Goal: Transaction & Acquisition: Download file/media

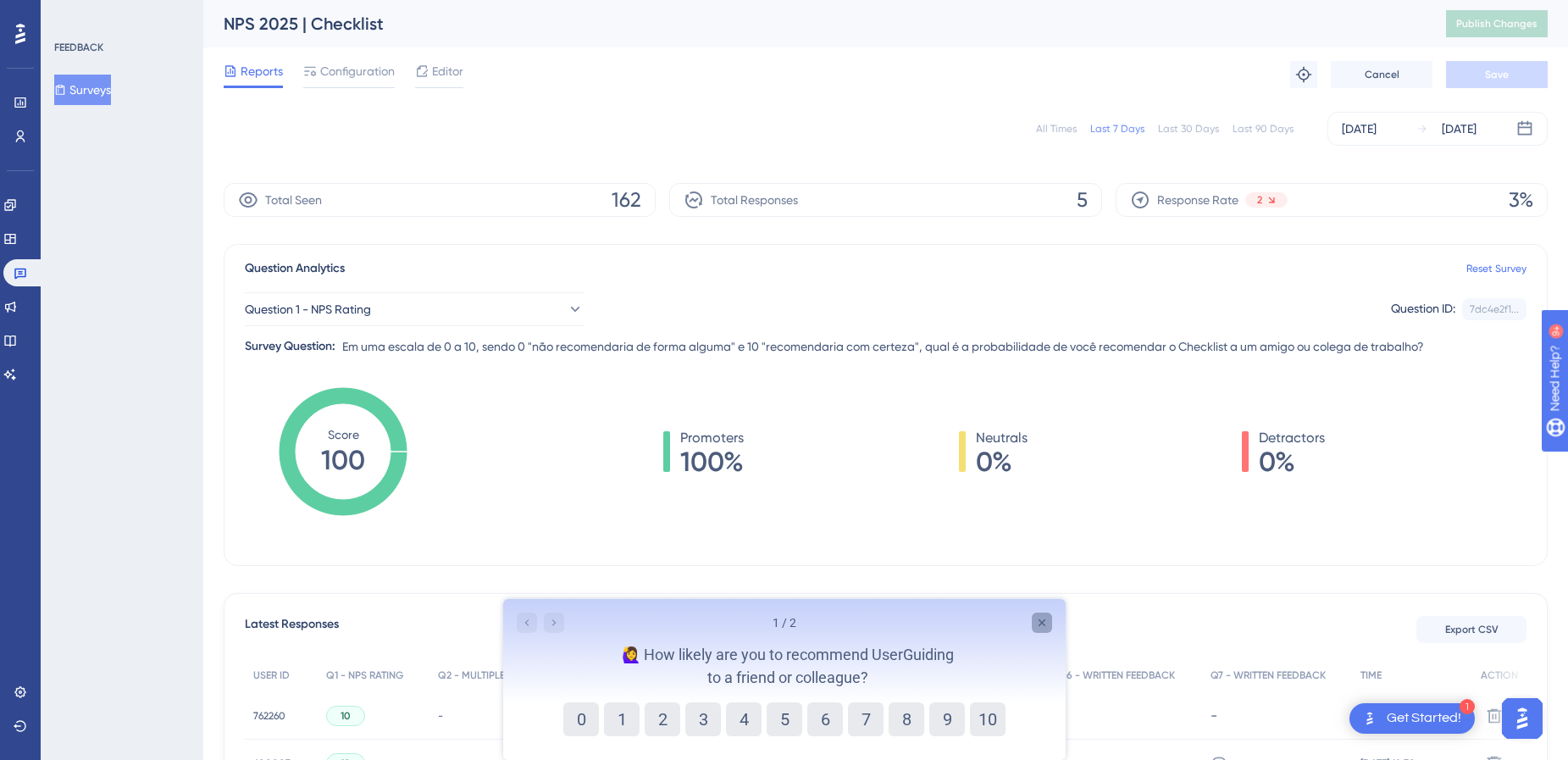
click at [1043, 620] on icon "Close survey" at bounding box center [1041, 623] width 7 height 7
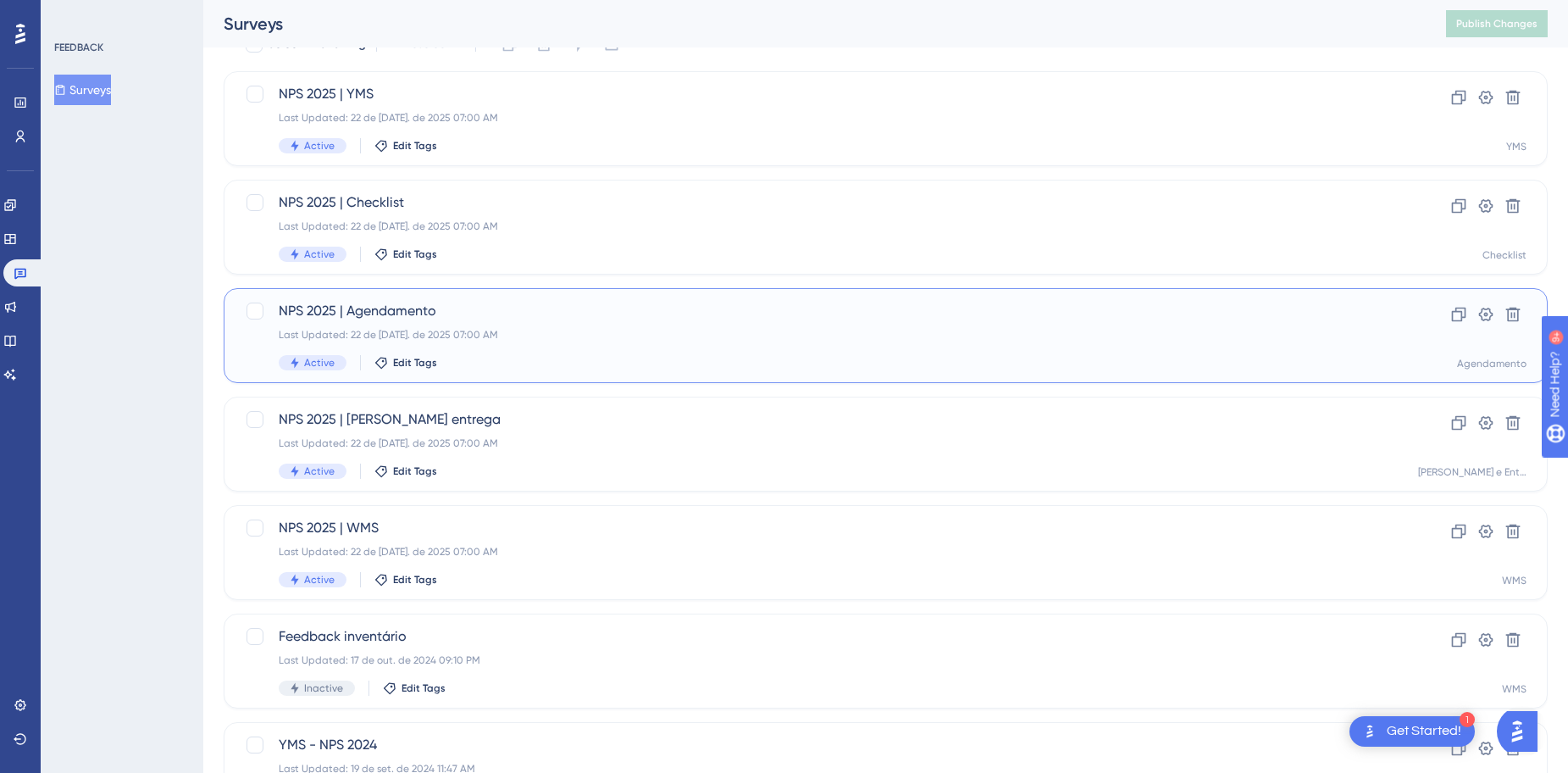
click at [451, 308] on span "NPS 2025 | Agendamento" at bounding box center [818, 311] width 1078 height 21
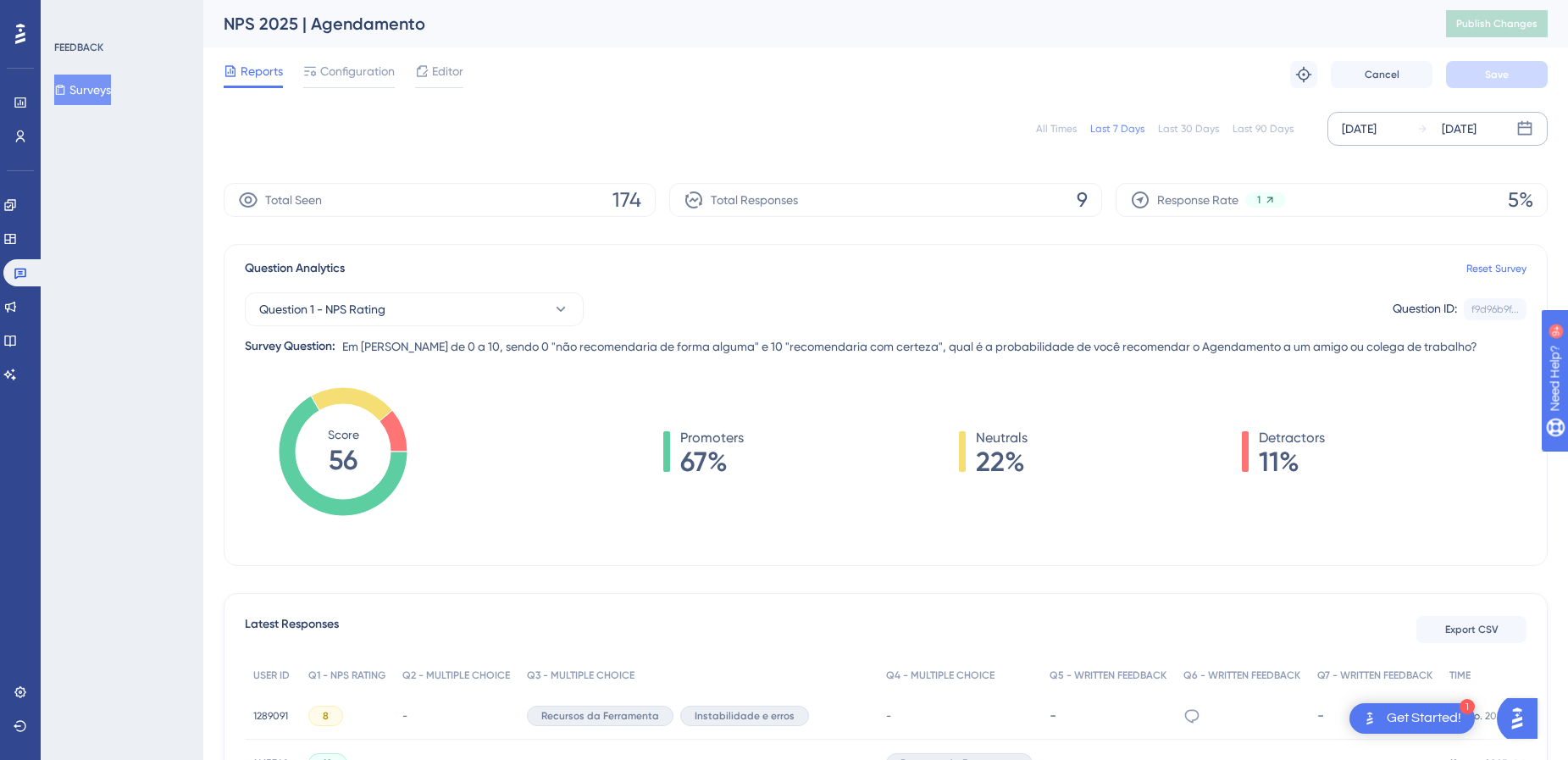
click at [1377, 133] on div "[DATE]" at bounding box center [1359, 129] width 35 height 21
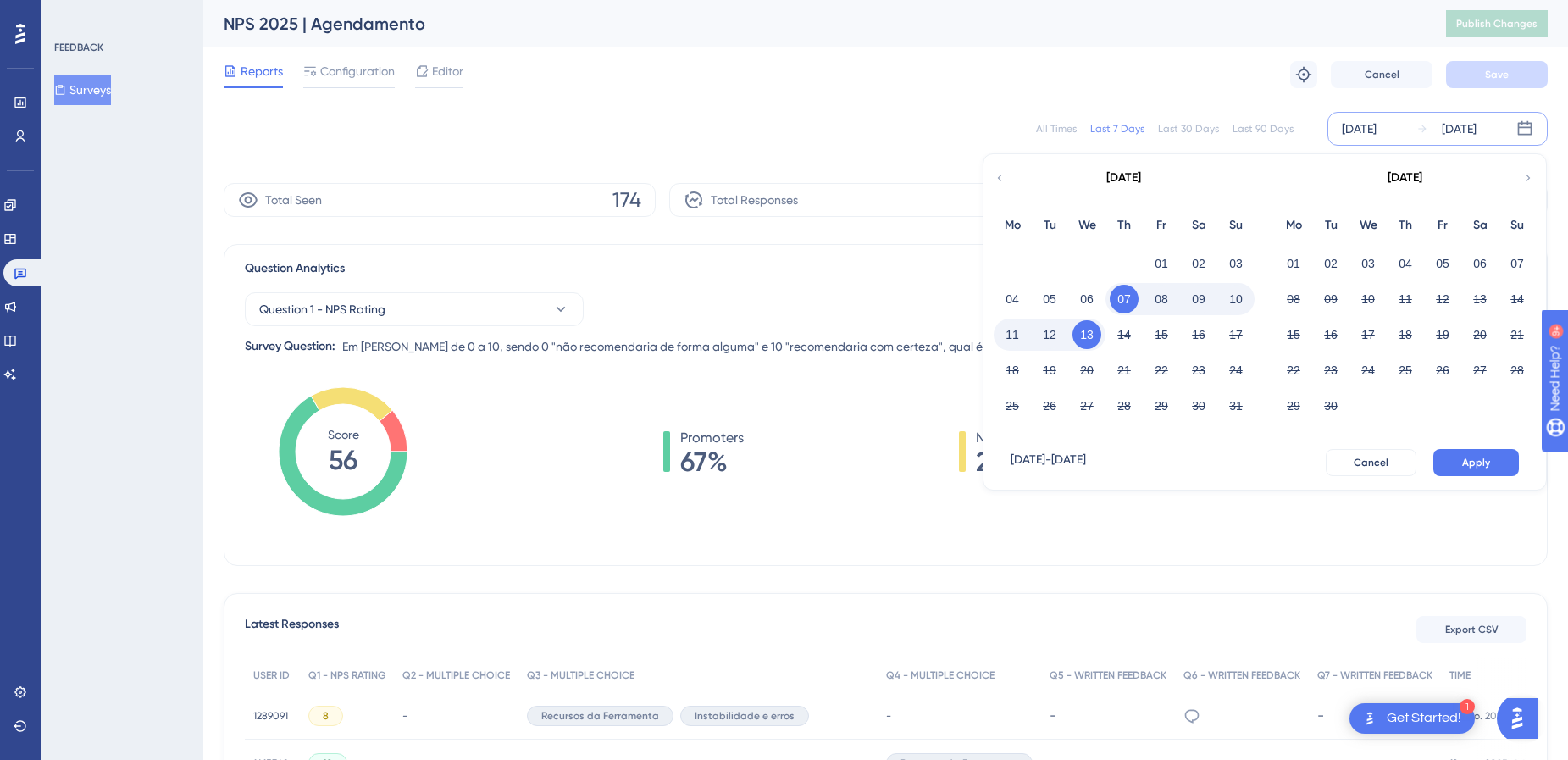
click at [1006, 189] on div "August 2025" at bounding box center [1123, 178] width 280 height 48
click at [1008, 181] on div "August 2025" at bounding box center [1123, 178] width 280 height 48
click at [1001, 172] on icon at bounding box center [999, 178] width 12 height 15
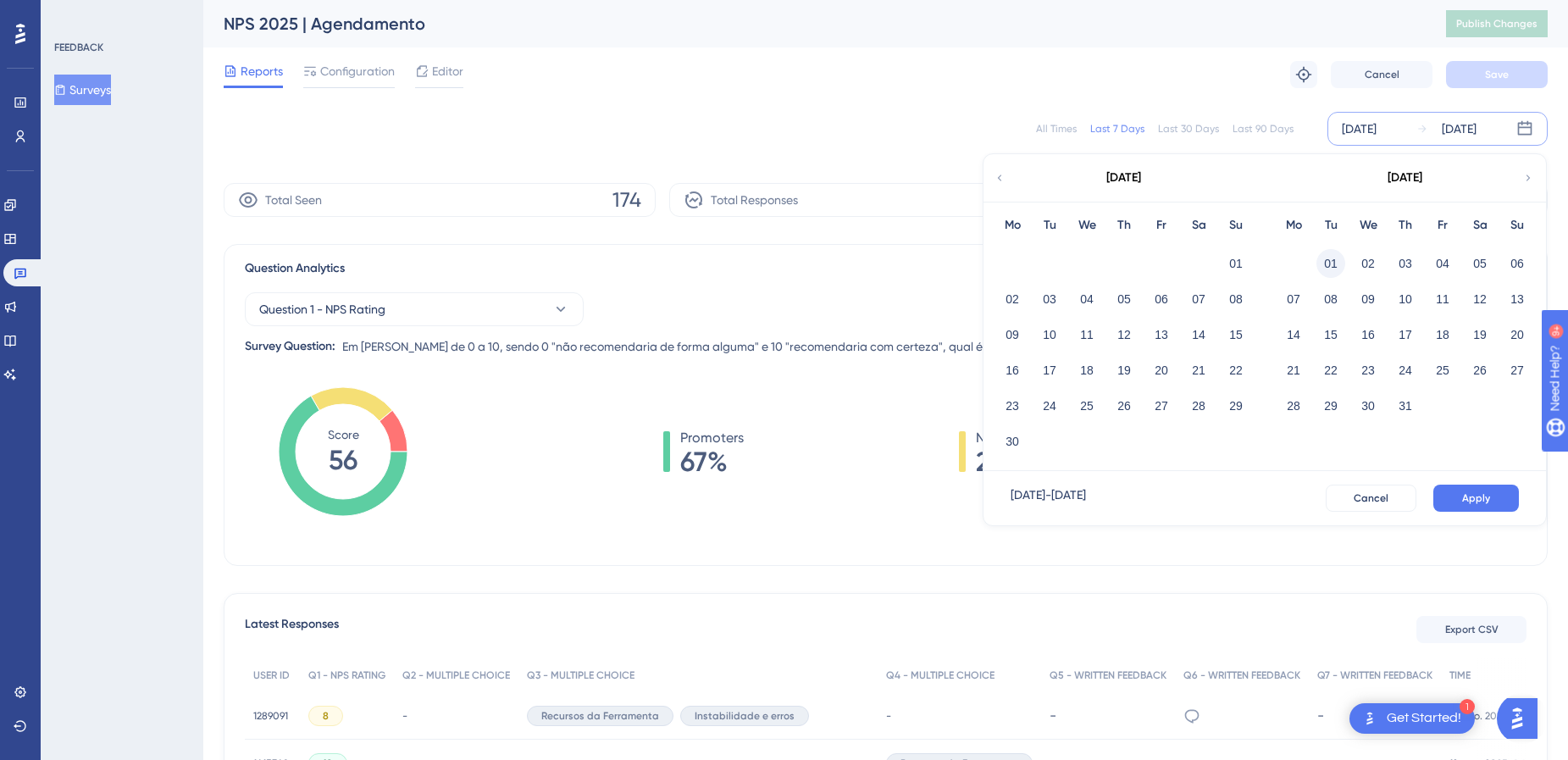
click at [1322, 256] on button "01" at bounding box center [1331, 263] width 29 height 29
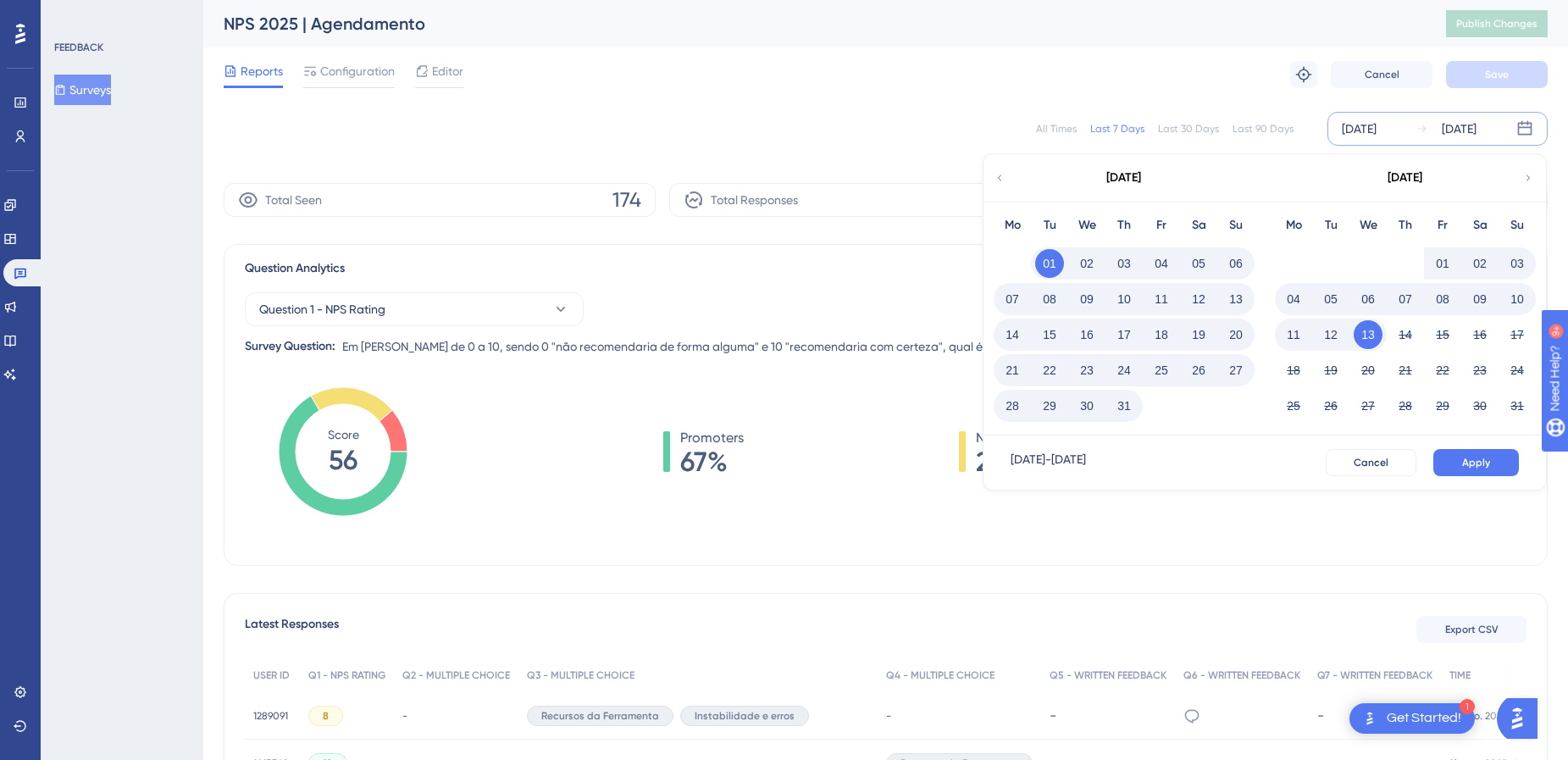
click at [1132, 407] on button "31" at bounding box center [1124, 406] width 29 height 29
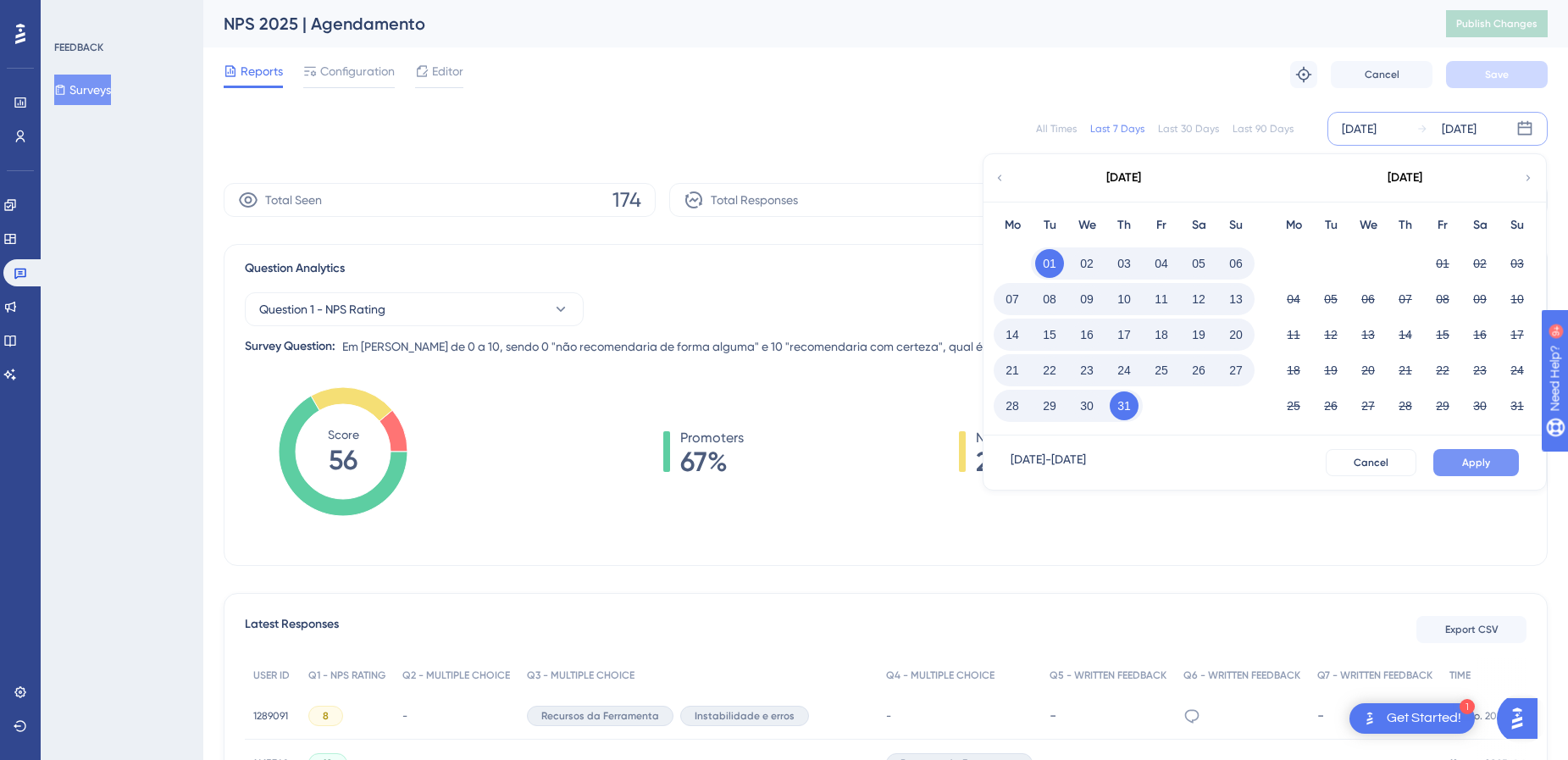
click at [1481, 465] on span "Apply" at bounding box center [1476, 462] width 28 height 14
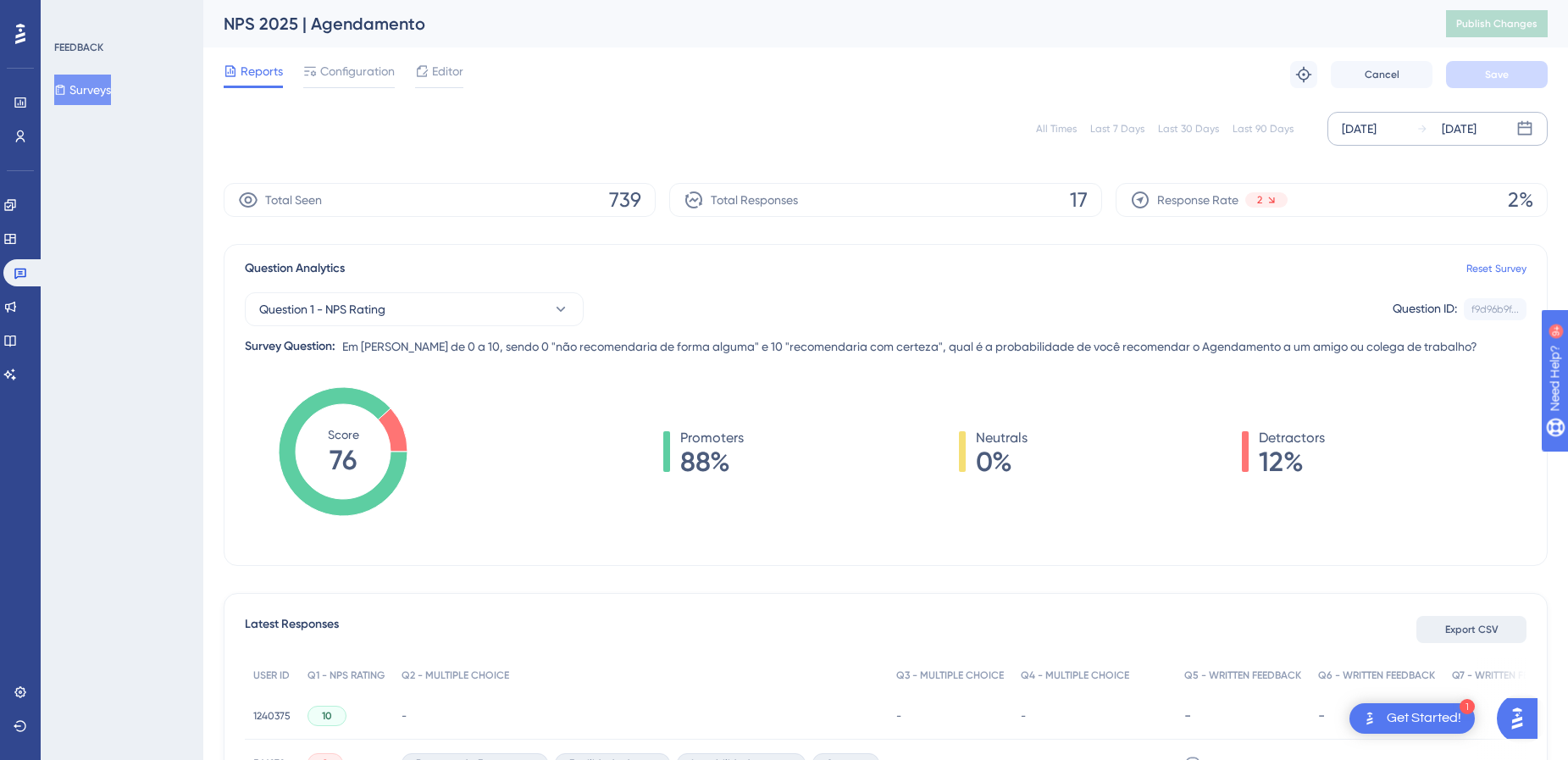
click at [1469, 627] on span "Export CSV" at bounding box center [1472, 629] width 53 height 14
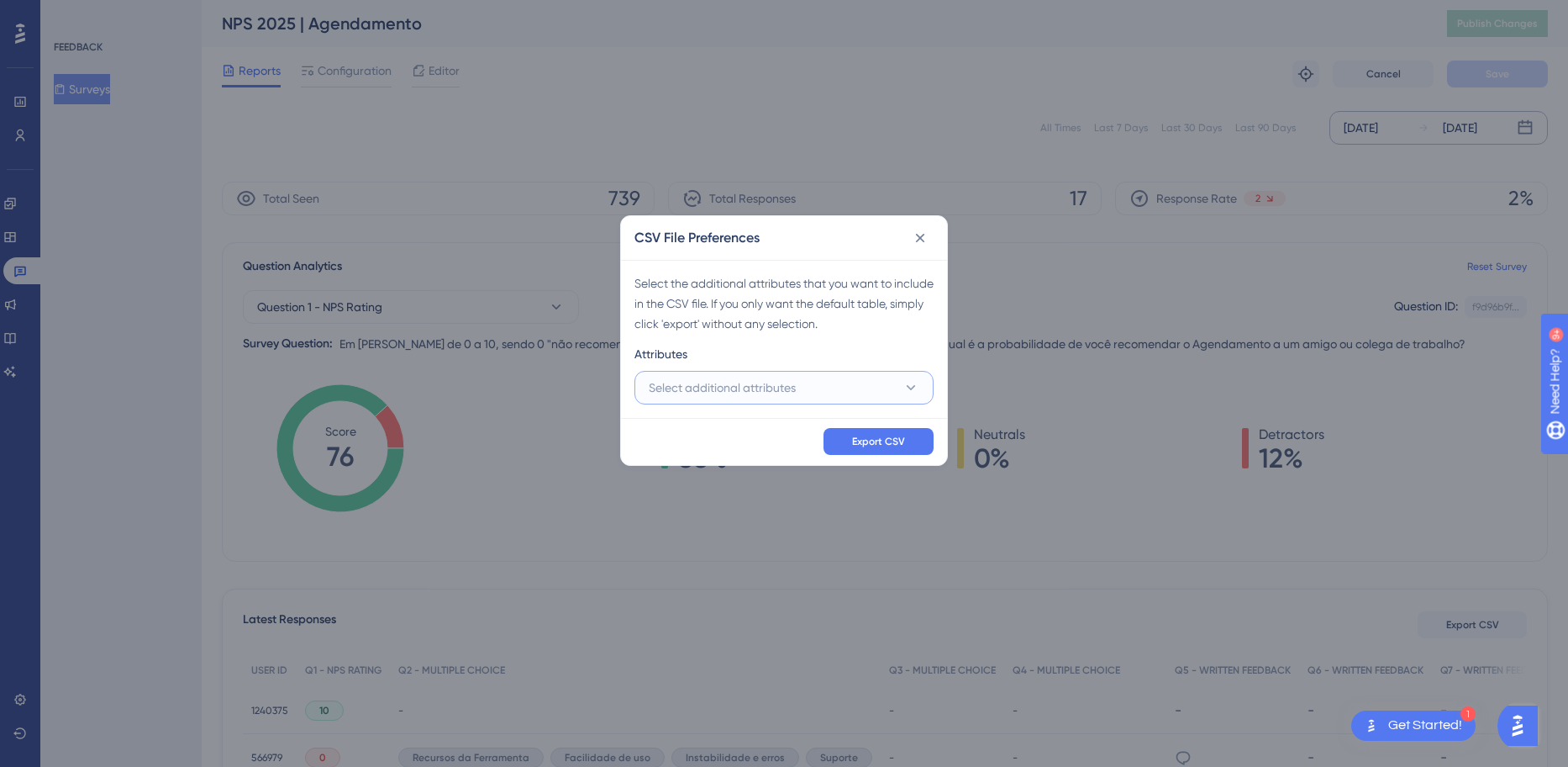
click at [884, 388] on button "Select additional attributes" at bounding box center [784, 388] width 299 height 34
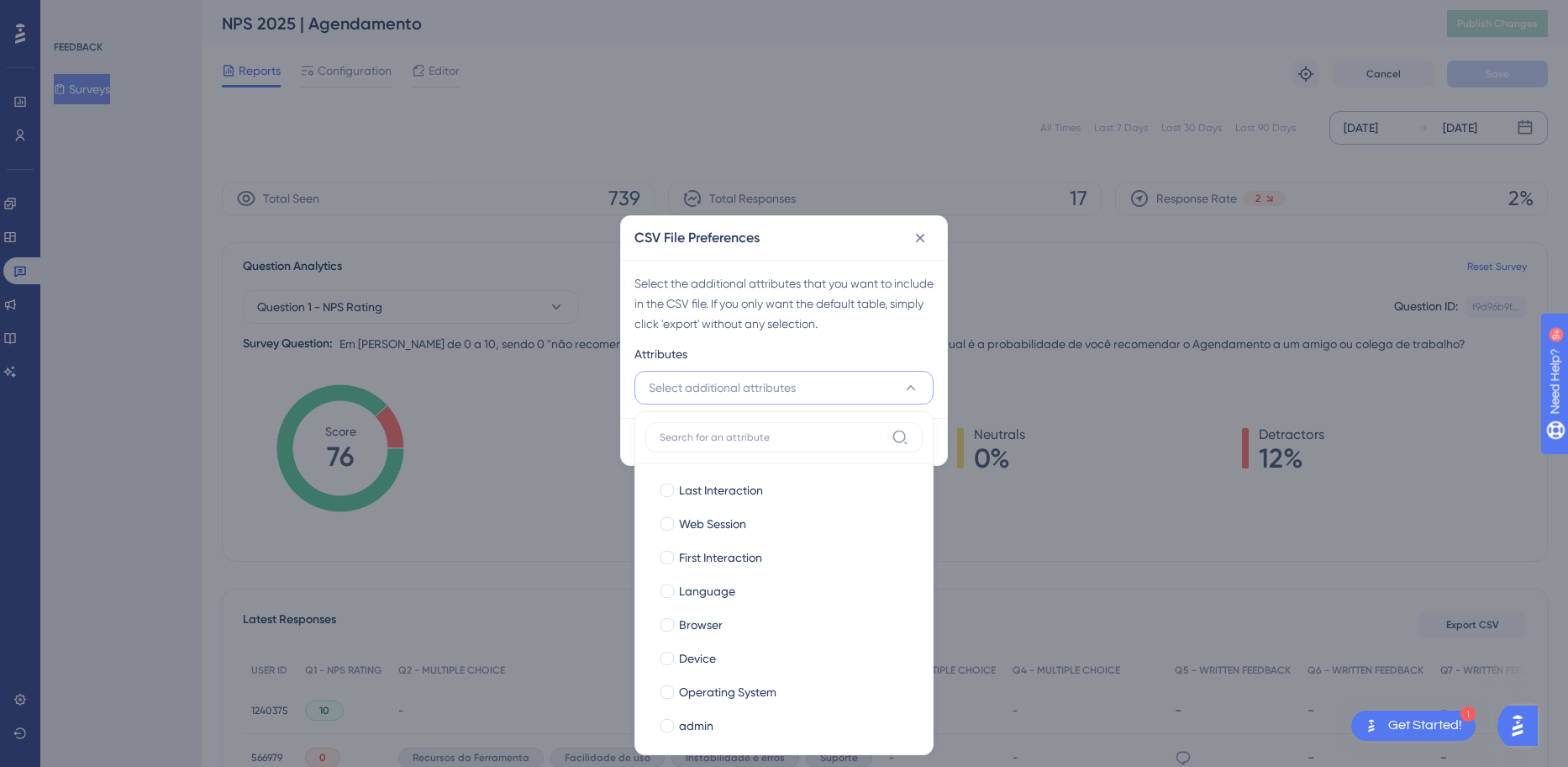
click at [787, 428] on label at bounding box center [784, 438] width 277 height 30
click at [787, 430] on input at bounding box center [773, 437] width 225 height 13
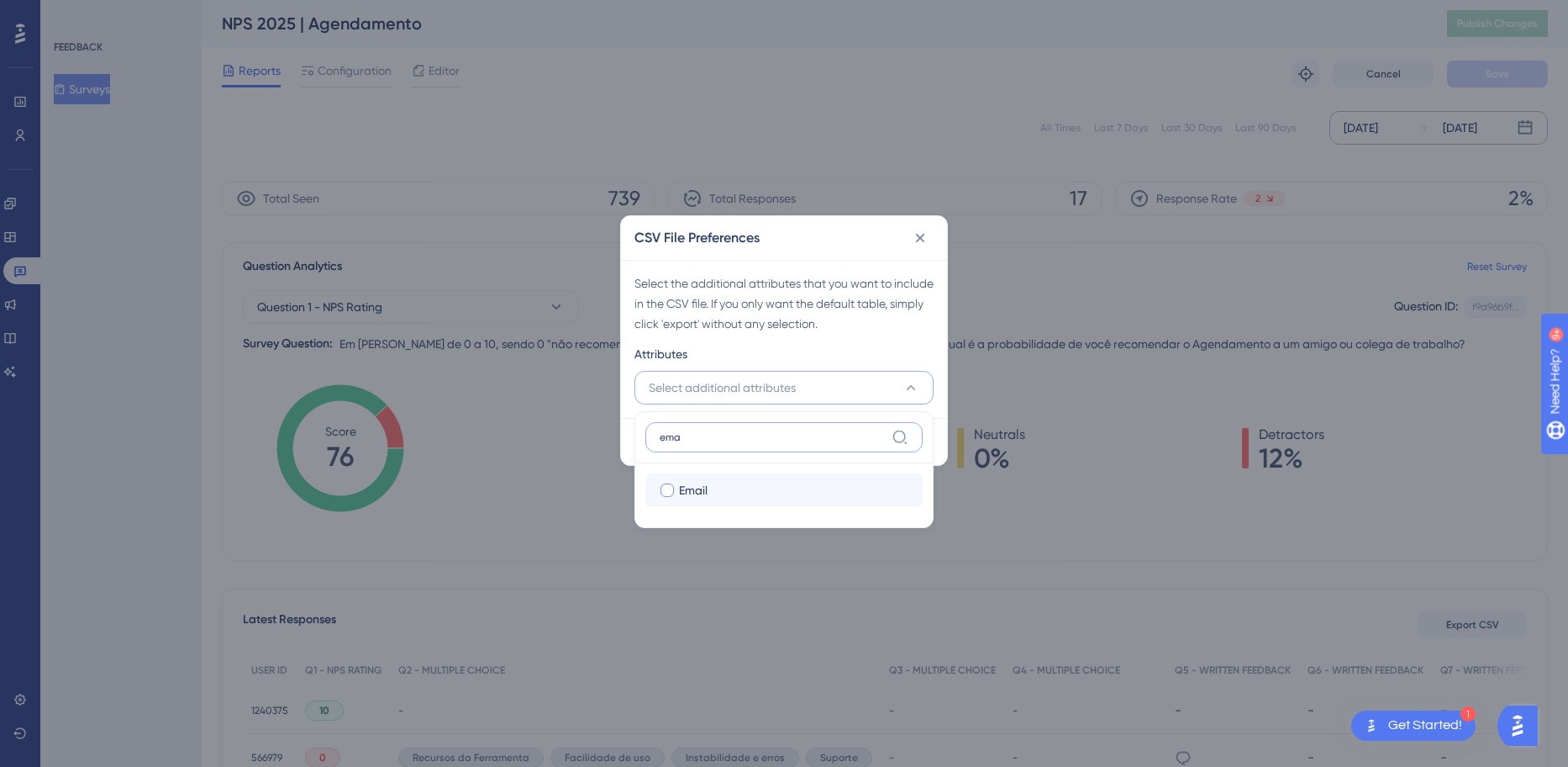
type input "ema"
click at [710, 490] on div "Email" at bounding box center [793, 490] width 230 height 21
checkbox input "true"
click at [743, 435] on input "ema" at bounding box center [773, 437] width 225 height 13
type input "e"
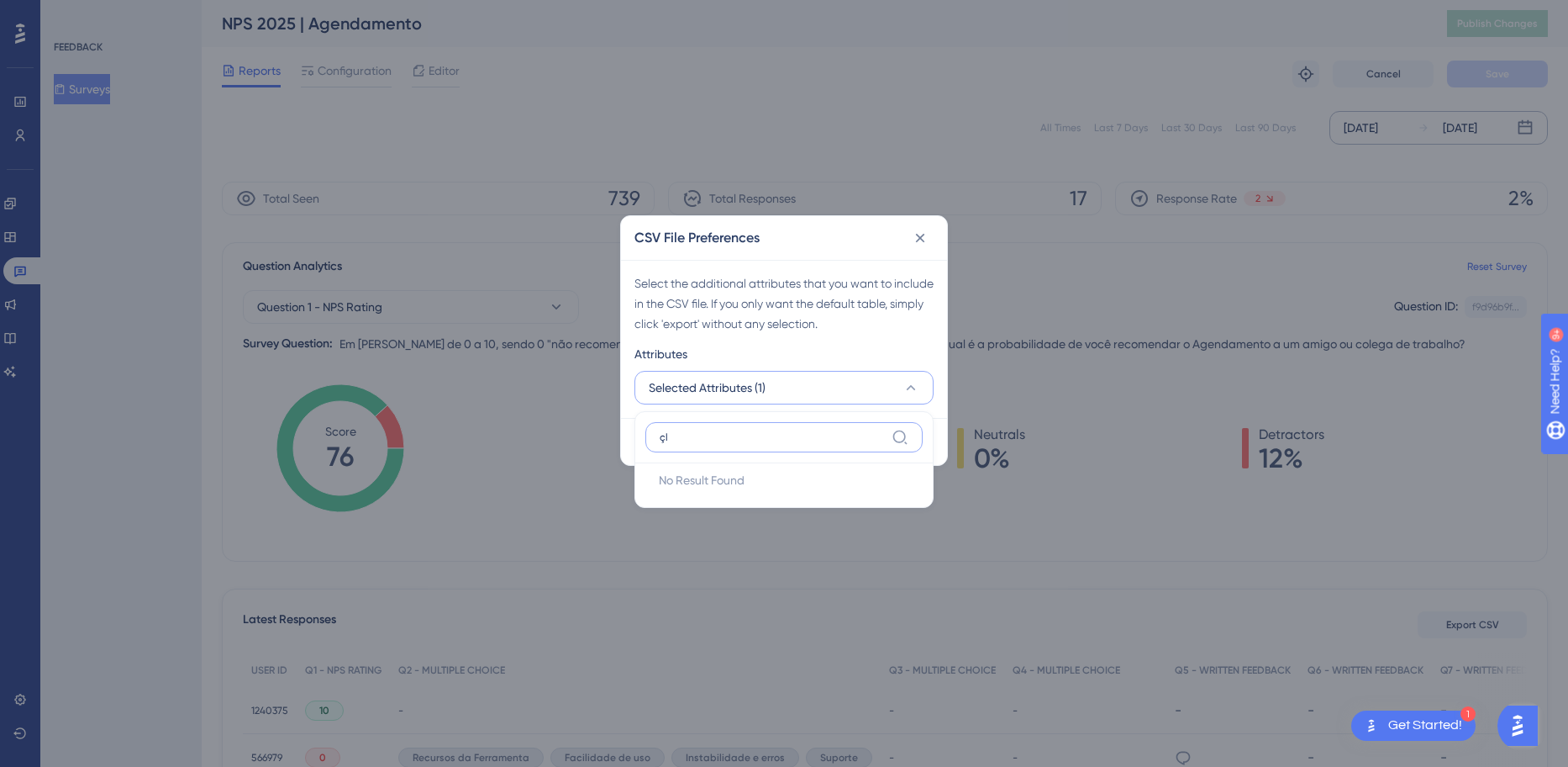
type input "ç"
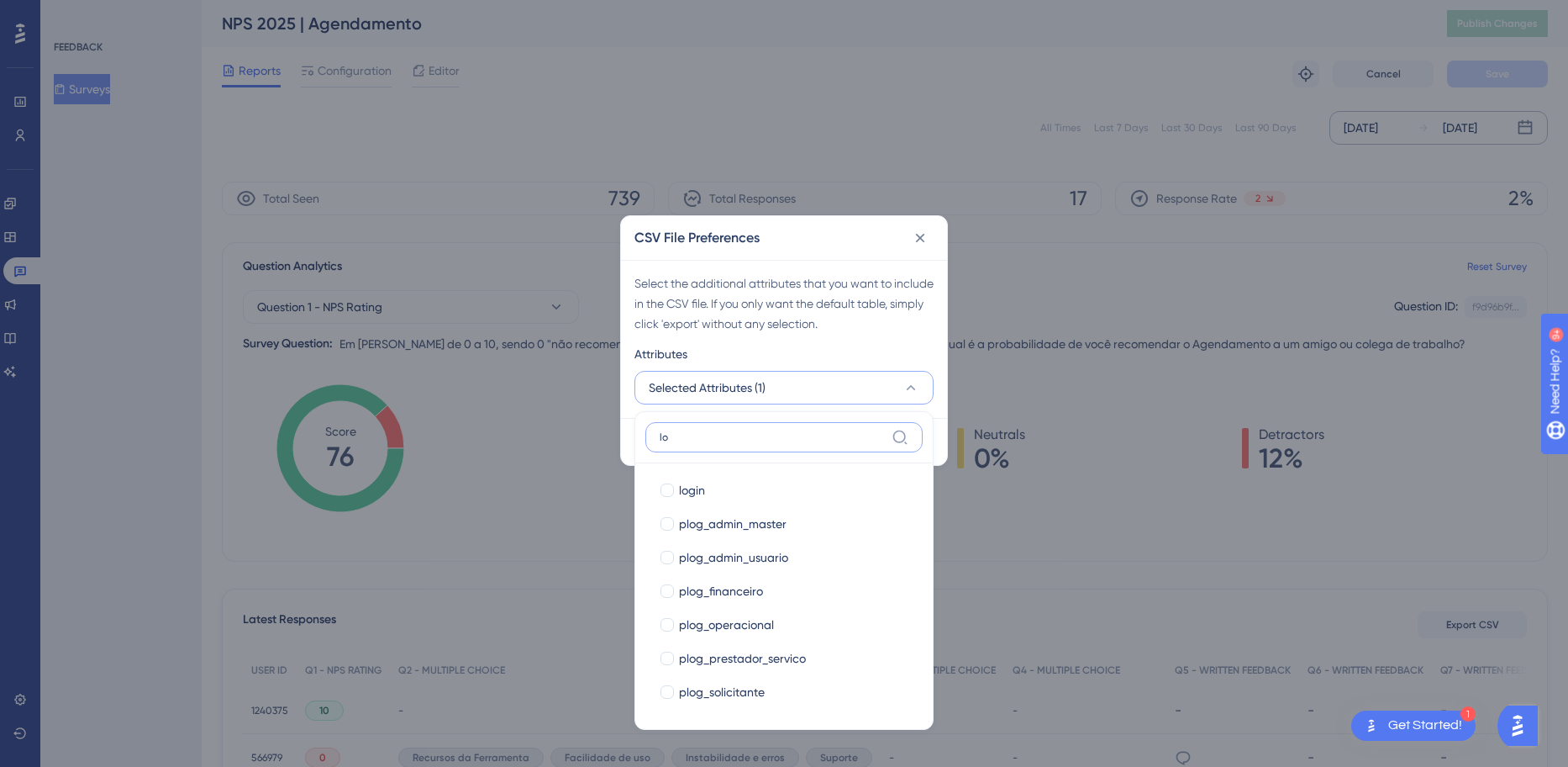
type input "lo"
click at [694, 473] on div "login login plog_admin_master plog_admin_master plog_admin_usuario plog_admin_u…" at bounding box center [784, 592] width 277 height 256
click at [702, 500] on label "login login" at bounding box center [784, 490] width 277 height 34
click at [668, 491] on input "login" at bounding box center [667, 490] width 1 height 1
checkbox input "false"
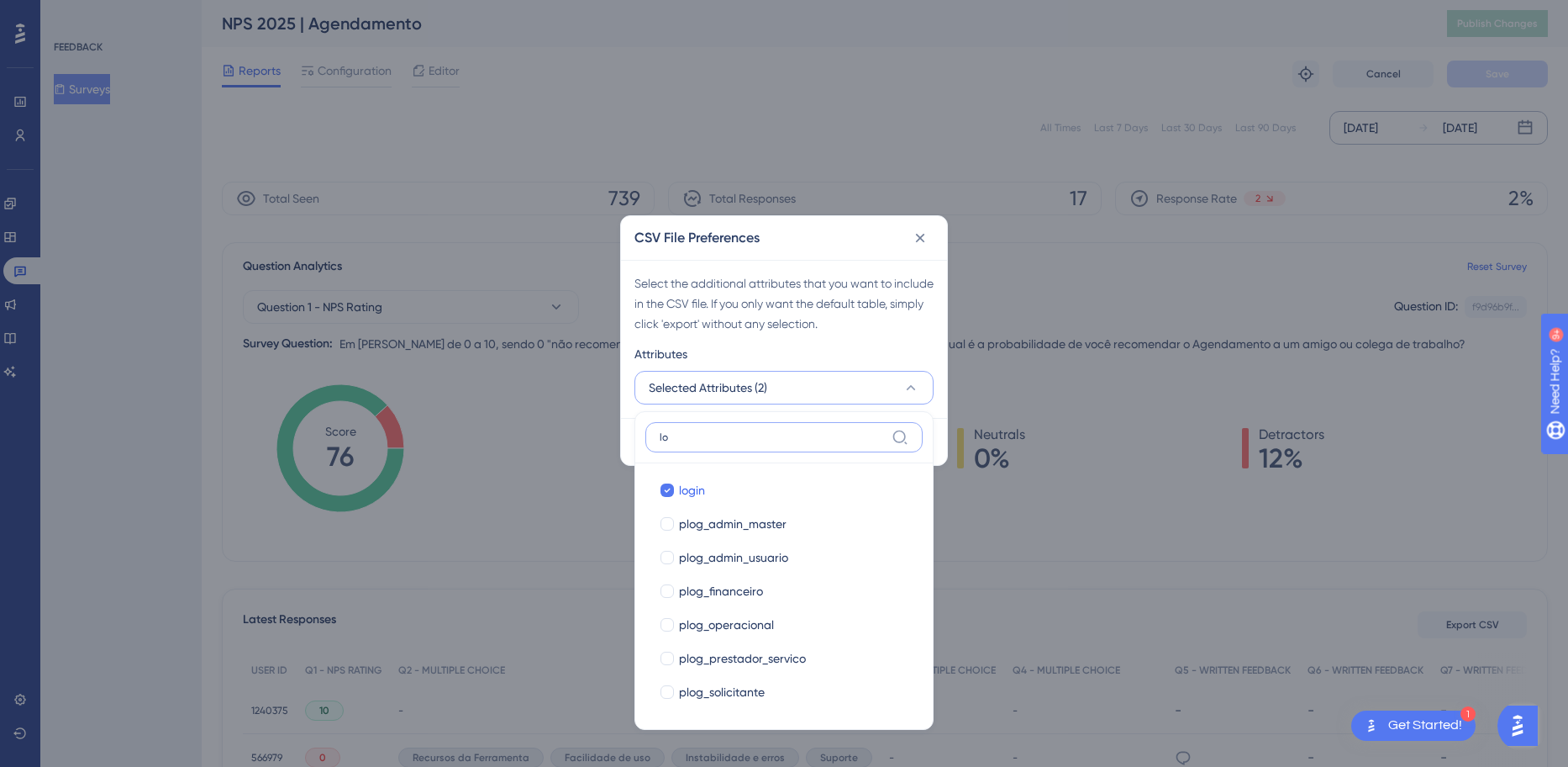
click at [724, 442] on input "lo" at bounding box center [773, 437] width 225 height 13
type input "l"
checkbox input "true"
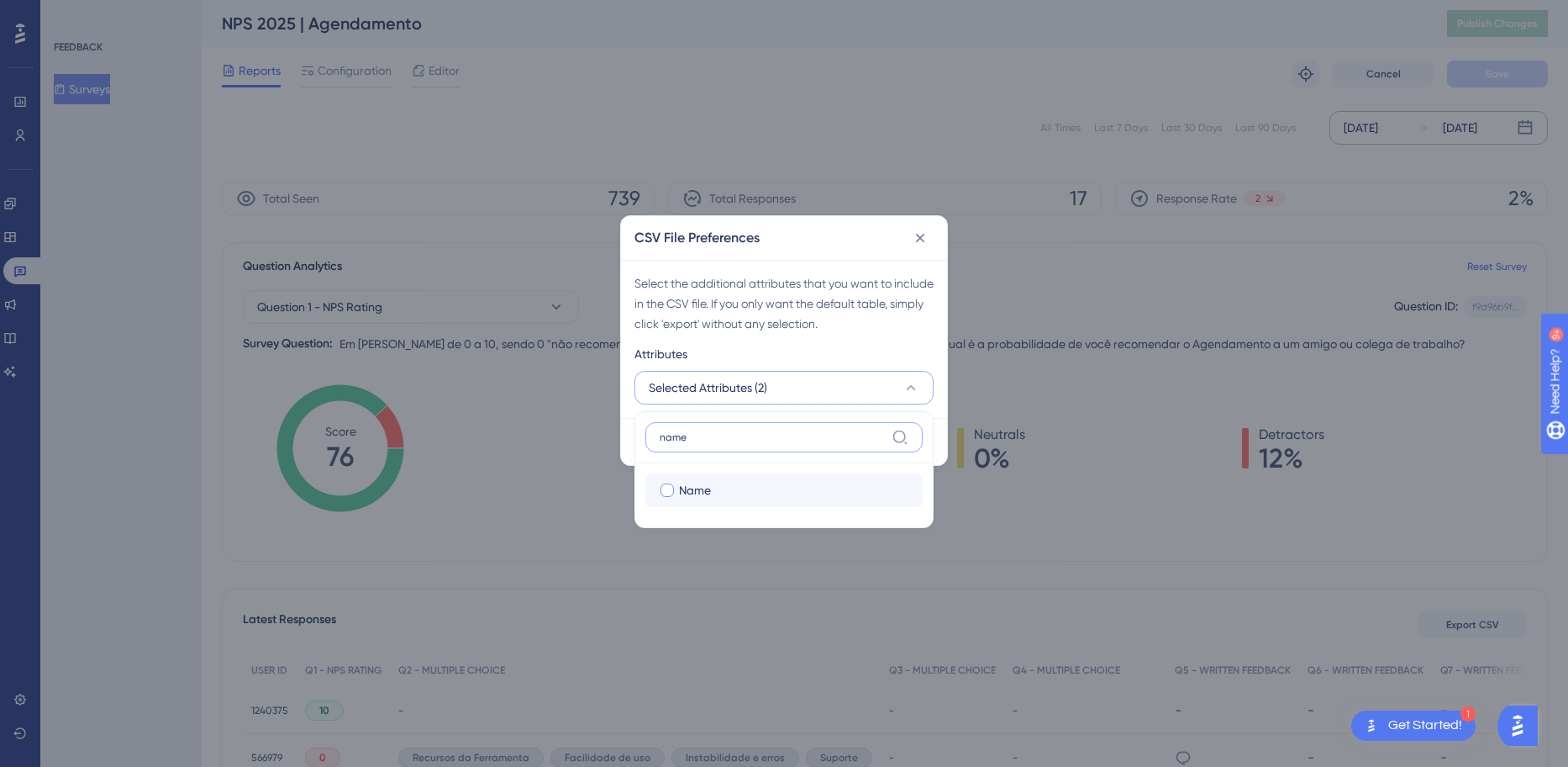
type input "name"
drag, startPoint x: 716, startPoint y: 490, endPoint x: 725, endPoint y: 435, distance: 55.7
click at [714, 490] on div "Name" at bounding box center [793, 490] width 230 height 21
checkbox input "true"
click at [725, 435] on input "name" at bounding box center [773, 437] width 225 height 13
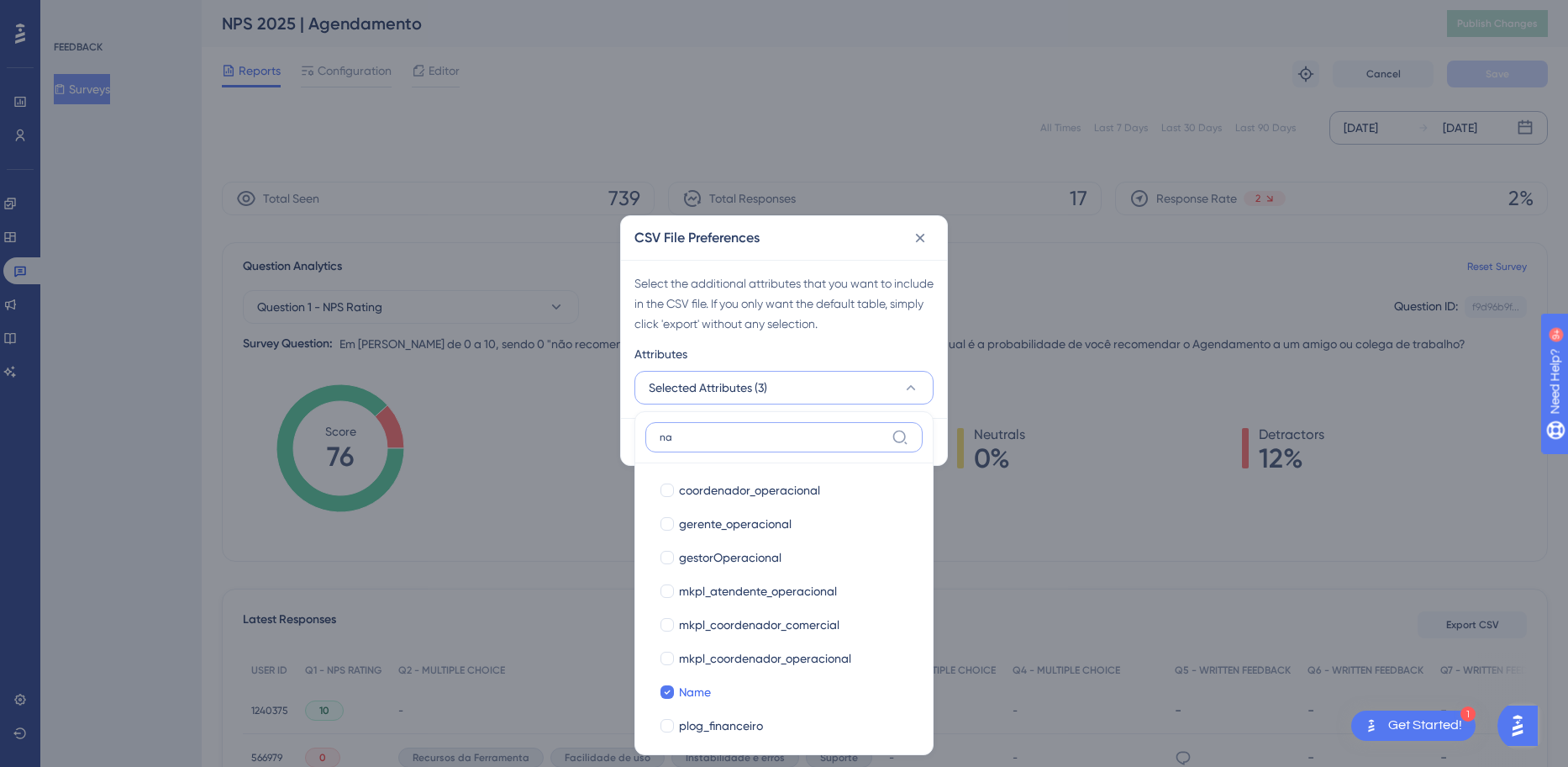
type input "n"
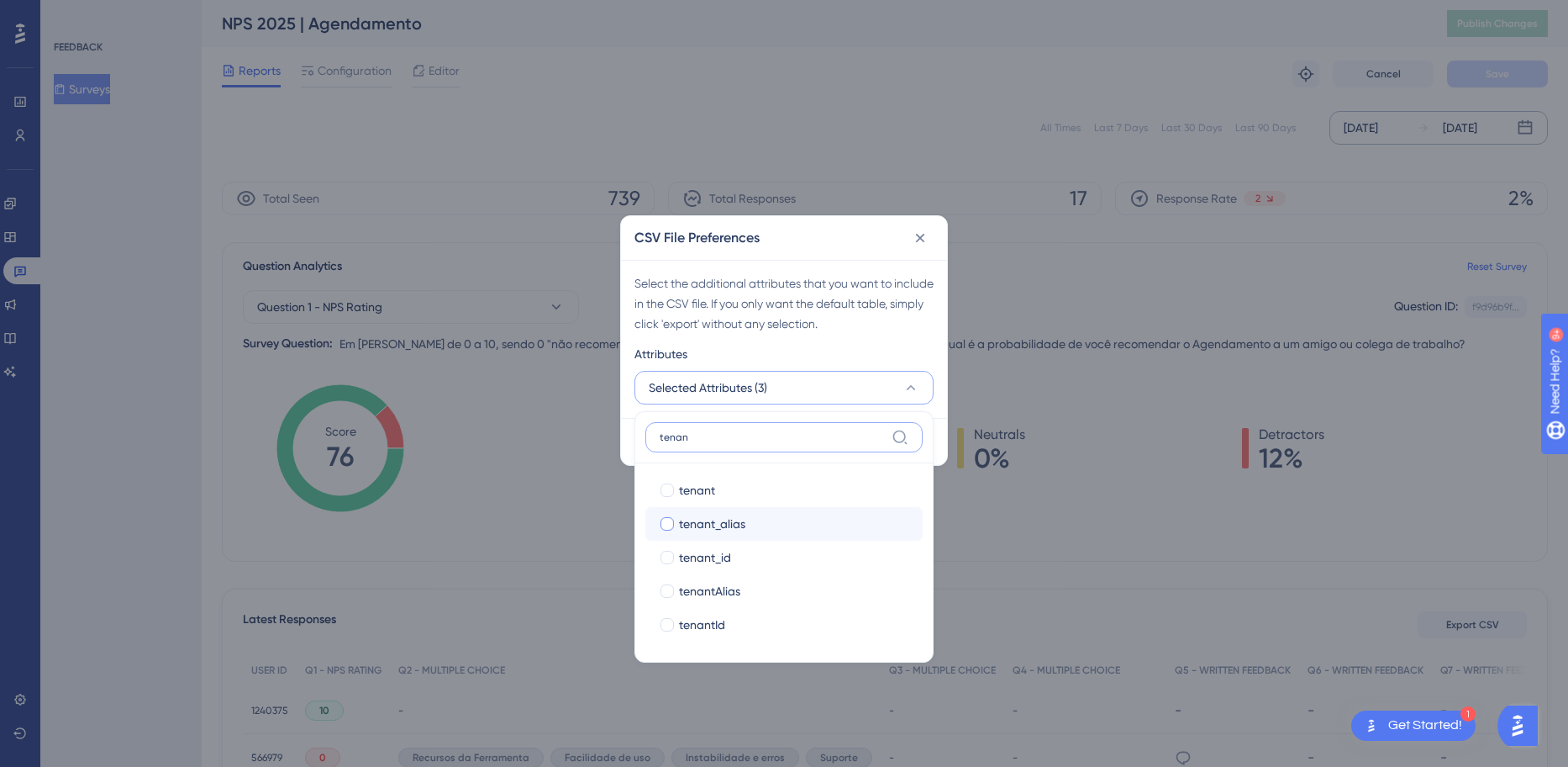
type input "tenan"
click at [777, 539] on label "tenant_alias tenant_alias" at bounding box center [784, 524] width 277 height 34
click at [668, 524] on input "tenant_alias" at bounding box center [667, 524] width 1 height 1
checkbox input "false"
click at [775, 530] on div "tenant_alias" at bounding box center [793, 524] width 230 height 21
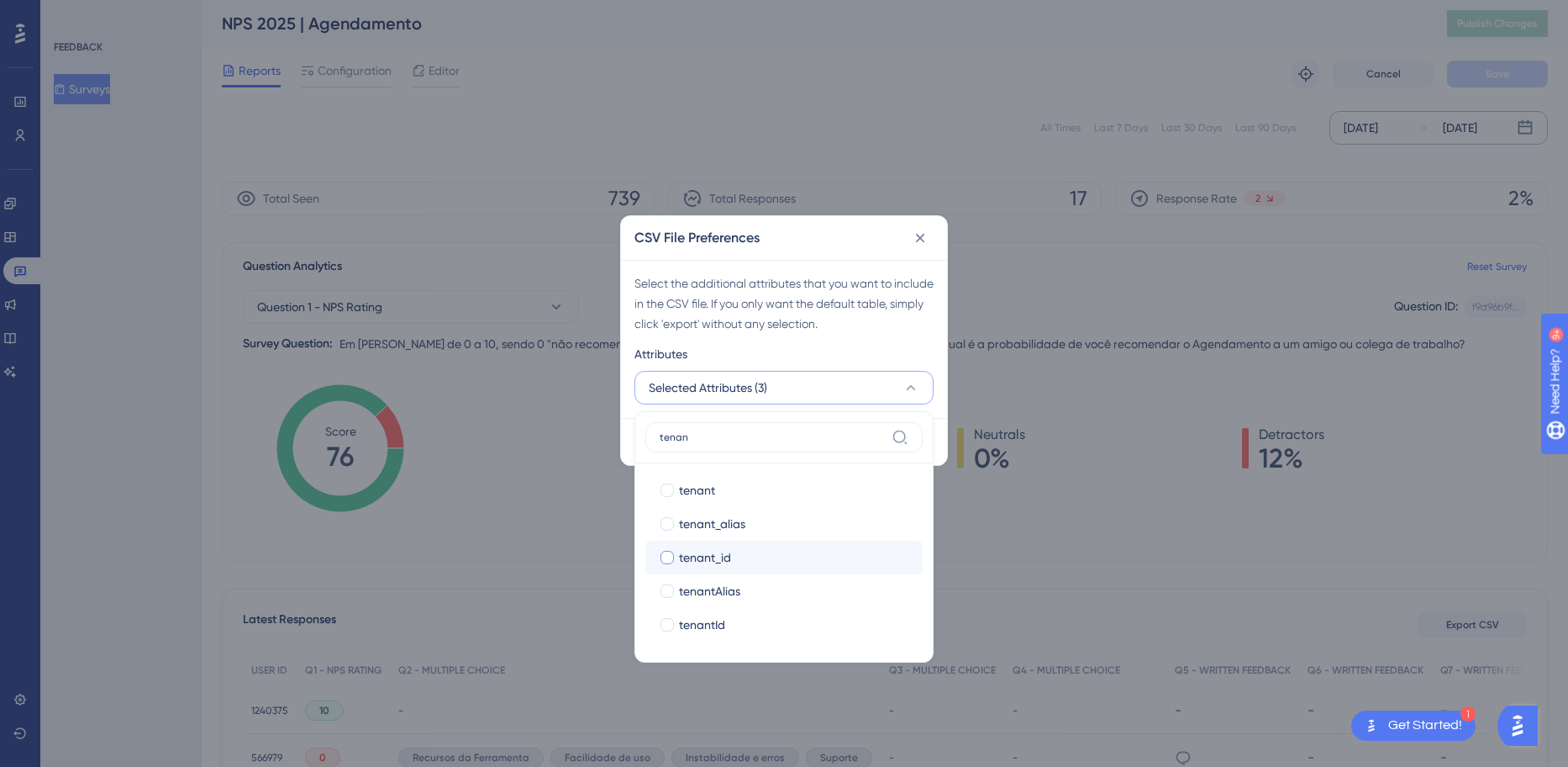
click at [762, 551] on div "tenant_id" at bounding box center [793, 558] width 230 height 21
checkbox input "true"
click at [750, 415] on div "tenan tenant tenant tenant_alias tenant_alias tenant_id tenant_id tenantAlias t…" at bounding box center [784, 536] width 299 height 251
click at [746, 425] on label "tenan" at bounding box center [784, 438] width 277 height 30
click at [746, 430] on input "tenan" at bounding box center [773, 437] width 225 height 13
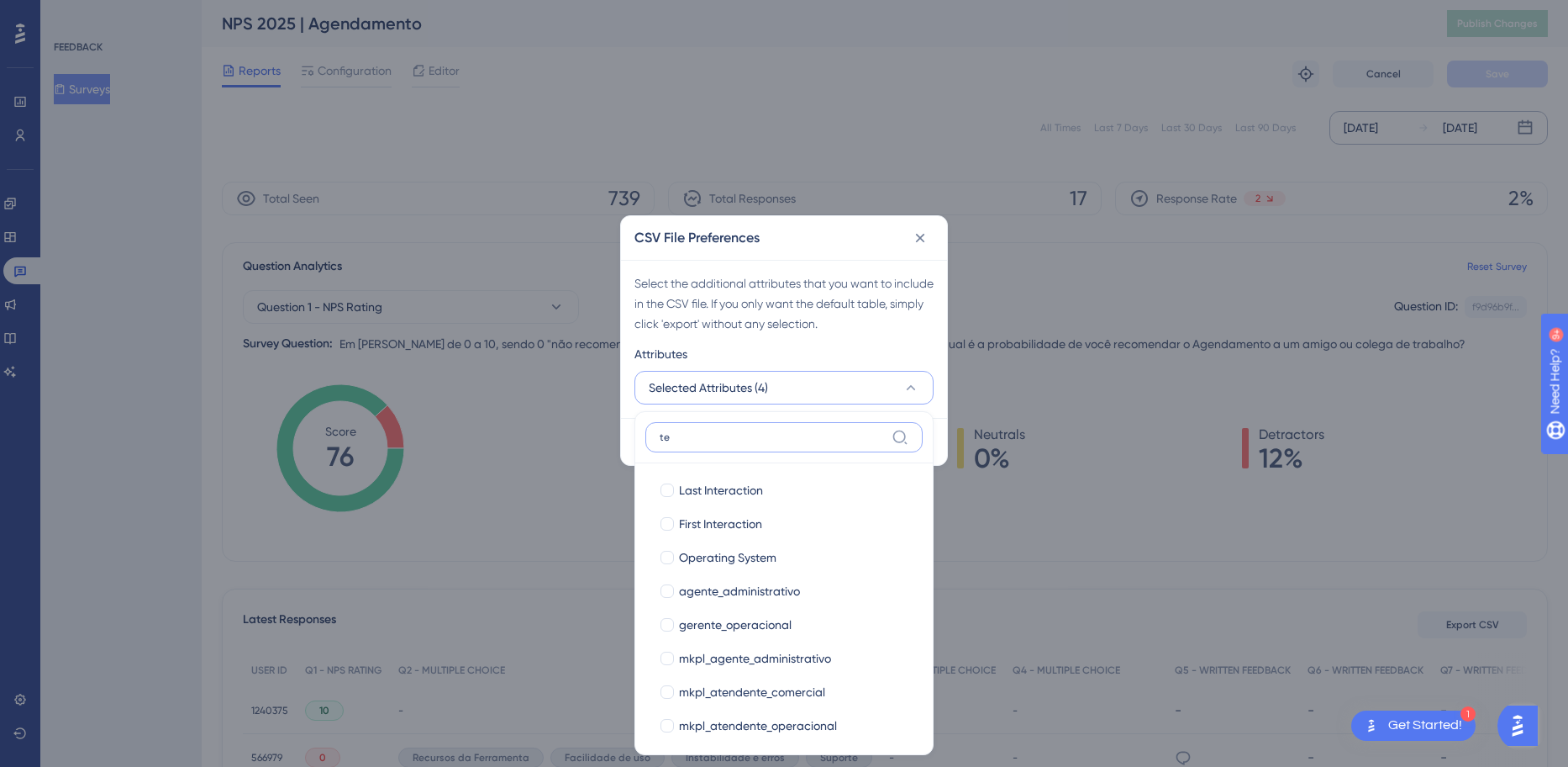
type input "t"
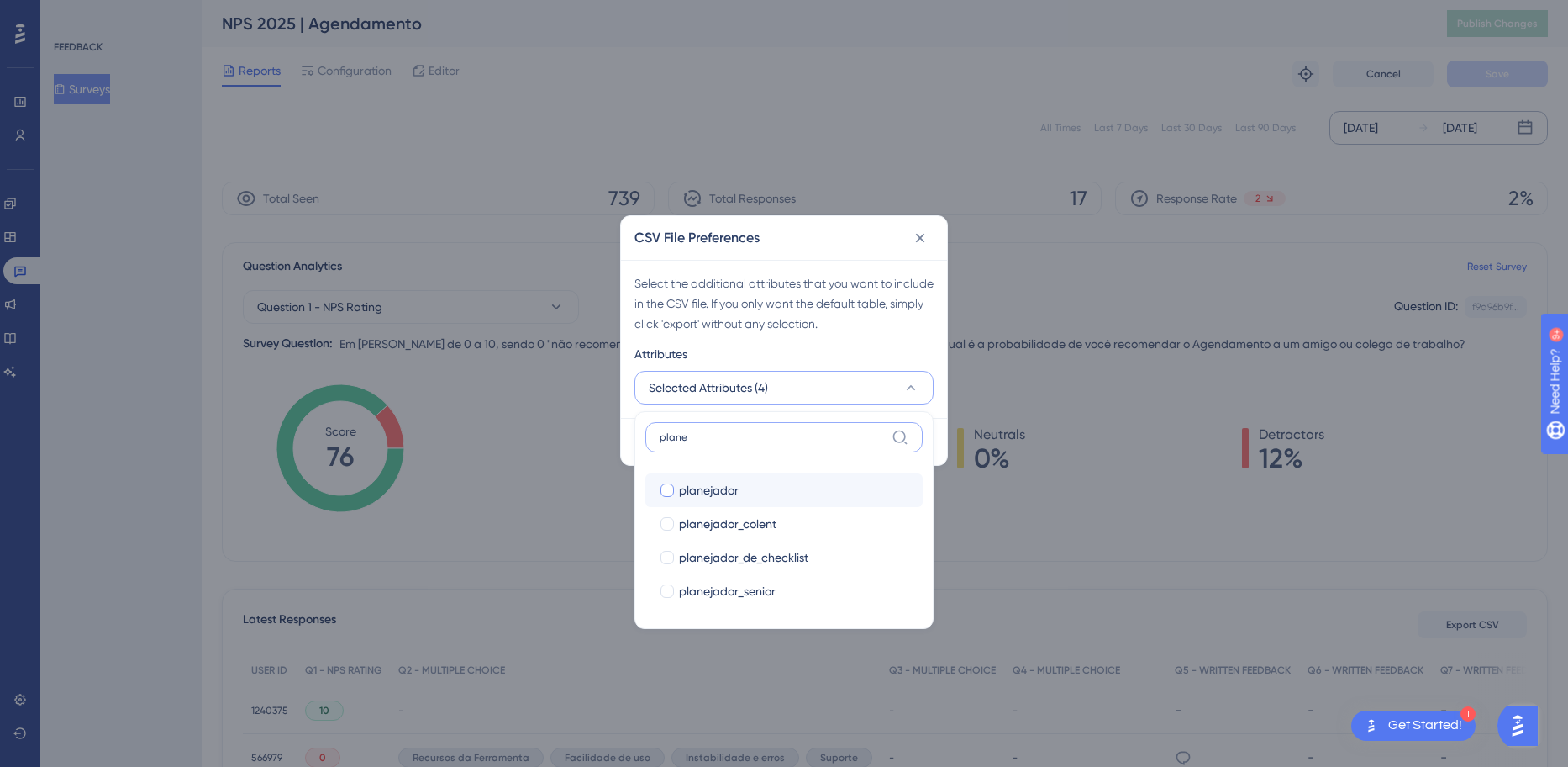
type input "plane"
click at [762, 488] on div "planejador" at bounding box center [793, 490] width 230 height 21
checkbox input "true"
click at [778, 429] on label "plane" at bounding box center [784, 438] width 277 height 30
click at [778, 430] on input "plane" at bounding box center [773, 437] width 225 height 13
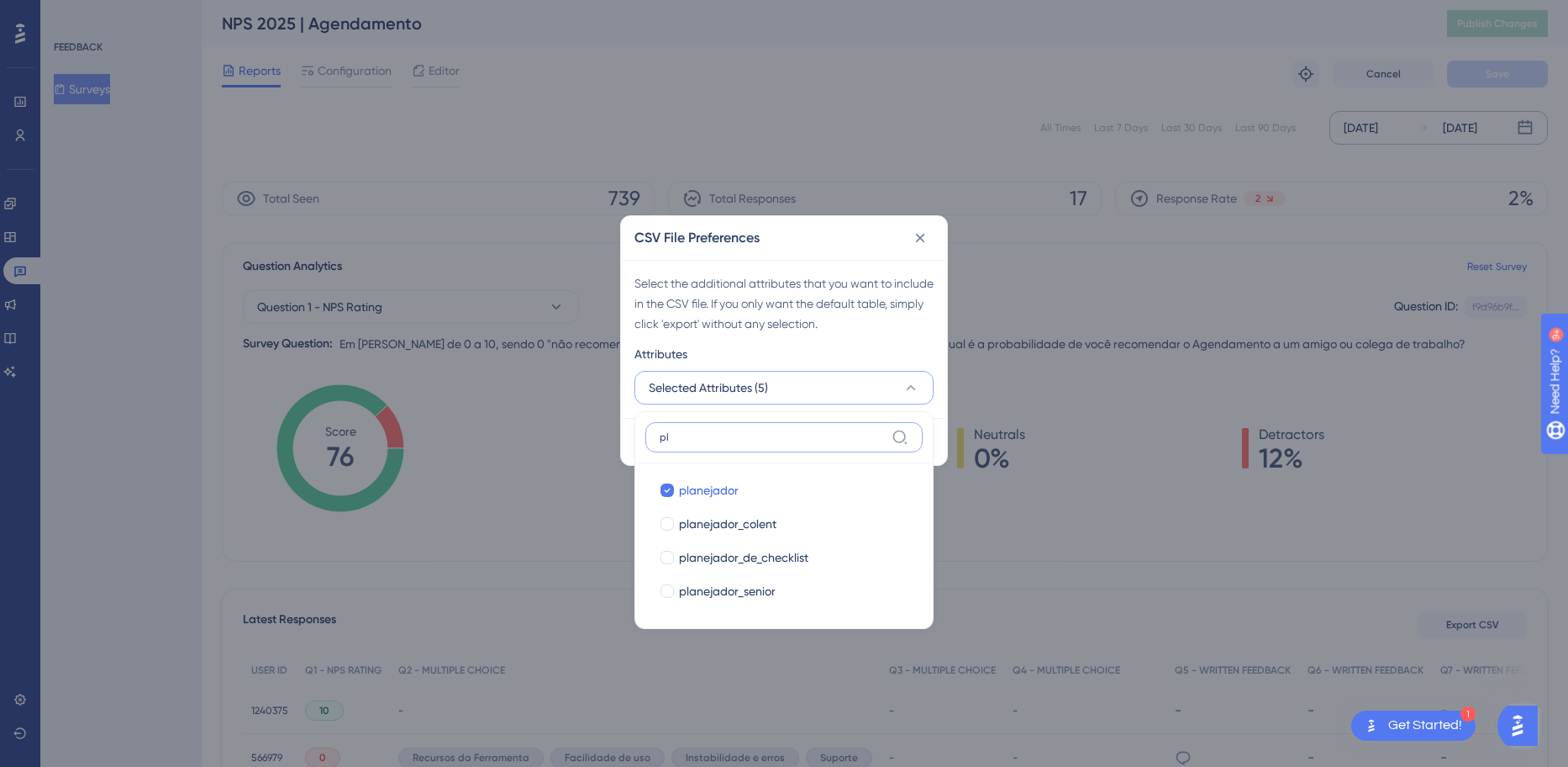
type input "p"
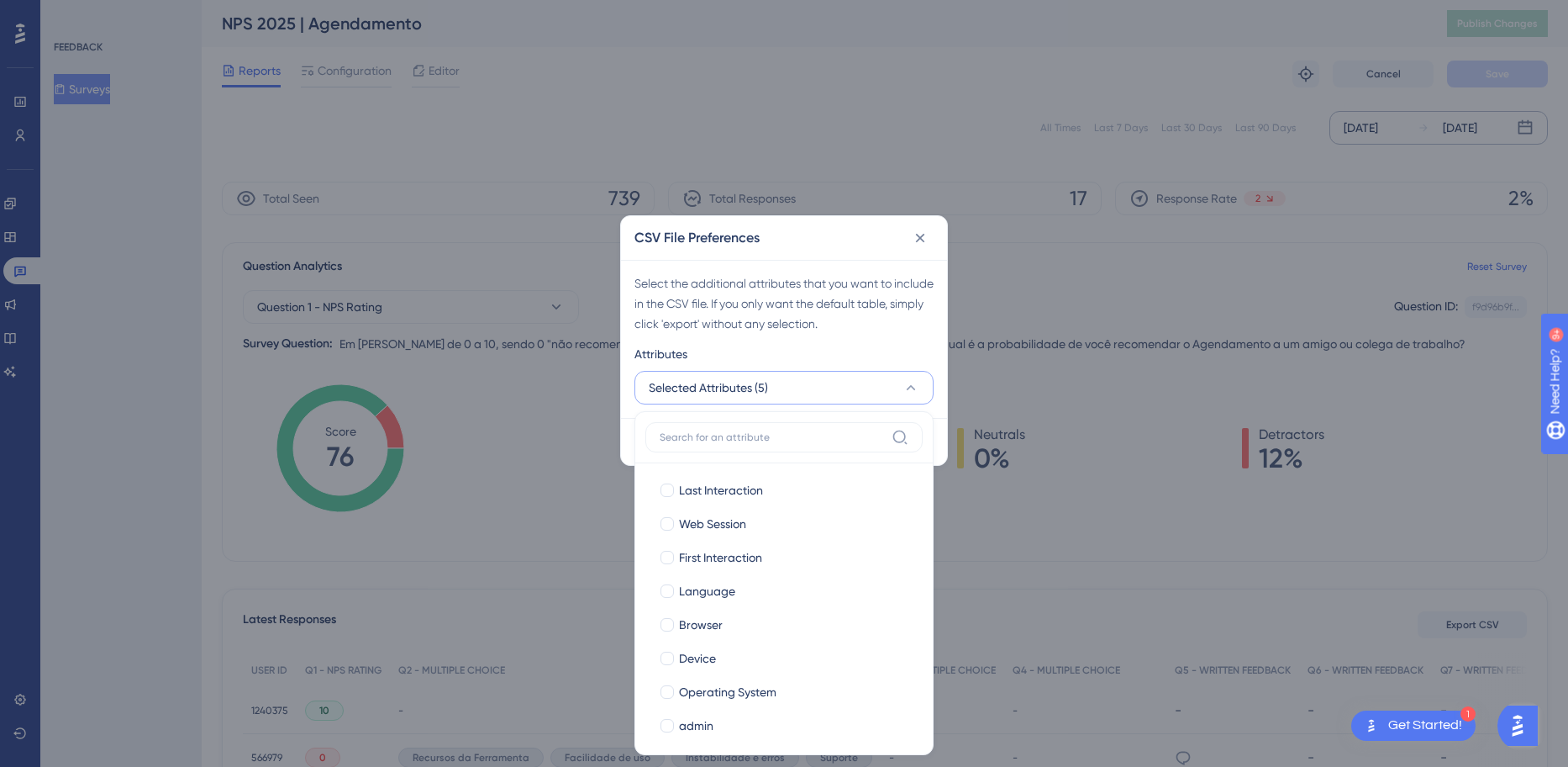
drag, startPoint x: 926, startPoint y: 332, endPoint x: 914, endPoint y: 335, distance: 12.4
click at [925, 333] on div "Select the additional attributes that you want to include in the CSV file. If y…" at bounding box center [784, 303] width 299 height 61
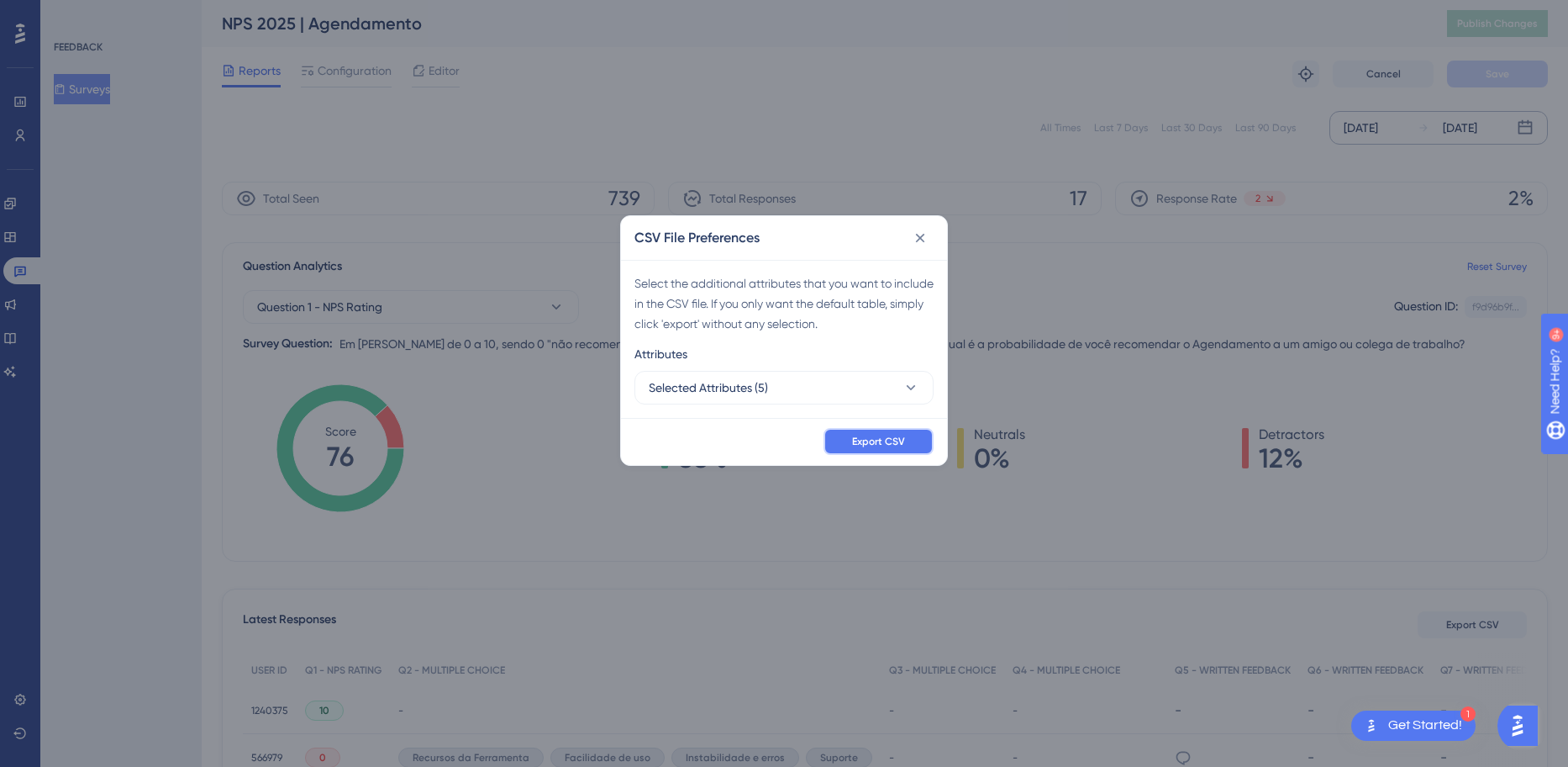
click at [883, 439] on span "Export CSV" at bounding box center [878, 441] width 53 height 13
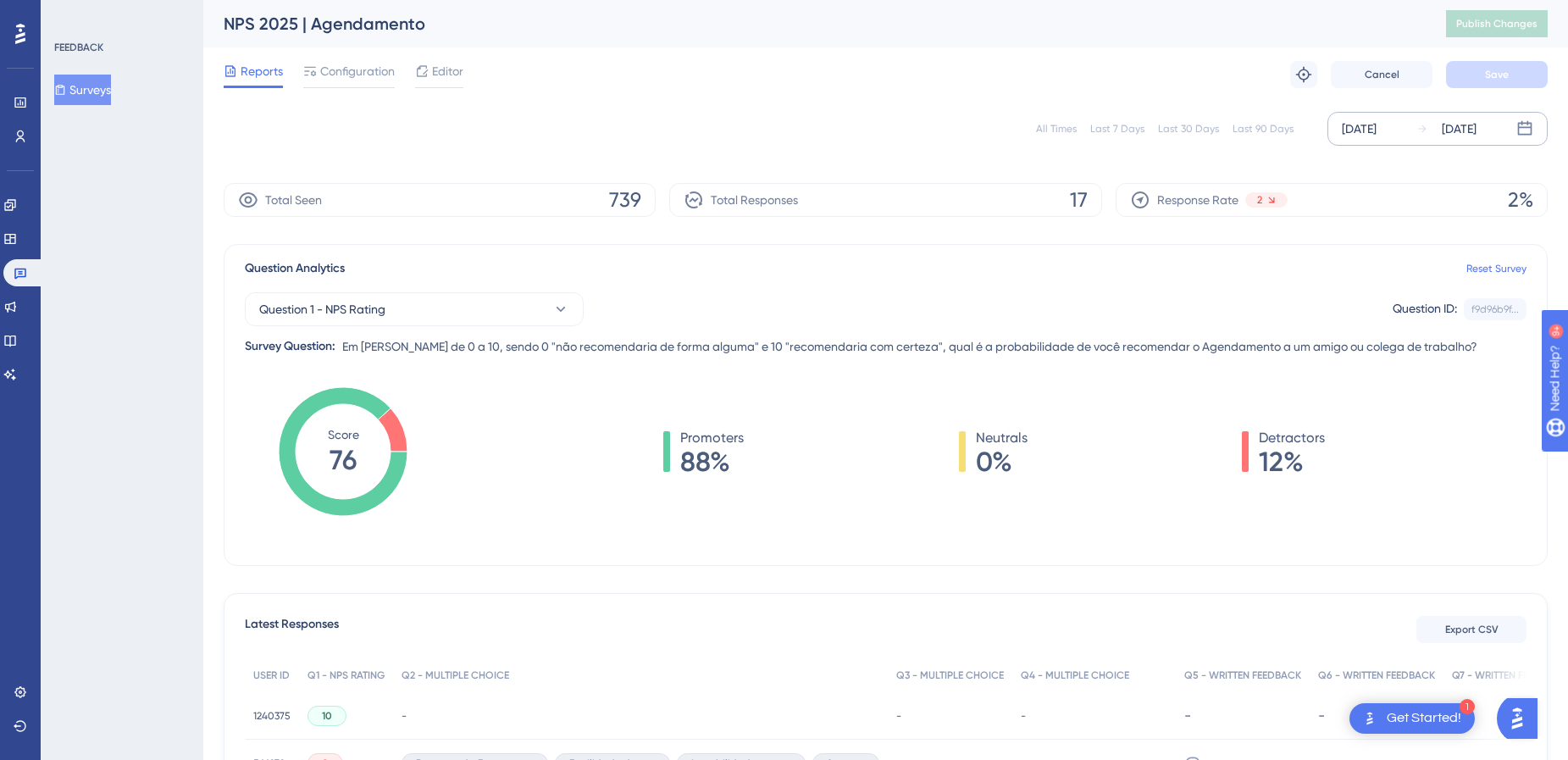
click at [107, 324] on div "FEEDBACK Surveys" at bounding box center [122, 380] width 162 height 760
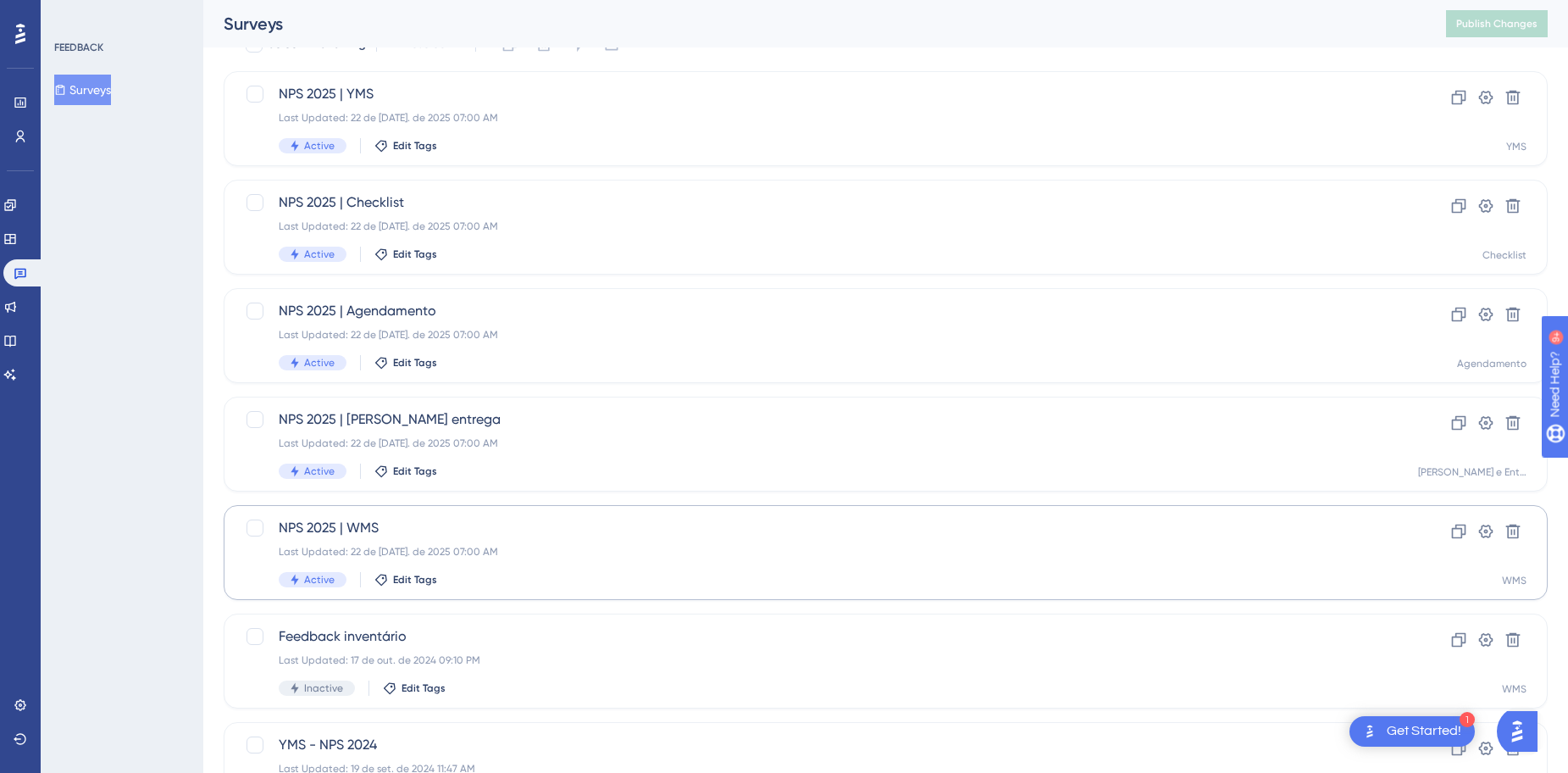
scroll to position [254, 0]
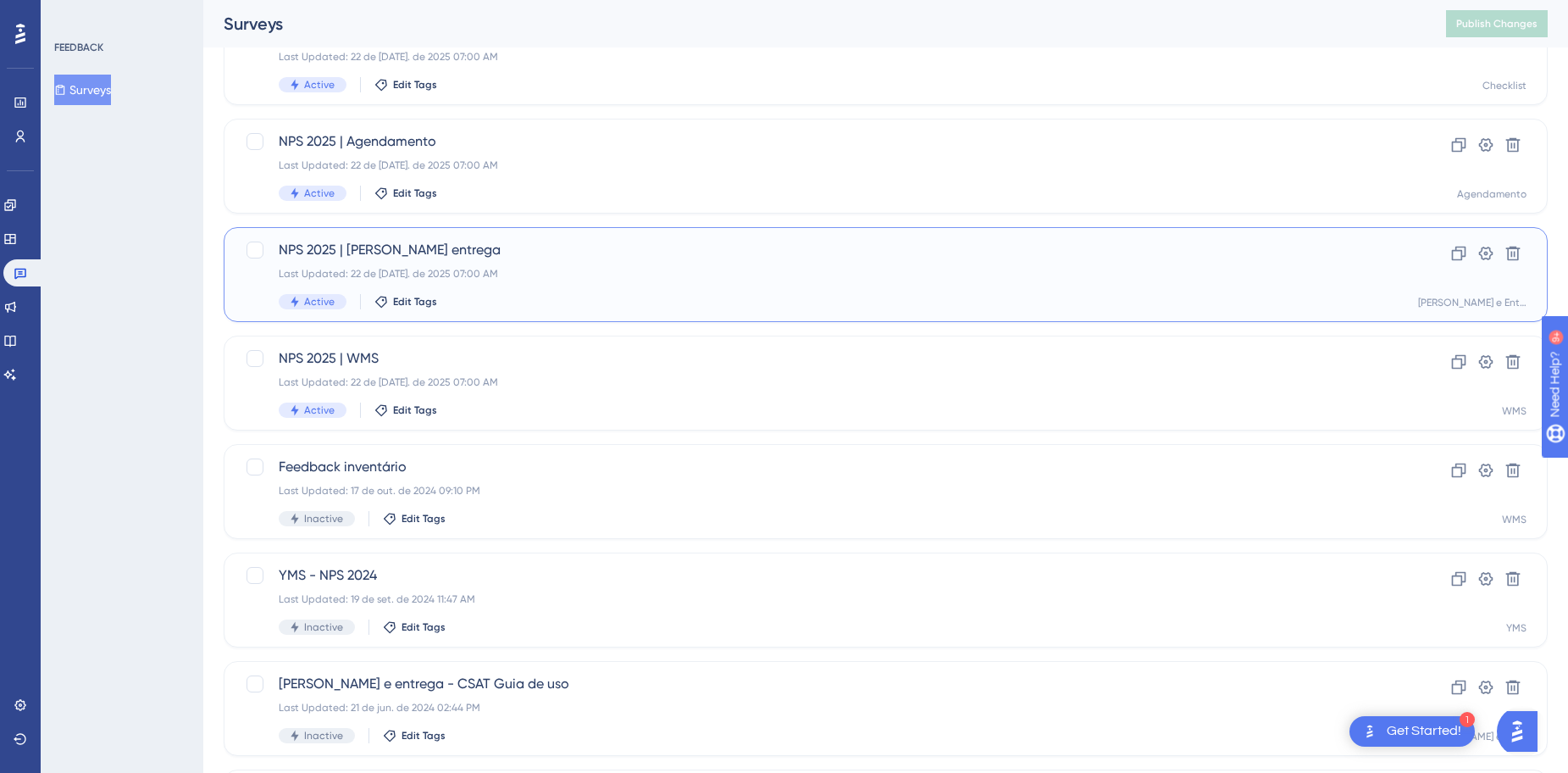
click at [619, 267] on div "Last Updated: 22 de jul. de 2025 07:00 AM" at bounding box center [818, 273] width 1078 height 14
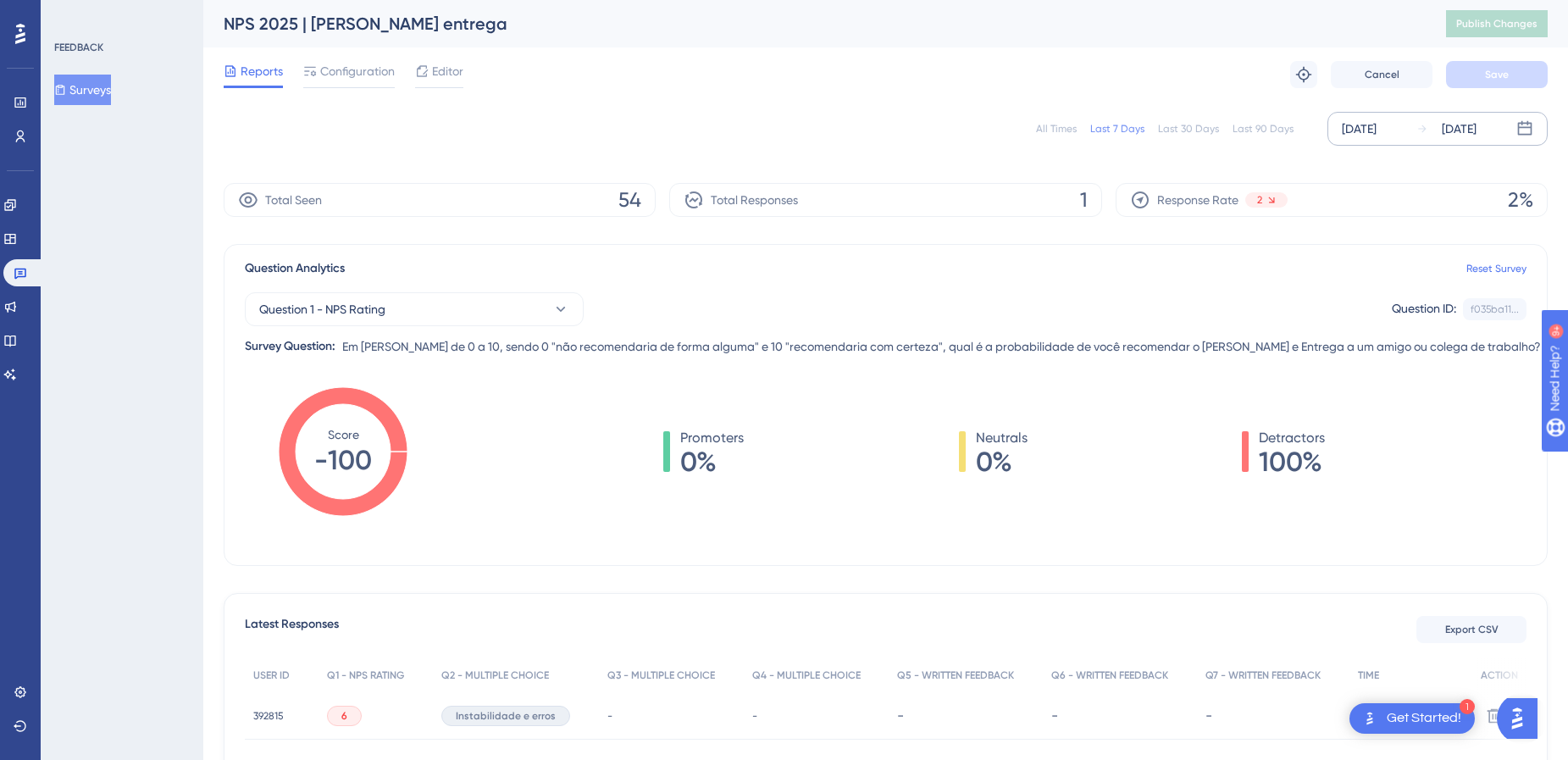
click at [1369, 121] on div "[DATE]" at bounding box center [1359, 129] width 35 height 21
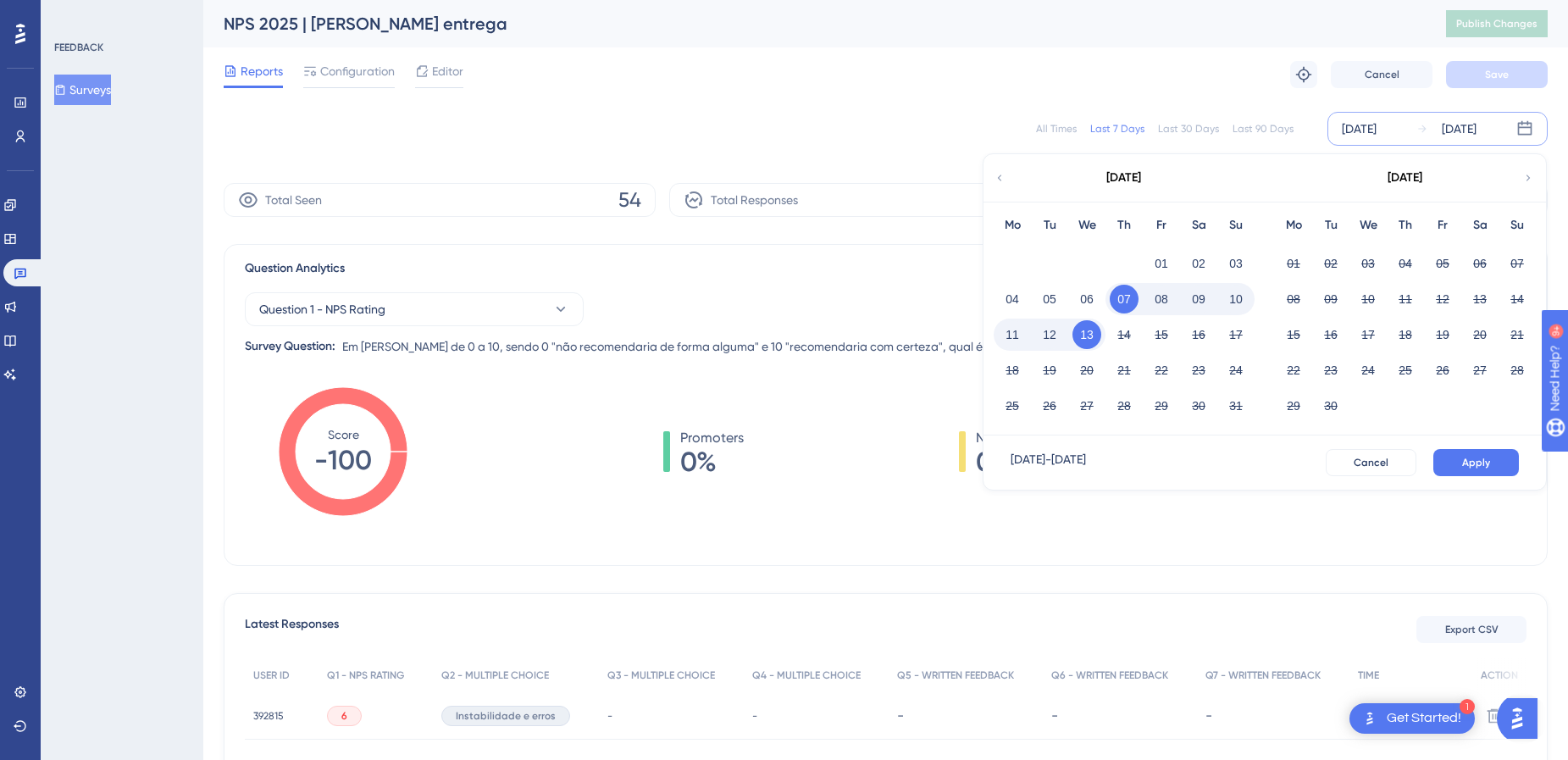
click at [1004, 182] on icon at bounding box center [999, 178] width 12 height 15
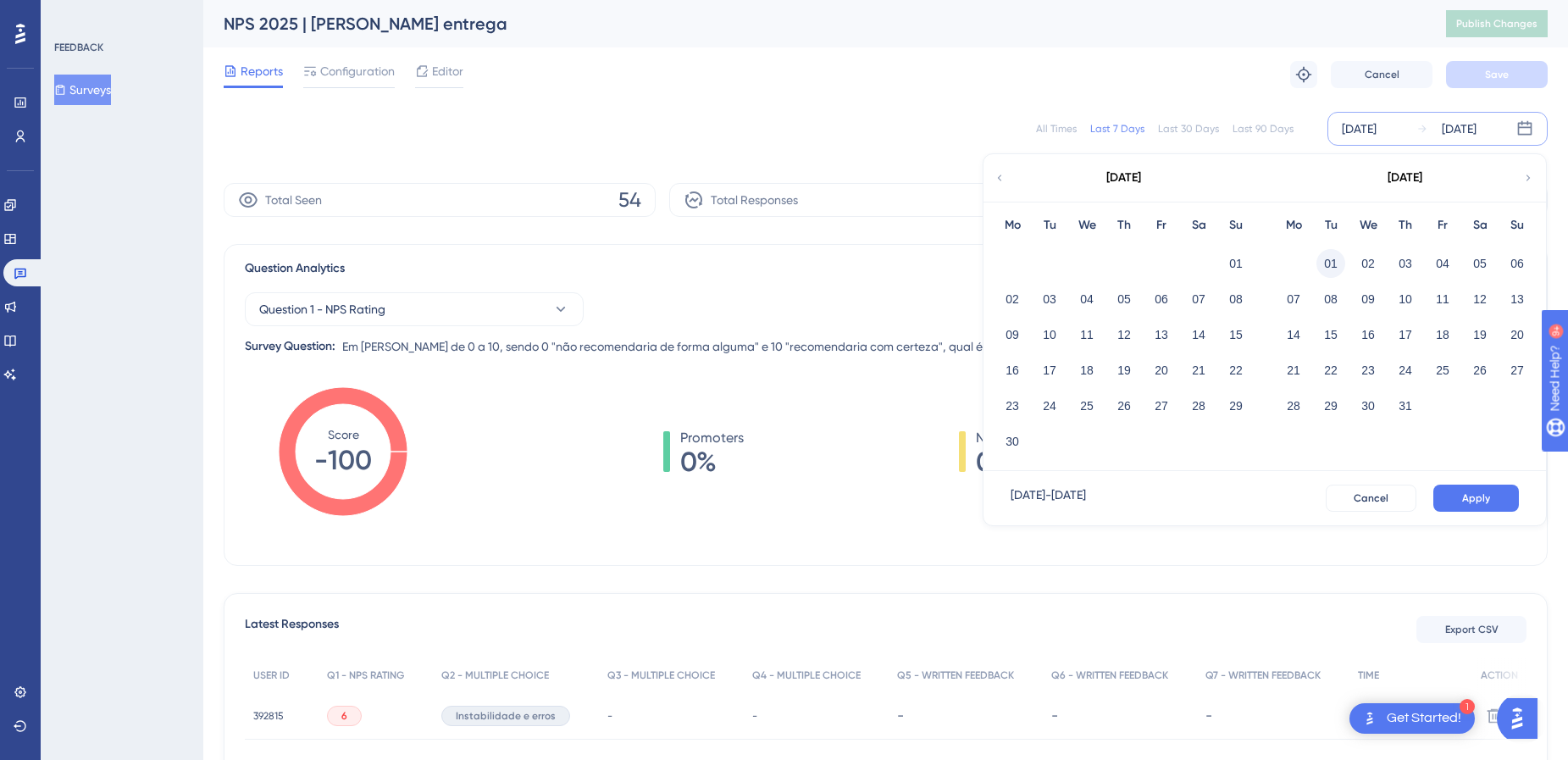
click at [1323, 260] on button "01" at bounding box center [1331, 263] width 29 height 29
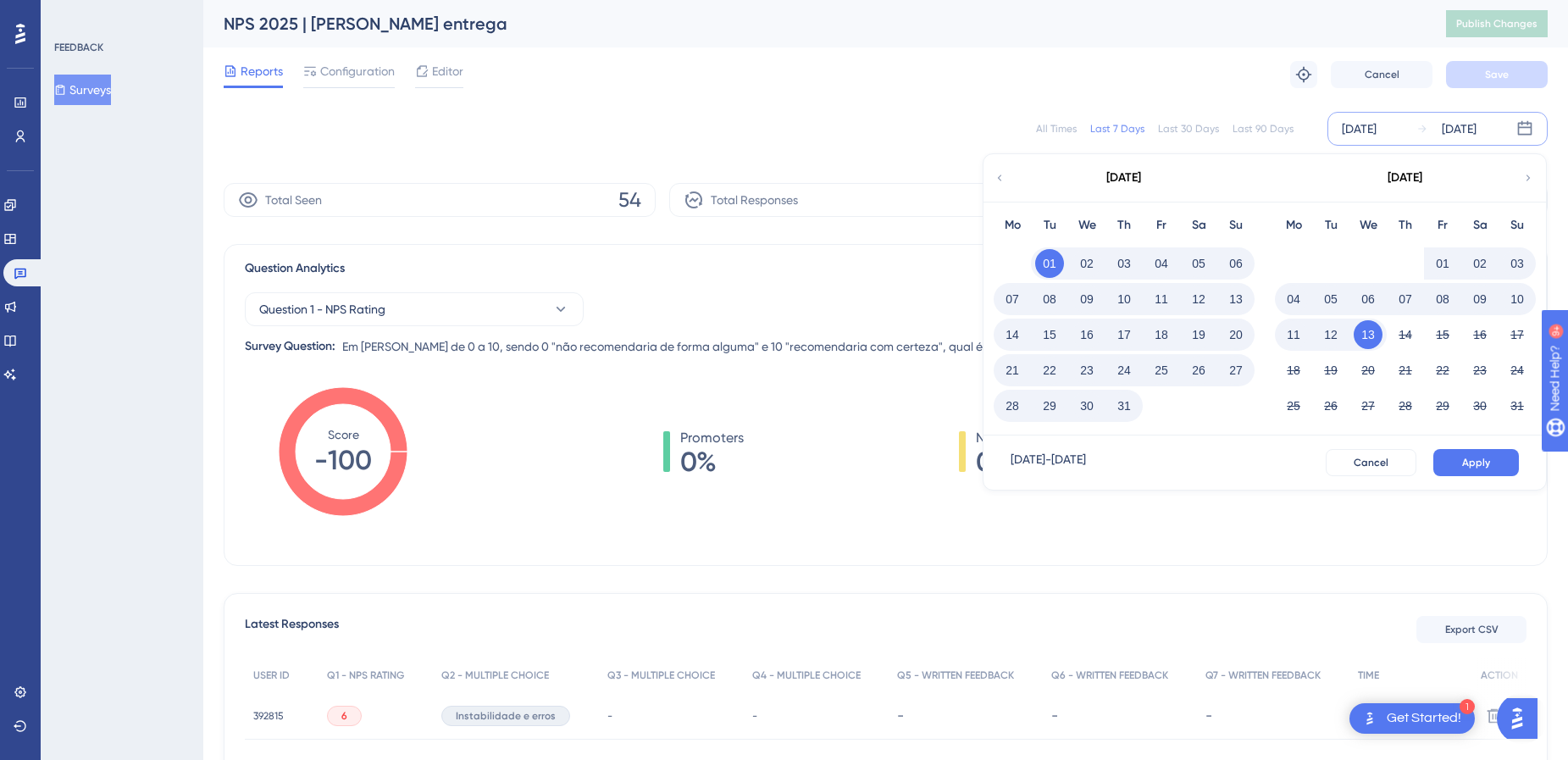
click at [1120, 404] on button "31" at bounding box center [1124, 406] width 29 height 29
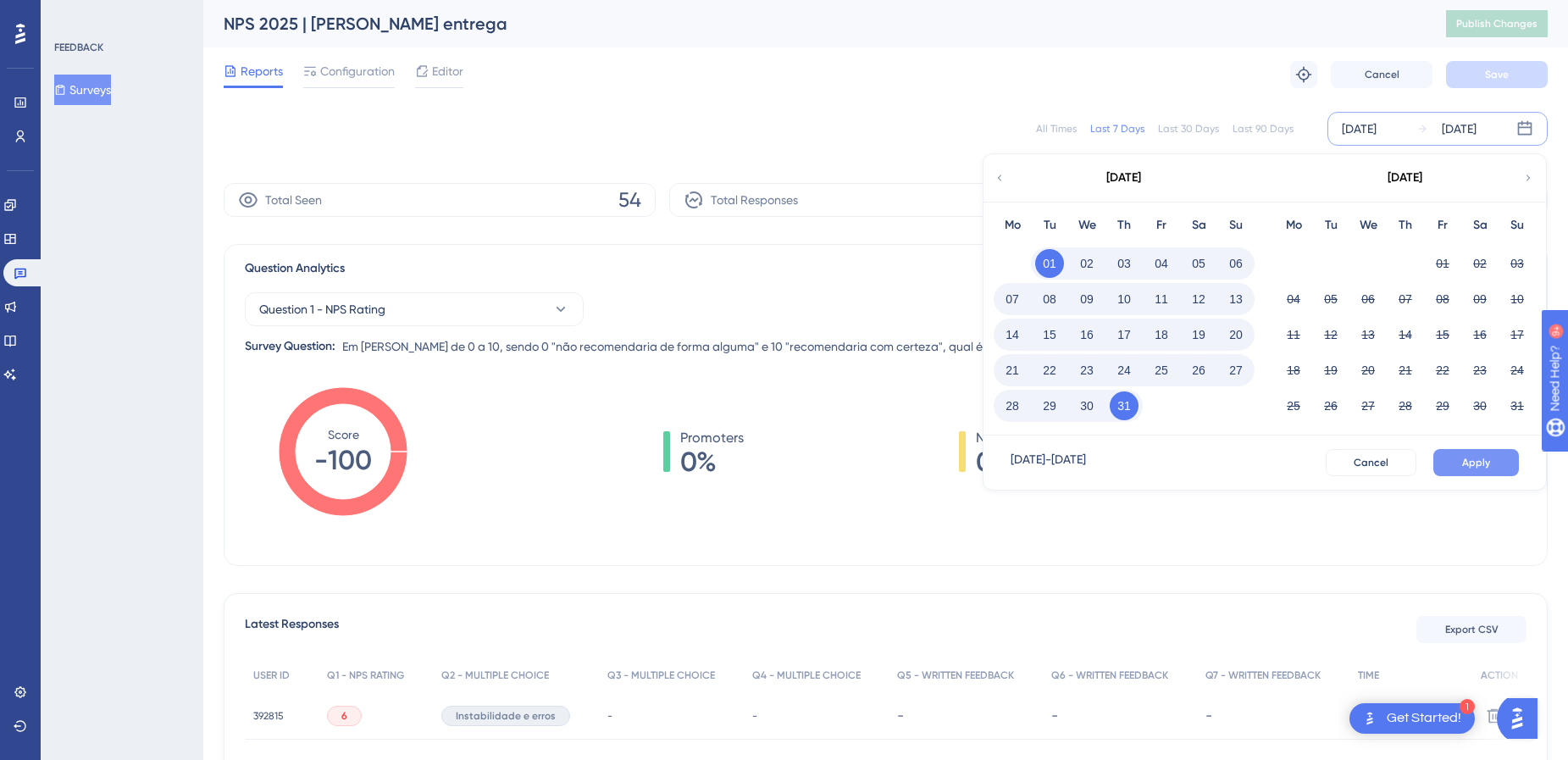
click at [1449, 460] on button "Apply" at bounding box center [1476, 462] width 86 height 27
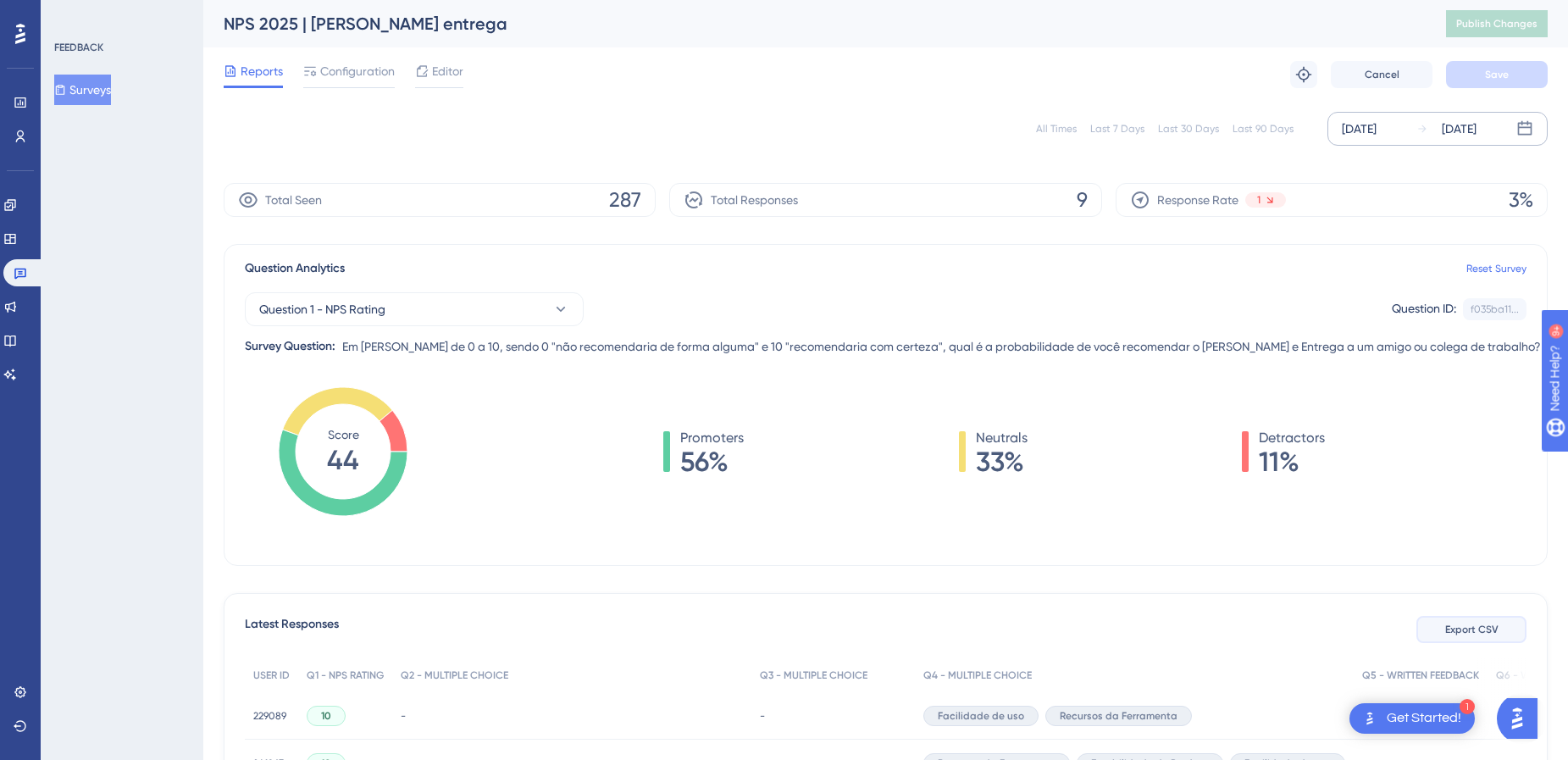
click at [1473, 626] on span "Export CSV" at bounding box center [1472, 629] width 53 height 14
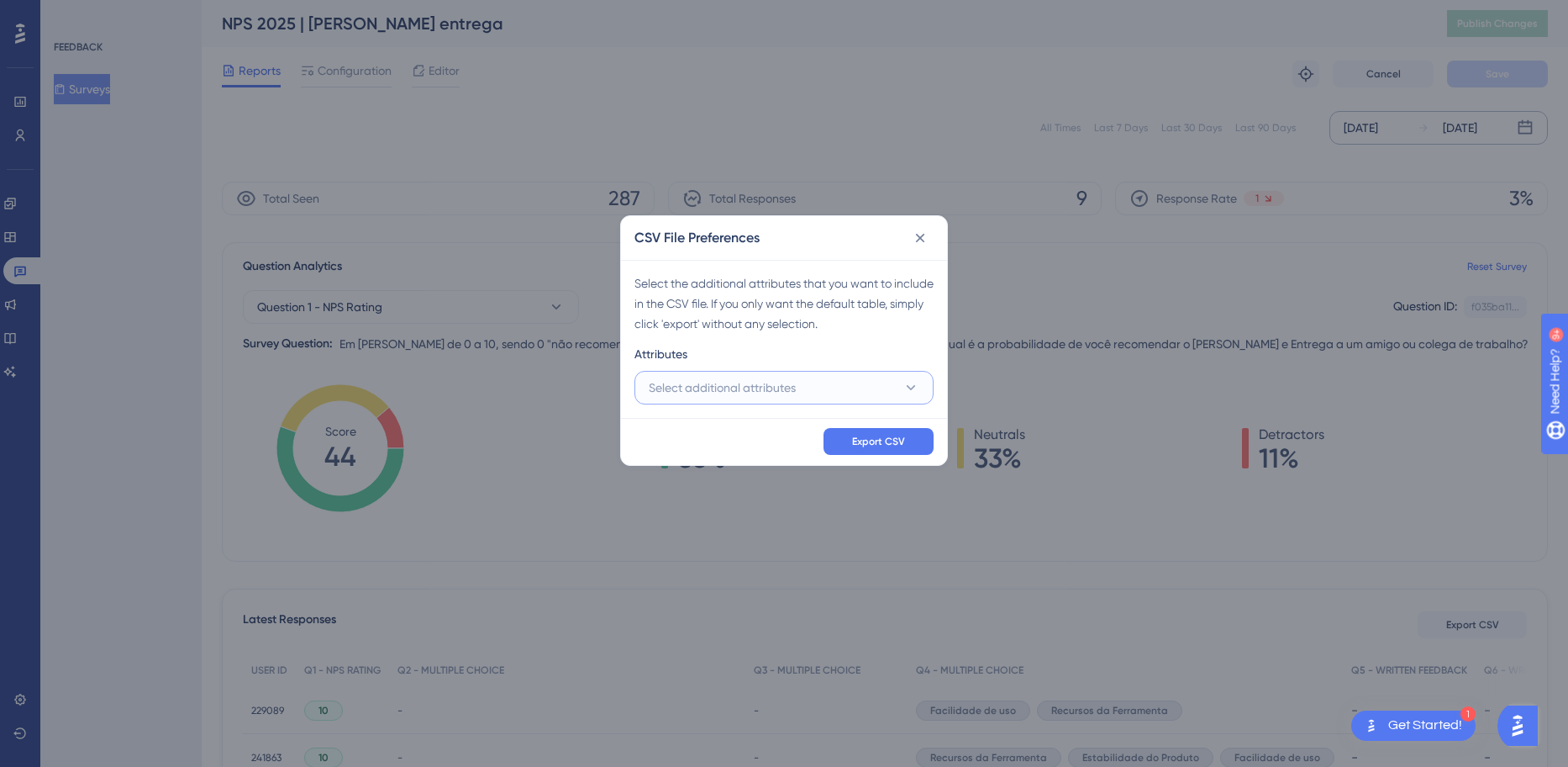
click at [900, 392] on button "Select additional attributes" at bounding box center [784, 388] width 299 height 34
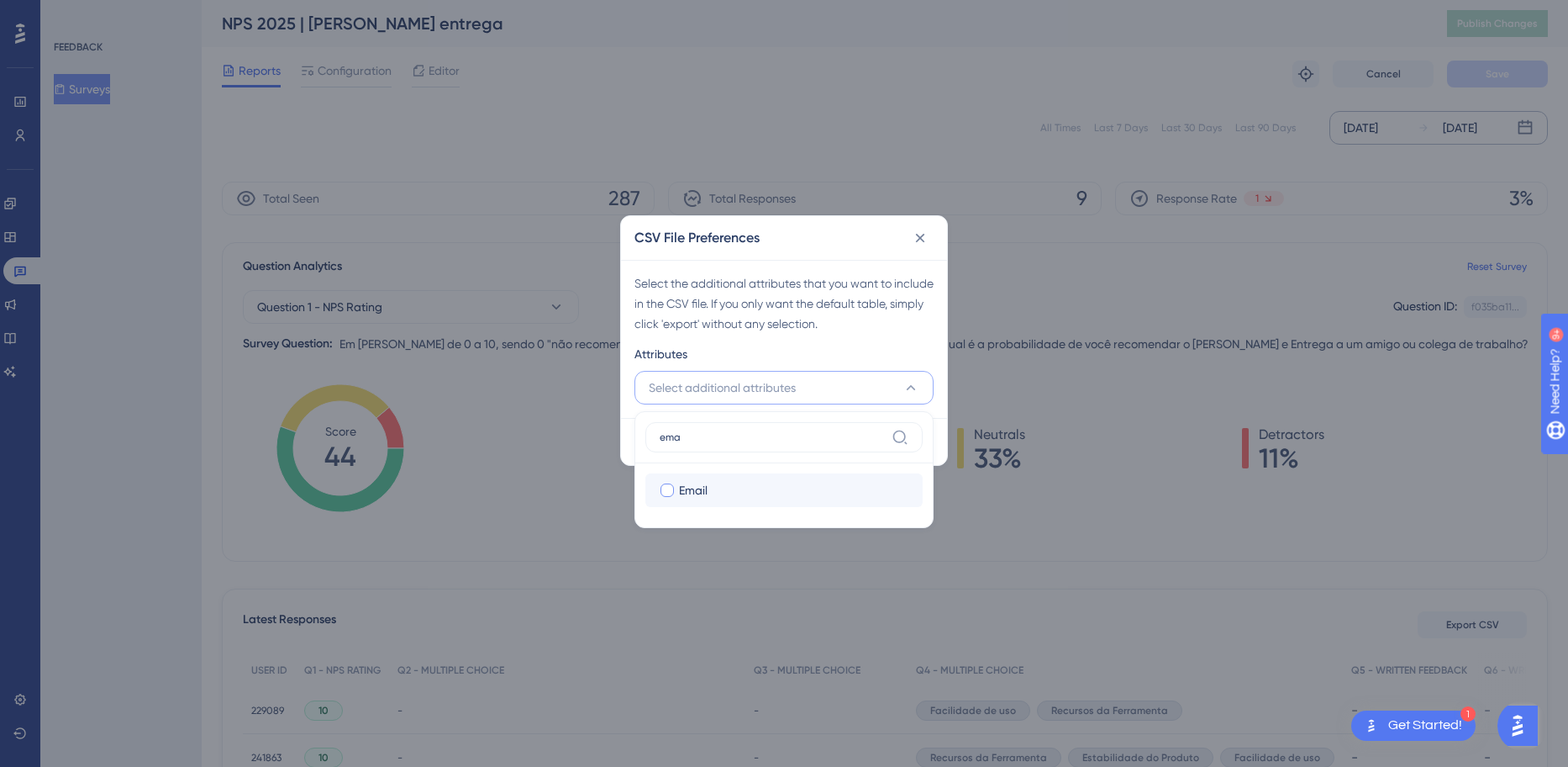
type input "ema"
click at [833, 480] on div "Email" at bounding box center [793, 490] width 230 height 21
checkbox input "true"
click at [825, 458] on div "ema" at bounding box center [784, 443] width 277 height 41
click at [820, 446] on label "ema" at bounding box center [784, 438] width 277 height 30
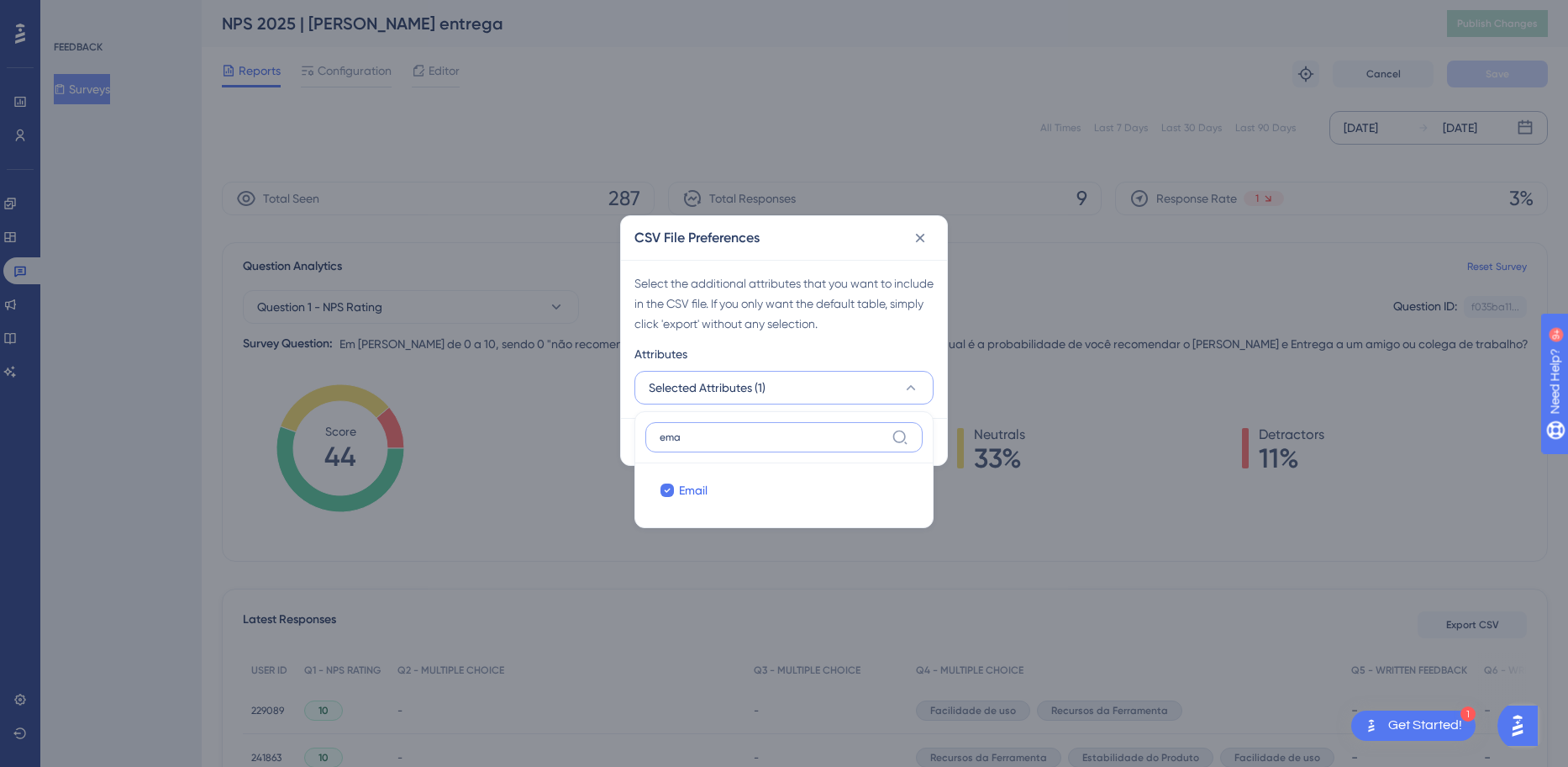
click at [820, 444] on input "ema" at bounding box center [773, 437] width 225 height 13
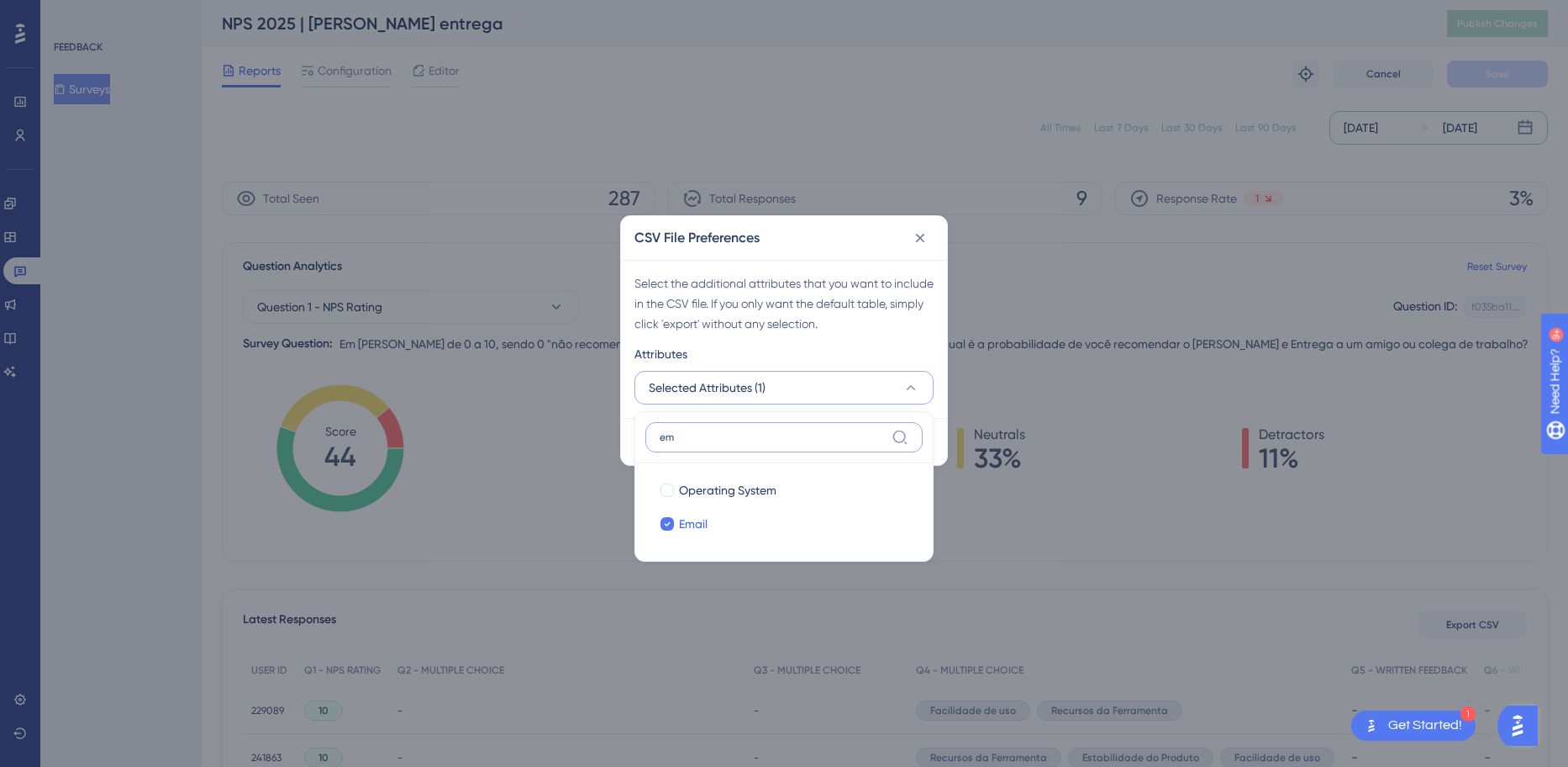
type input "e"
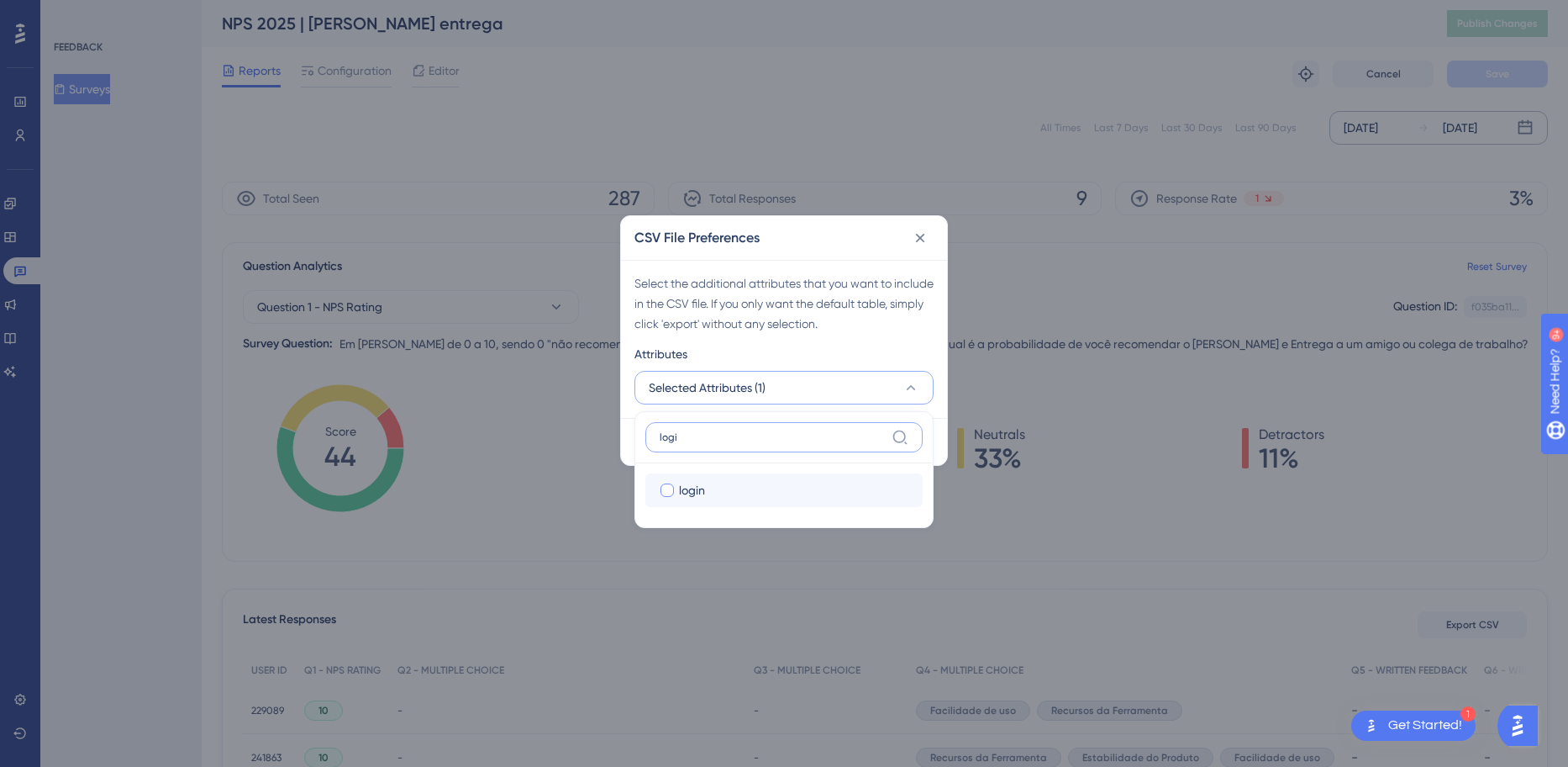
type input "logi"
click at [792, 485] on div "login" at bounding box center [793, 490] width 230 height 21
checkbox input "true"
click at [816, 441] on input "logi" at bounding box center [773, 437] width 225 height 13
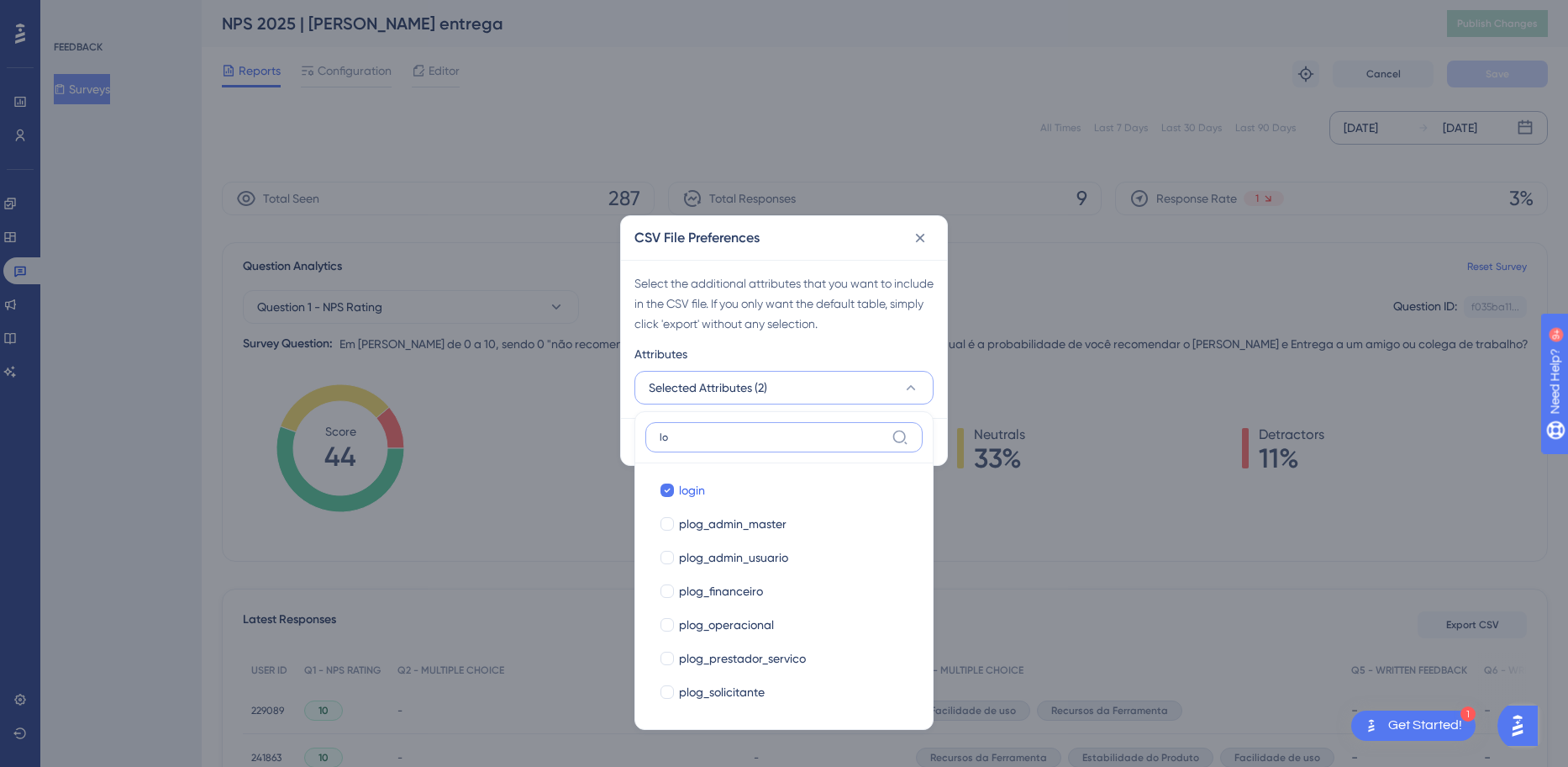
type input "l"
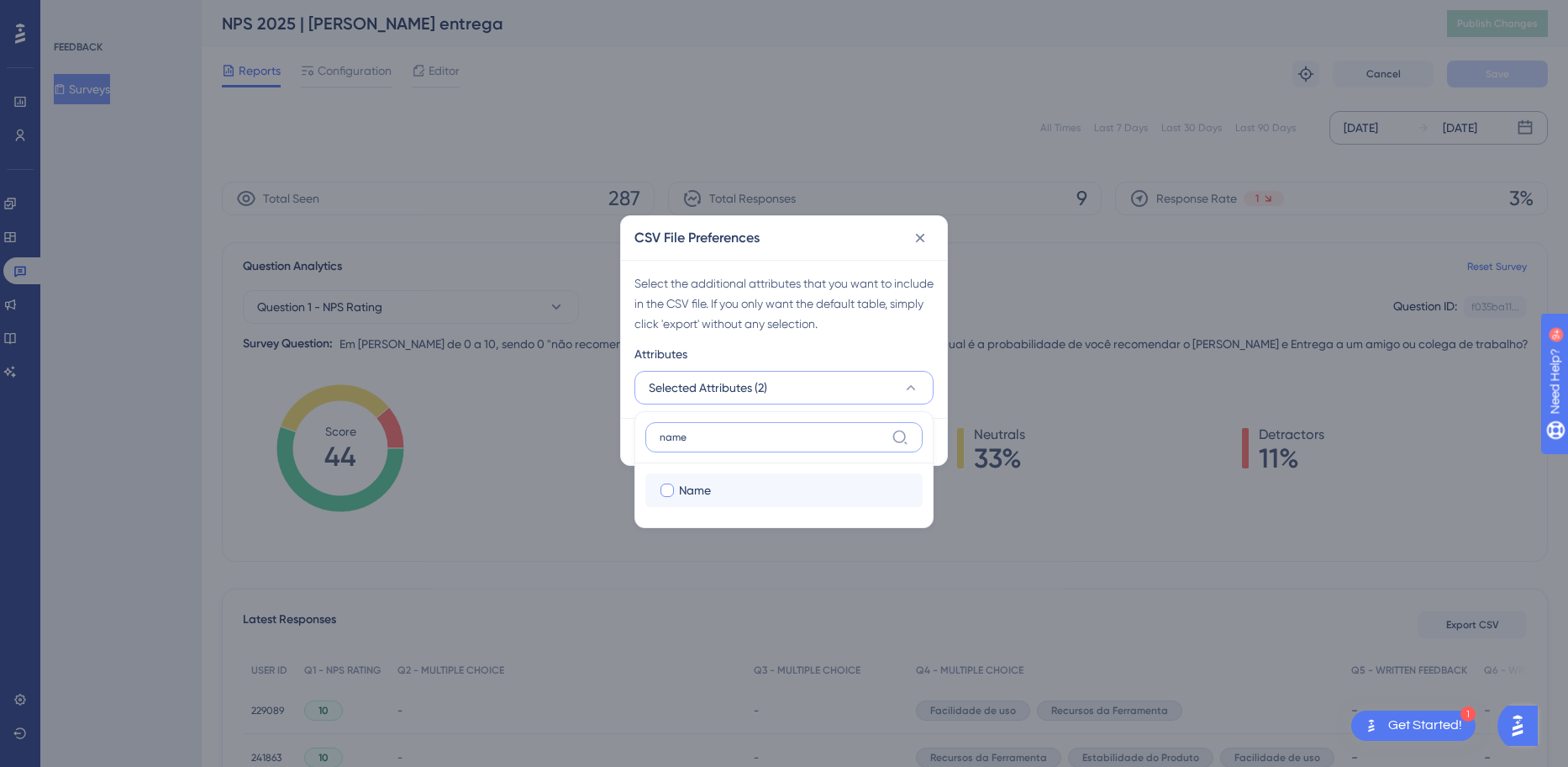
type input "name"
click at [761, 495] on div "Name" at bounding box center [793, 490] width 230 height 21
checkbox input "true"
click at [773, 439] on input "name" at bounding box center [773, 437] width 225 height 13
type input "n"
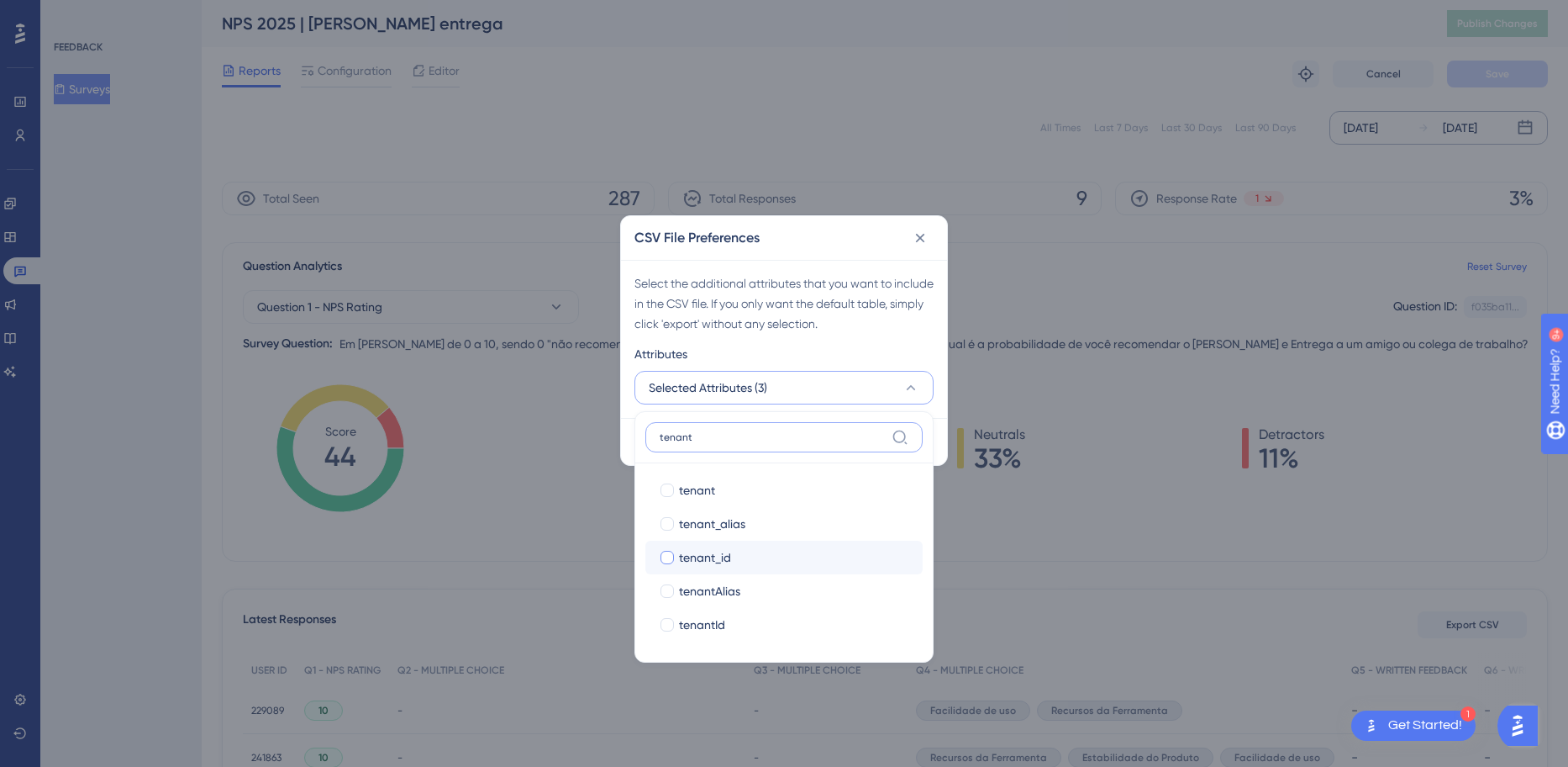
type input "tenant"
click at [776, 558] on div "tenant_id" at bounding box center [793, 558] width 230 height 21
checkbox input "true"
click at [710, 443] on input "tenant" at bounding box center [773, 437] width 225 height 13
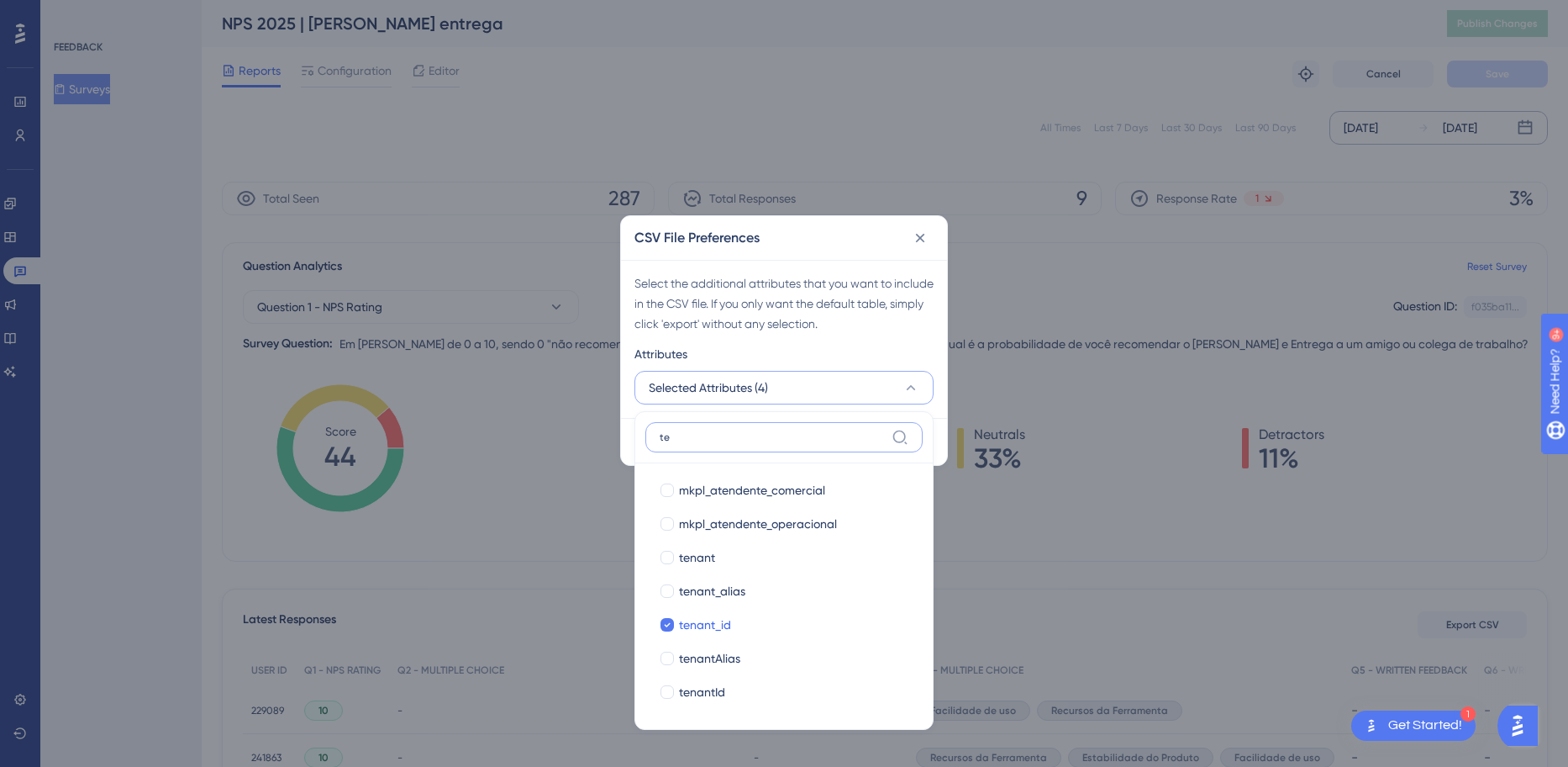
type input "t"
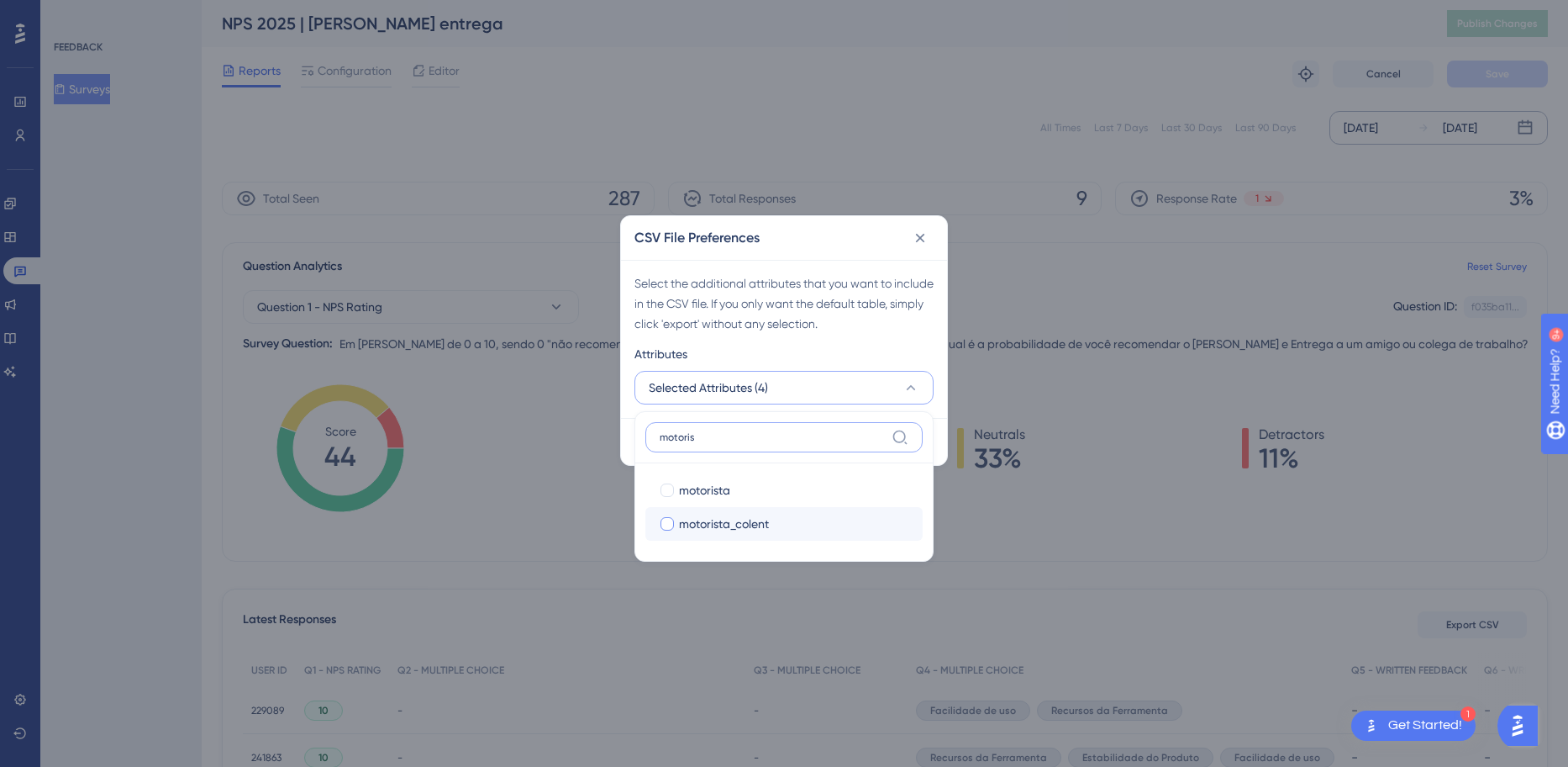
type input "motoris"
click at [708, 520] on span "motorista_colent" at bounding box center [724, 524] width 90 height 21
checkbox input "true"
click at [725, 436] on input "motoris" at bounding box center [773, 437] width 225 height 13
drag, startPoint x: 725, startPoint y: 436, endPoint x: 438, endPoint y: 432, distance: 287.0
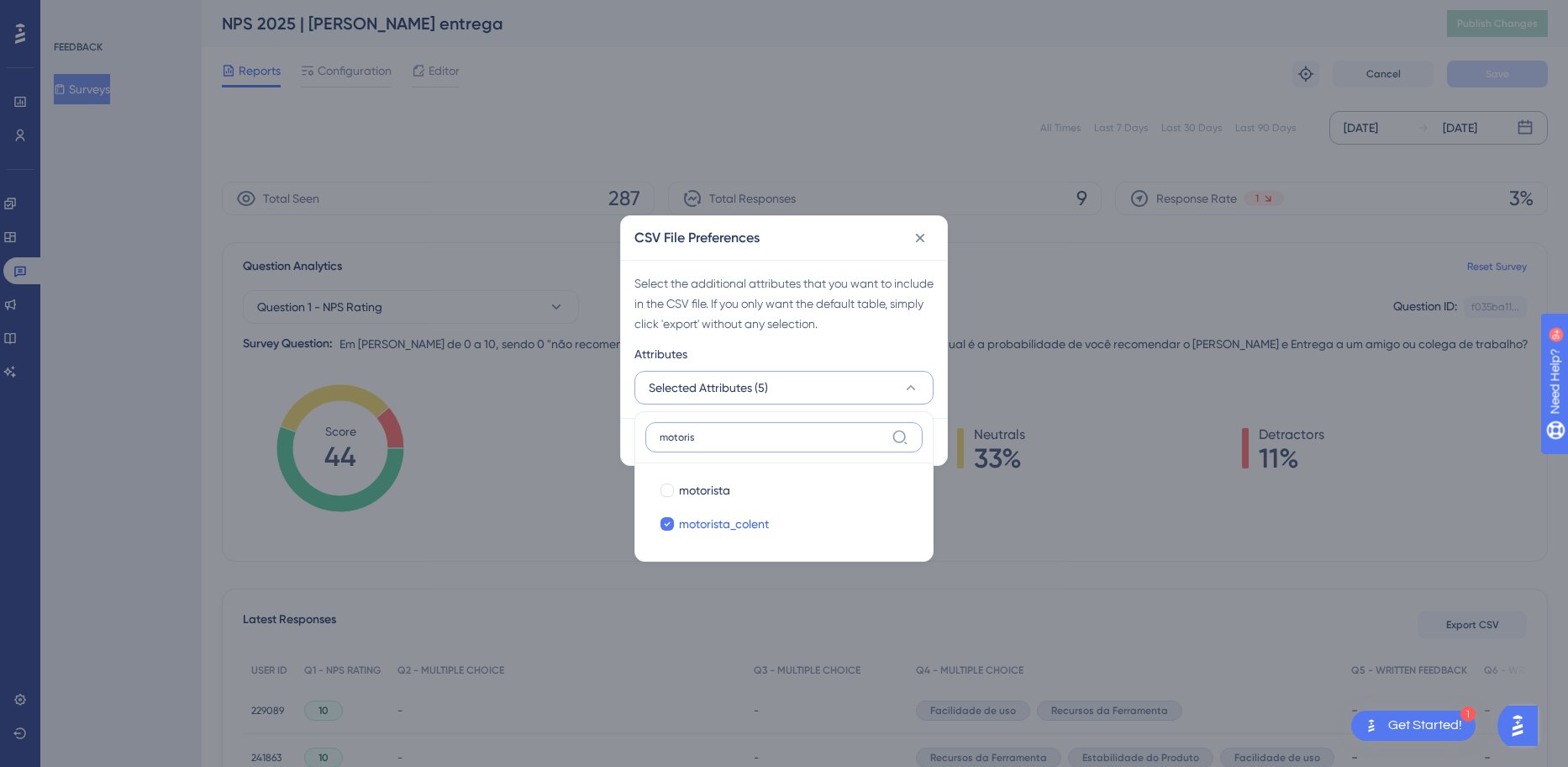
click at [427, 436] on div "CSV File Preferences Select the additional attributes that you want to include …" at bounding box center [784, 383] width 1568 height 767
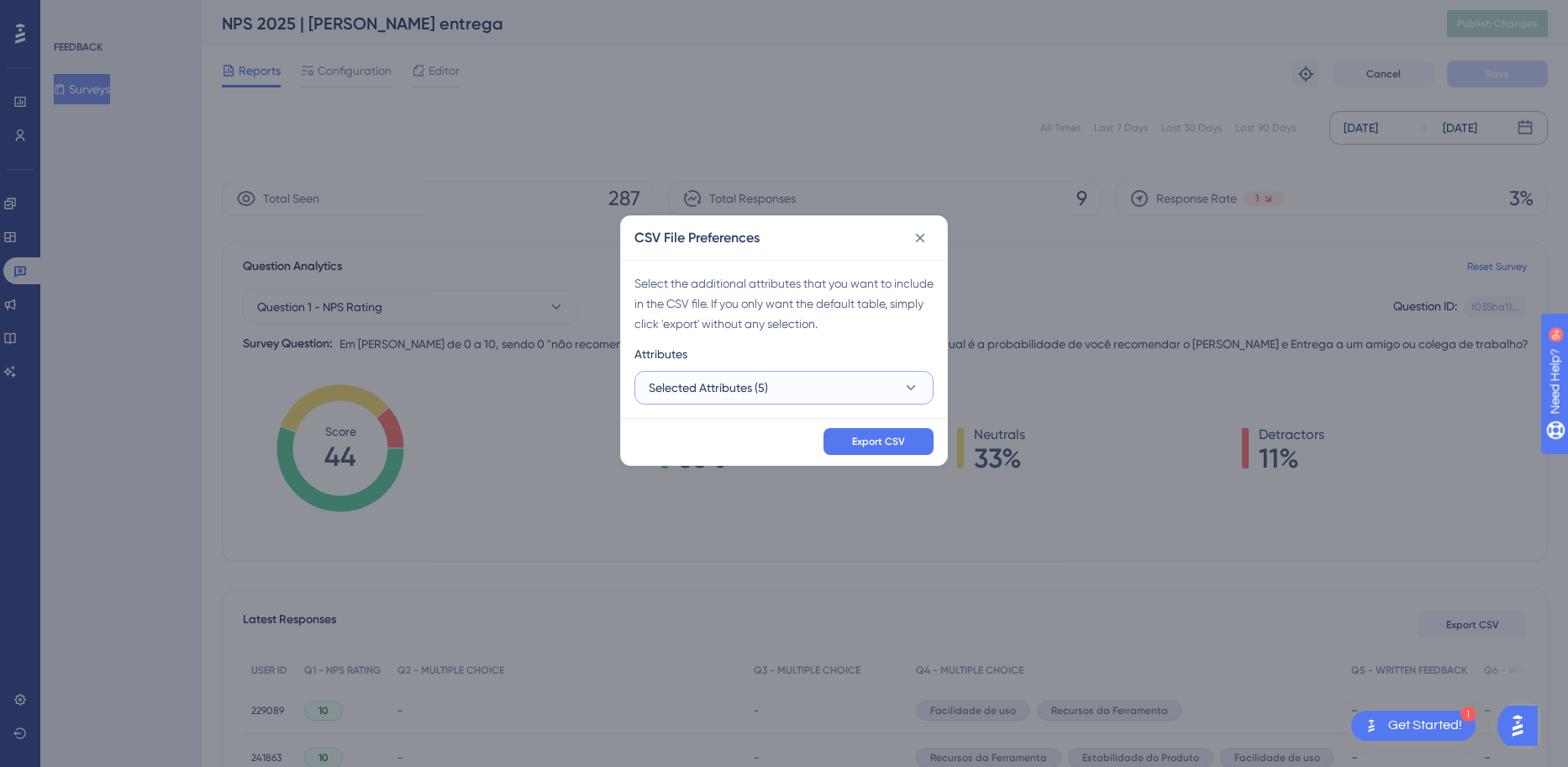
click at [818, 389] on button "Selected Attributes (5)" at bounding box center [784, 388] width 299 height 34
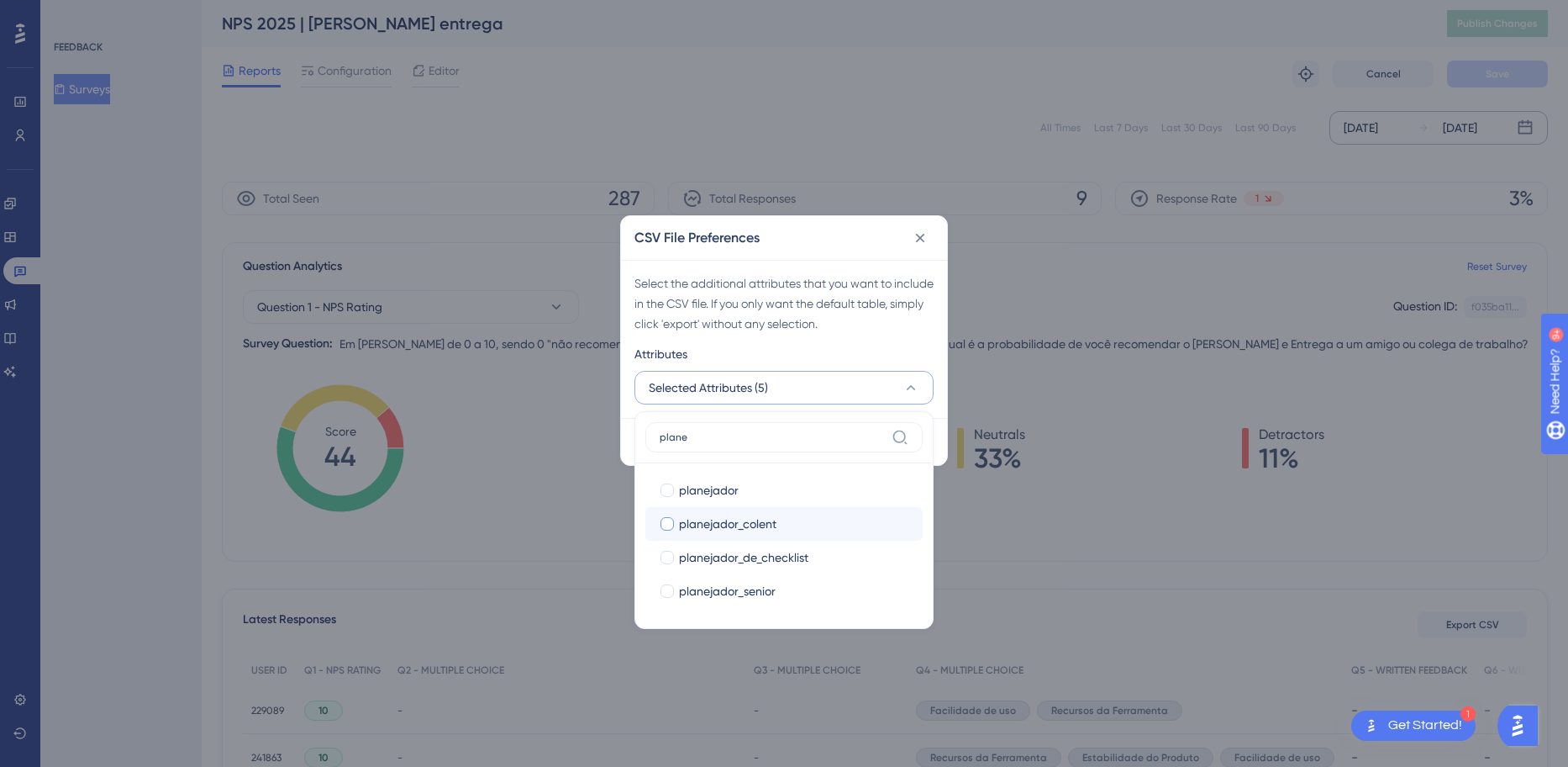
type input "plane"
click at [767, 529] on span "planejador_colent" at bounding box center [727, 524] width 97 height 21
checkbox input "true"
click at [811, 439] on input "plane" at bounding box center [773, 437] width 225 height 13
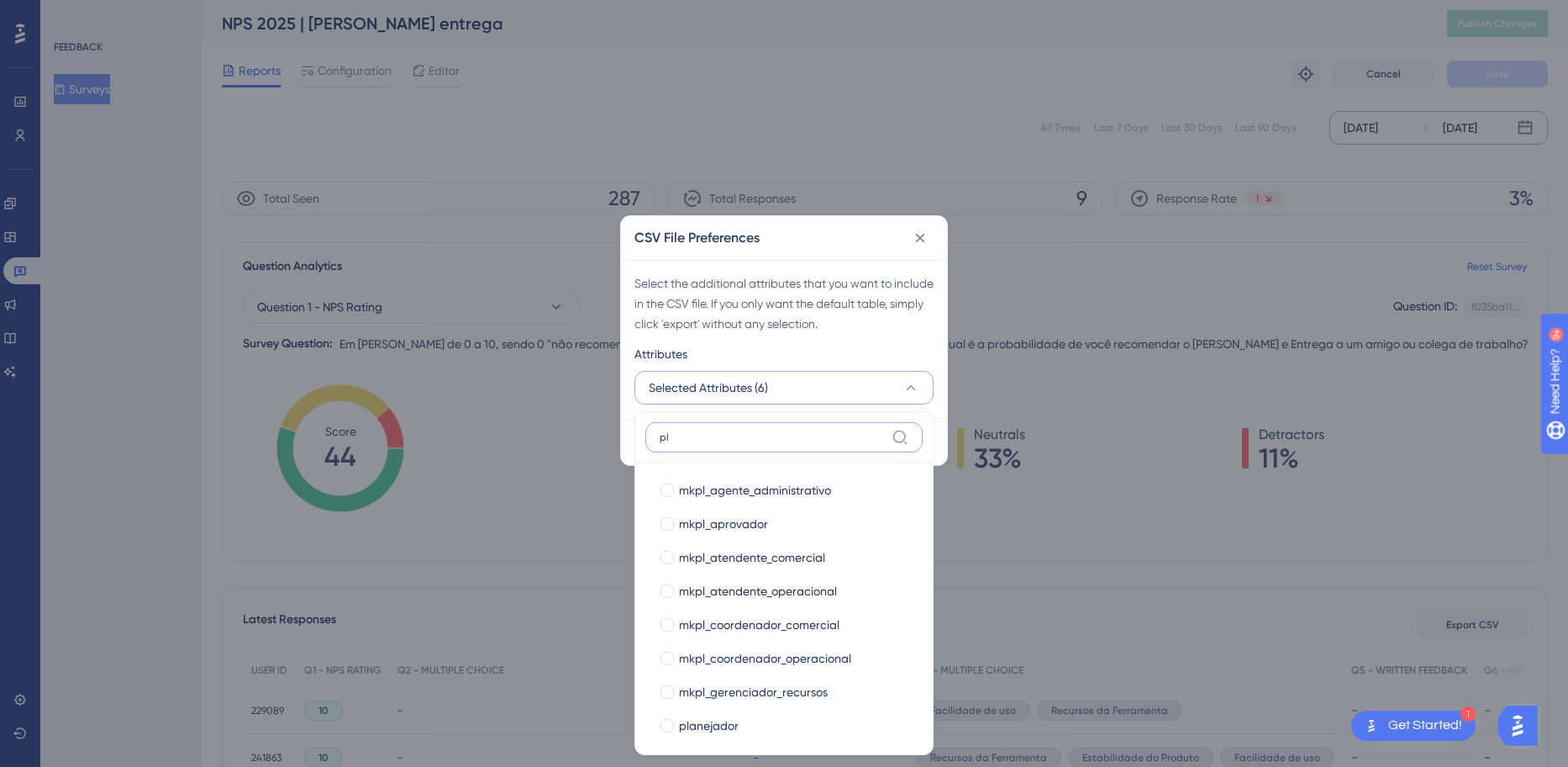
type input "p"
click at [893, 311] on div "Select the additional attributes that you want to include in the CSV file. If y…" at bounding box center [784, 303] width 299 height 61
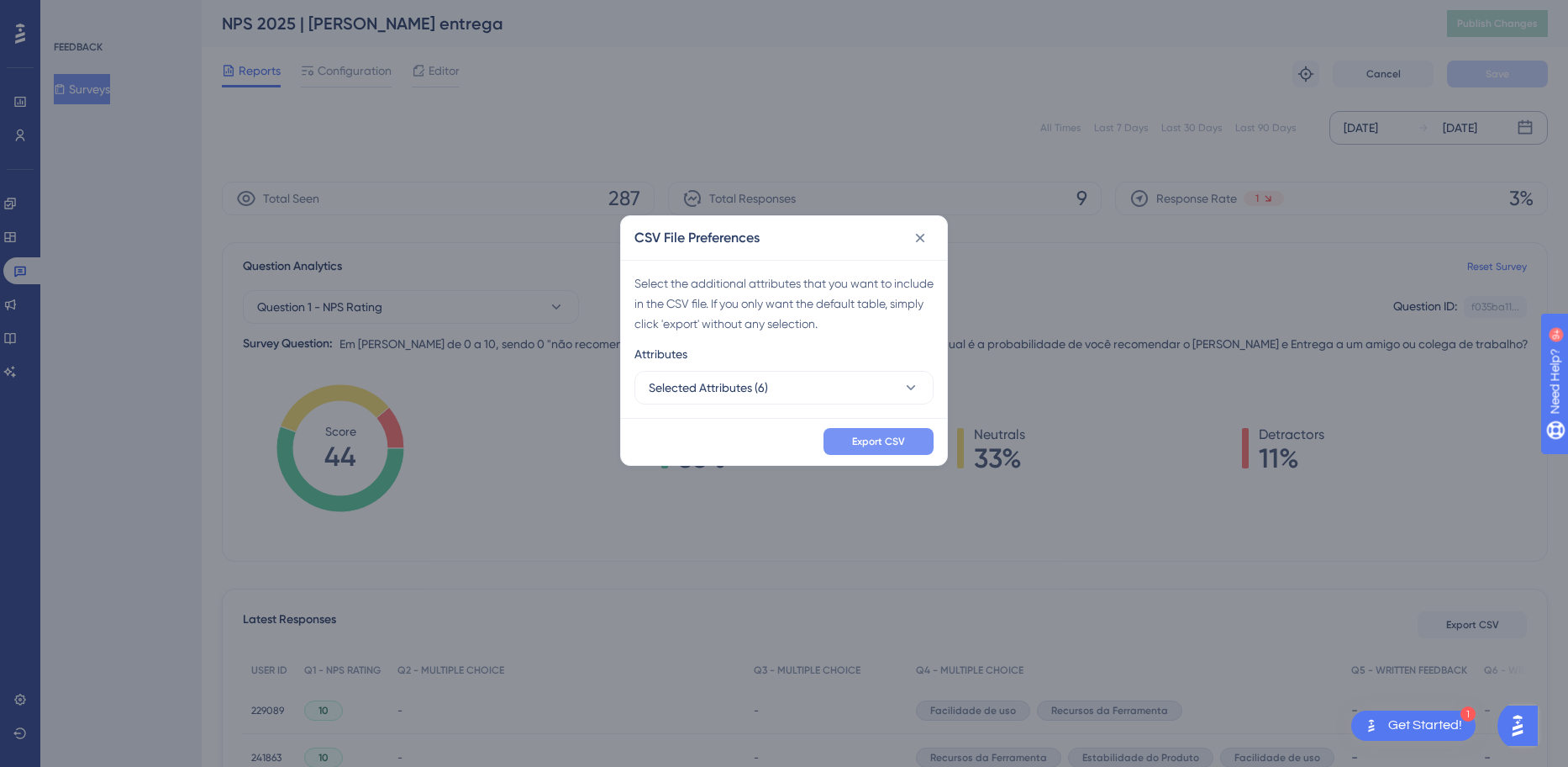
click at [876, 439] on span "Export CSV" at bounding box center [878, 441] width 53 height 13
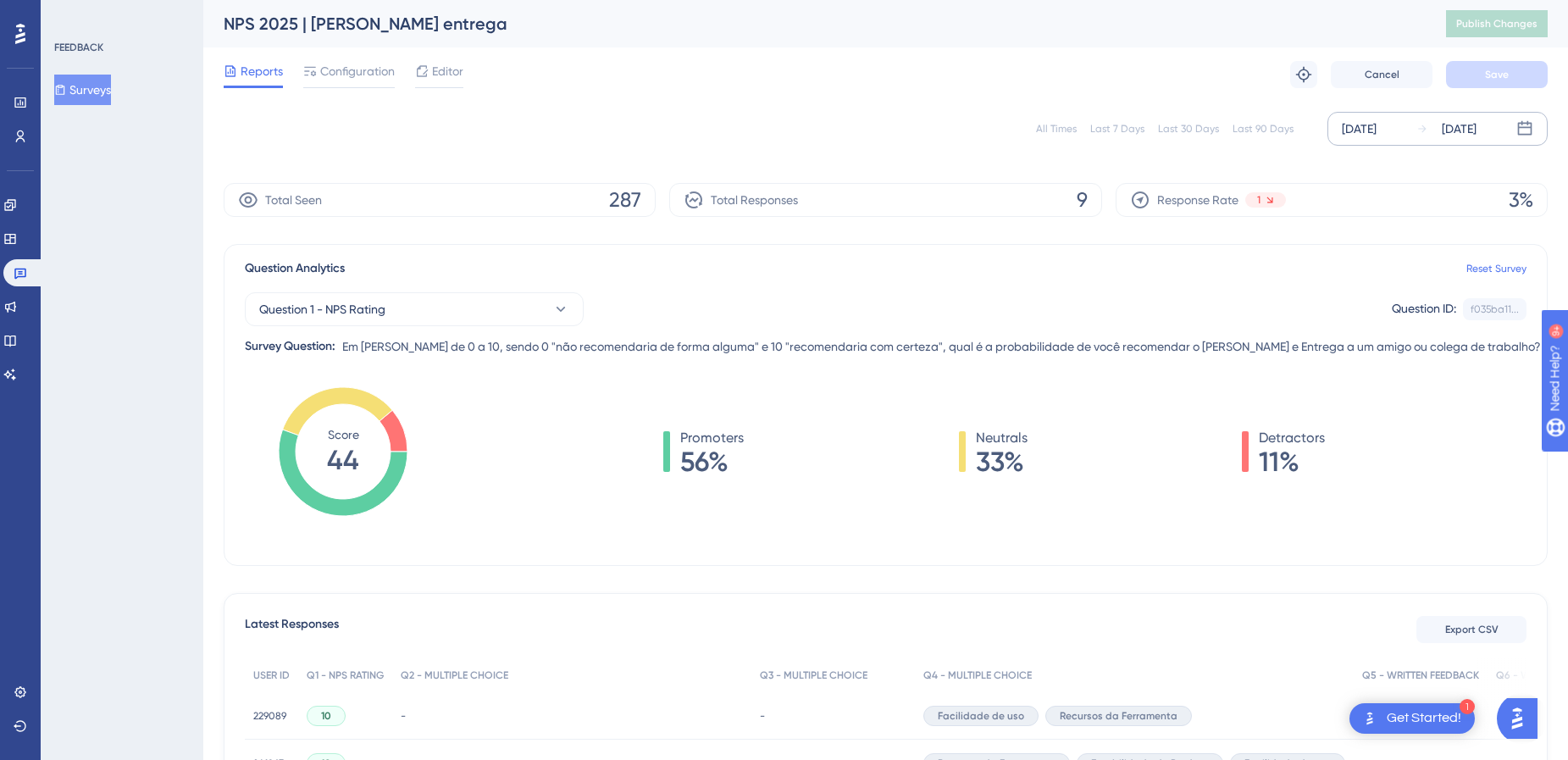
click at [127, 233] on div "FEEDBACK Surveys" at bounding box center [122, 380] width 162 height 760
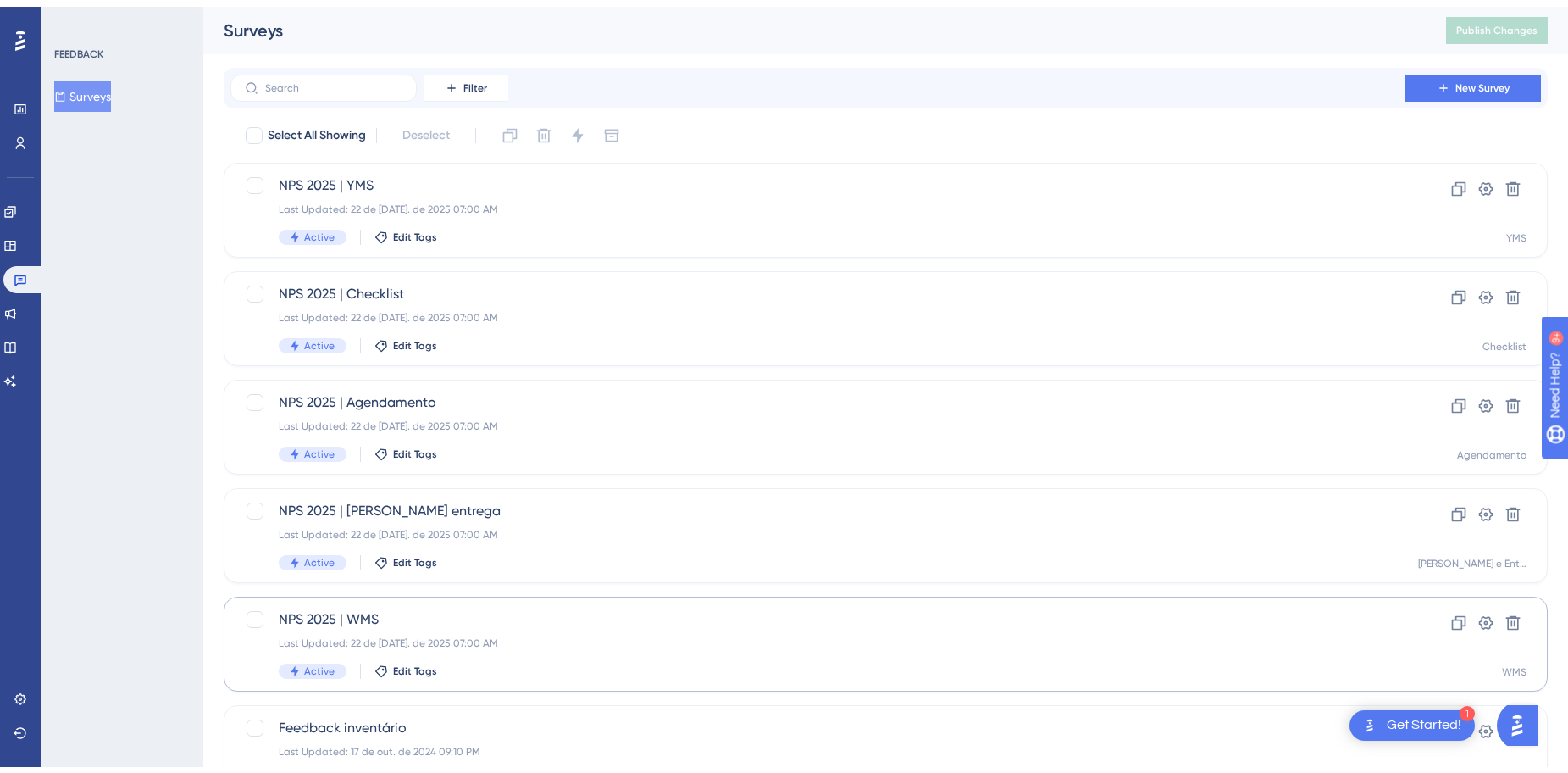
scroll to position [200, 0]
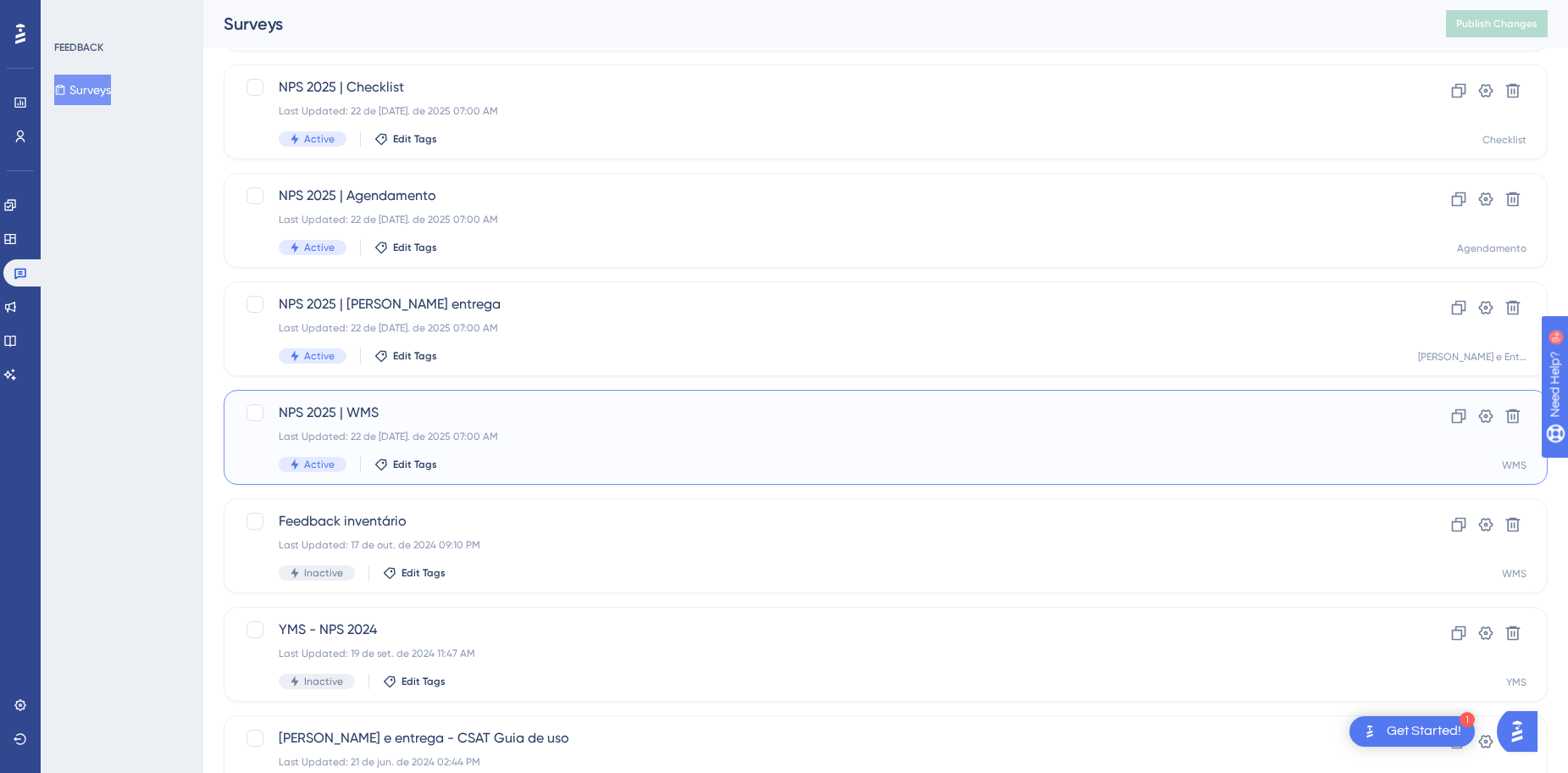
click at [366, 441] on div "Last Updated: 22 de jul. de 2025 07:00 AM" at bounding box center [818, 436] width 1078 height 14
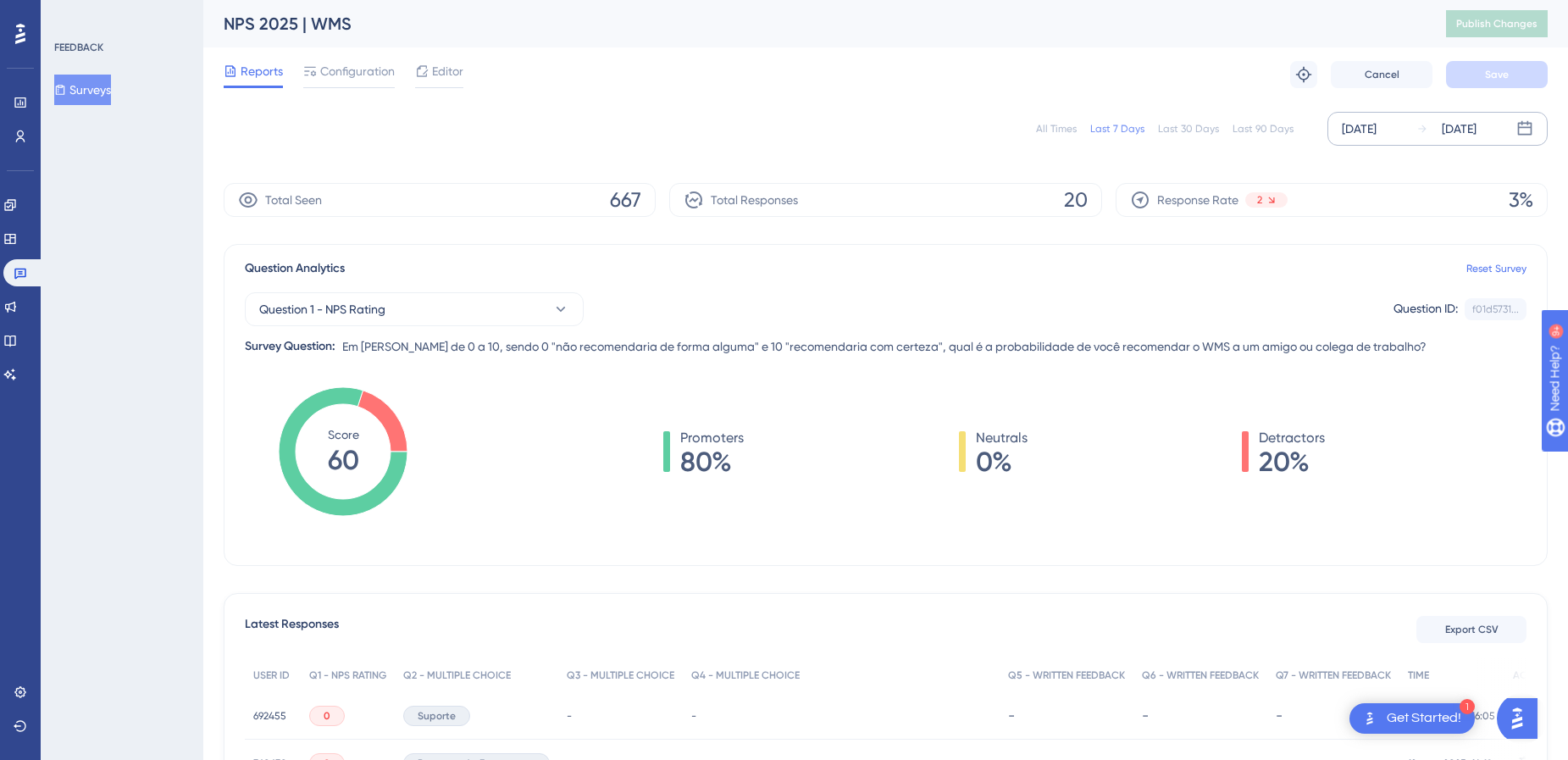
click at [1422, 128] on icon at bounding box center [1422, 128] width 12 height 12
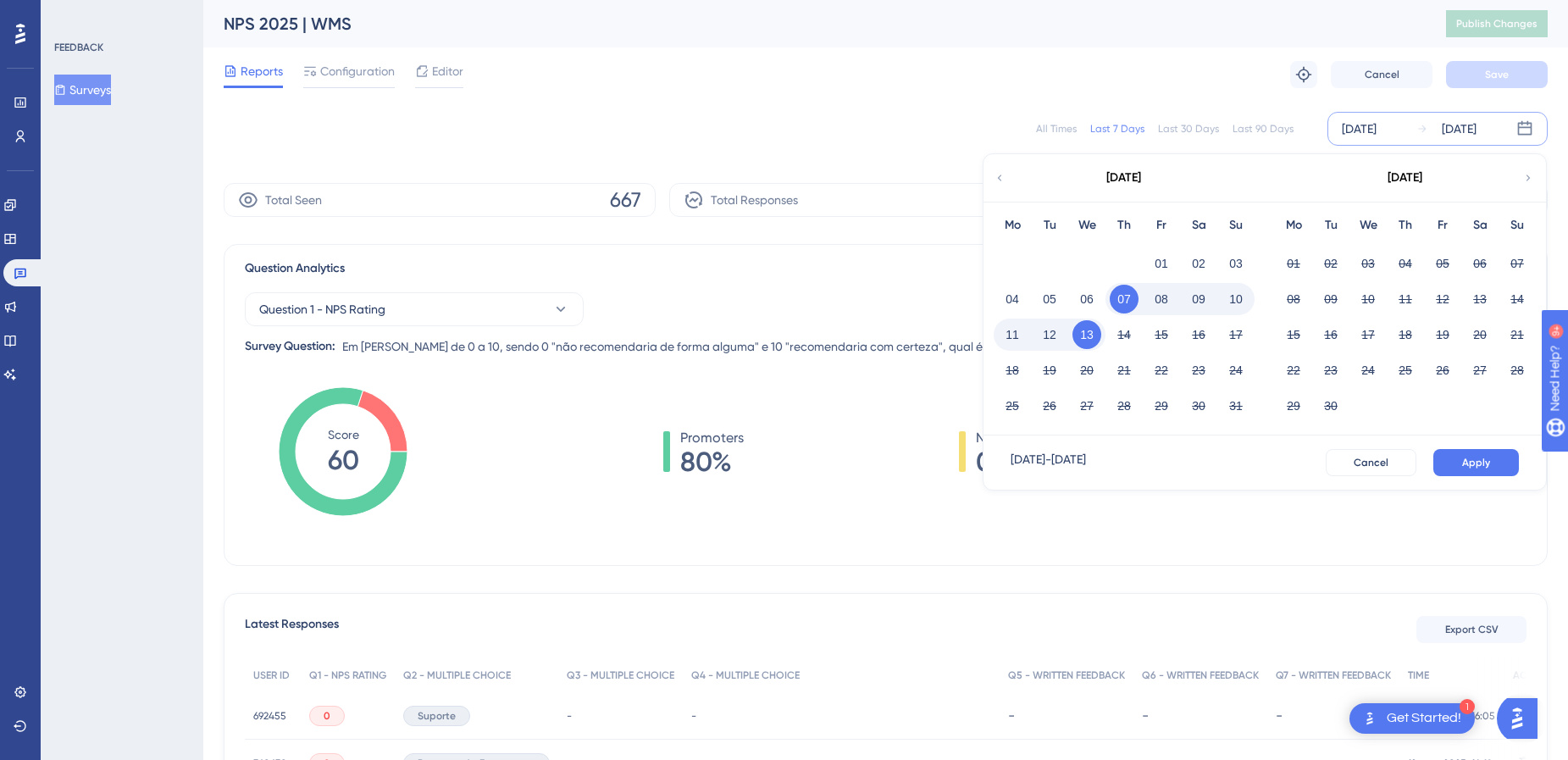
click at [1007, 179] on div "August 2025" at bounding box center [1123, 178] width 280 height 48
click at [995, 175] on icon at bounding box center [999, 178] width 12 height 15
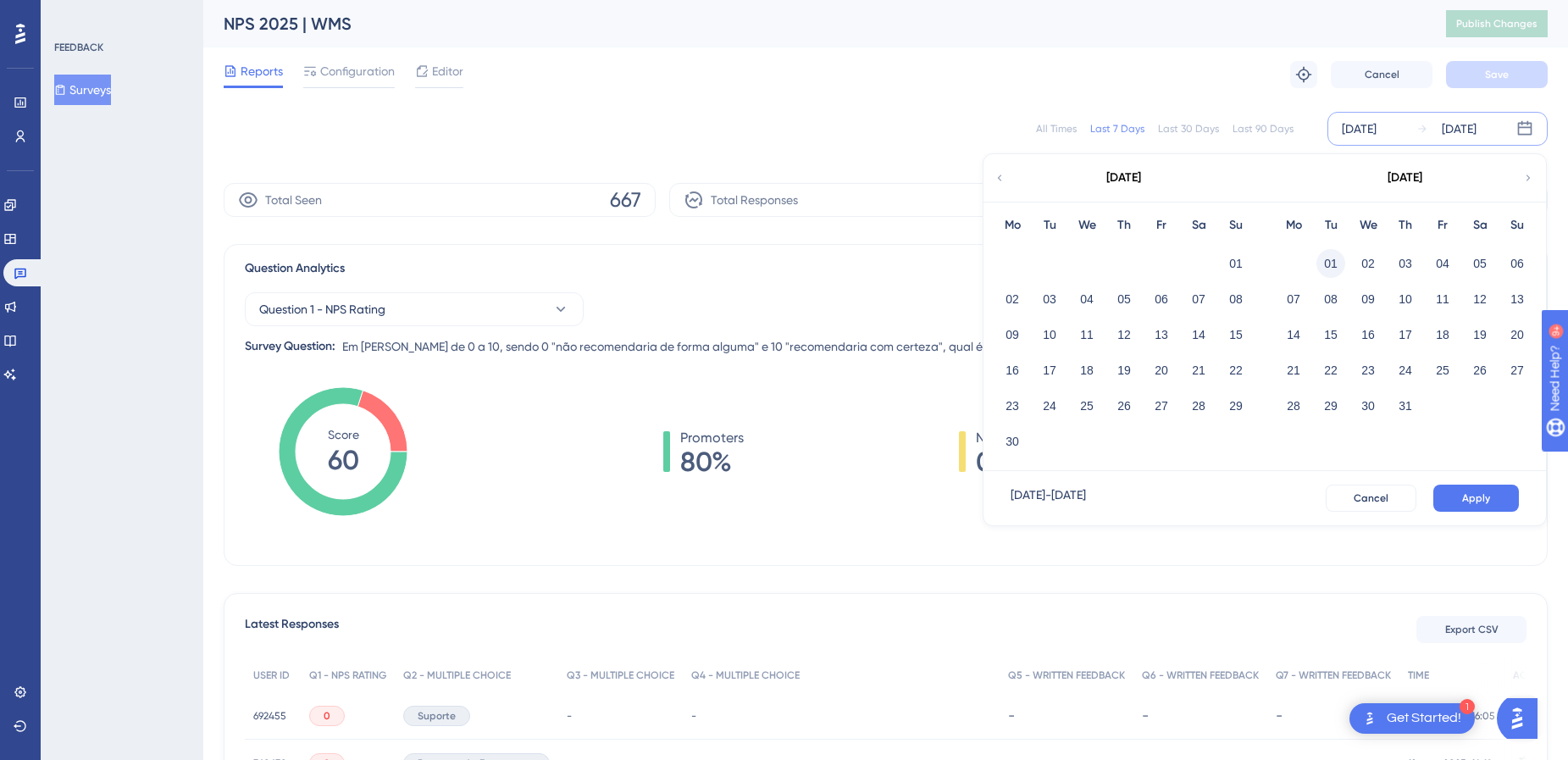
click at [1330, 268] on button "01" at bounding box center [1331, 263] width 29 height 29
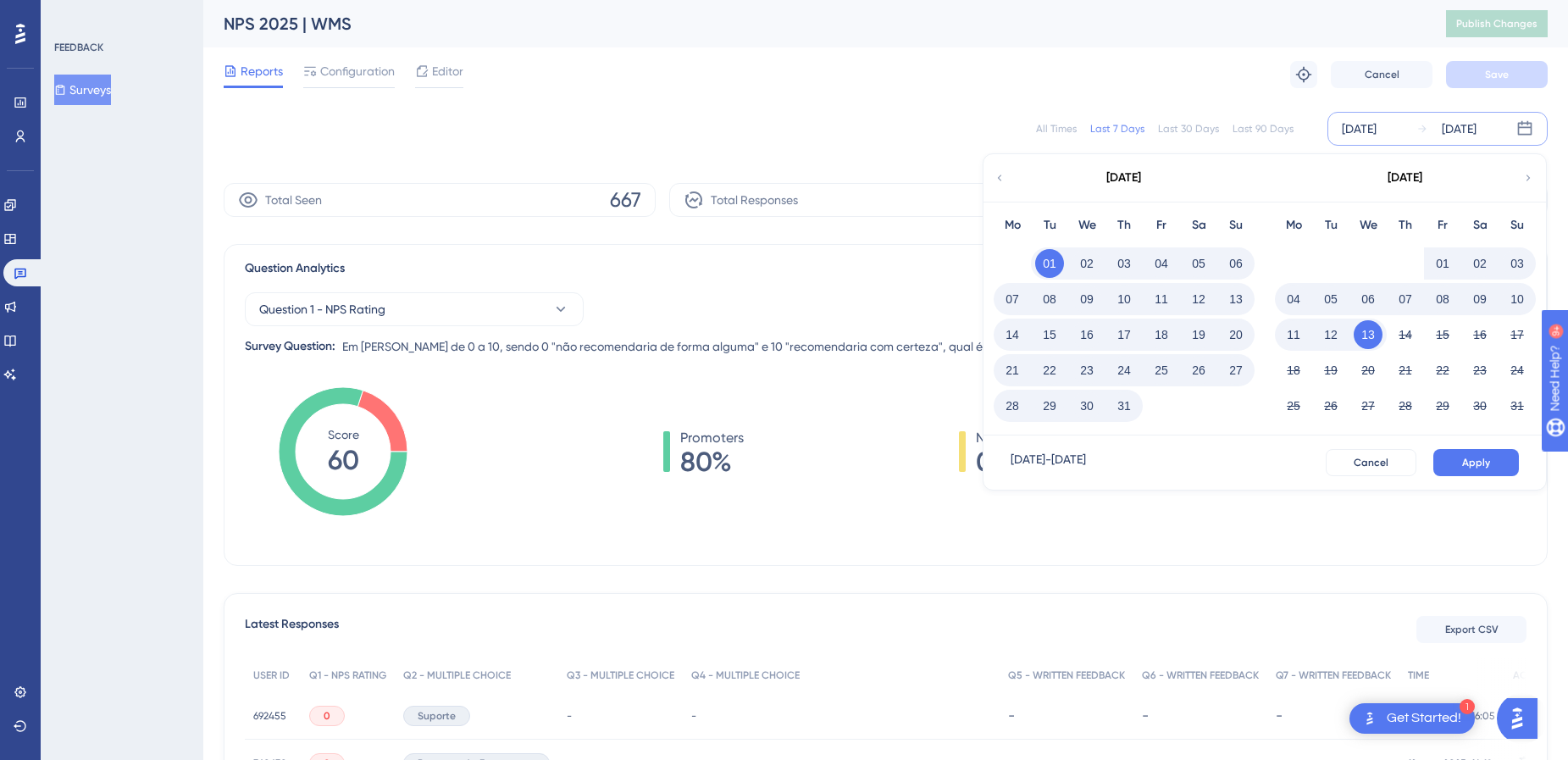
click at [1121, 400] on button "31" at bounding box center [1124, 406] width 29 height 29
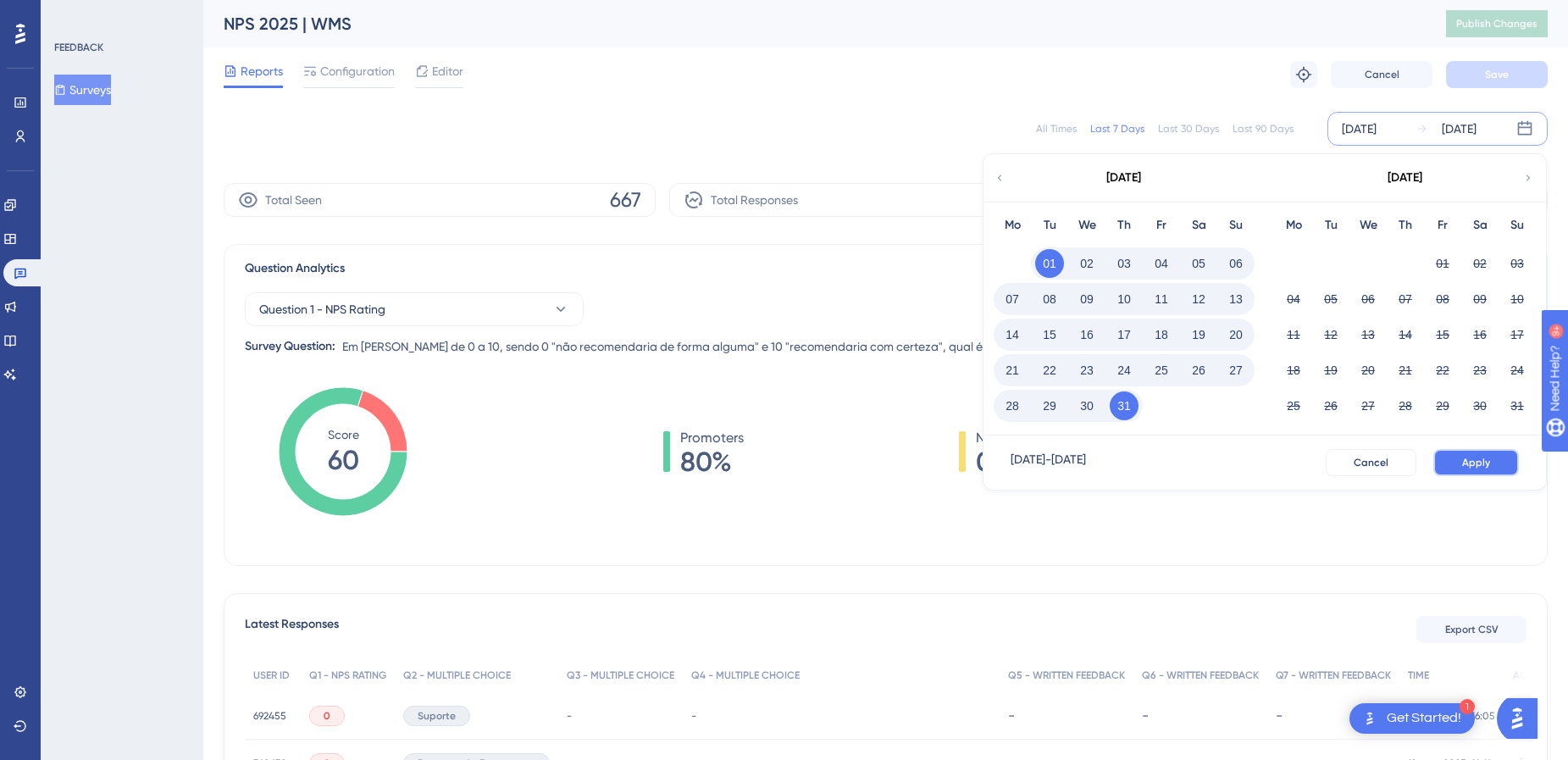
click at [1473, 455] on span "Apply" at bounding box center [1476, 462] width 28 height 14
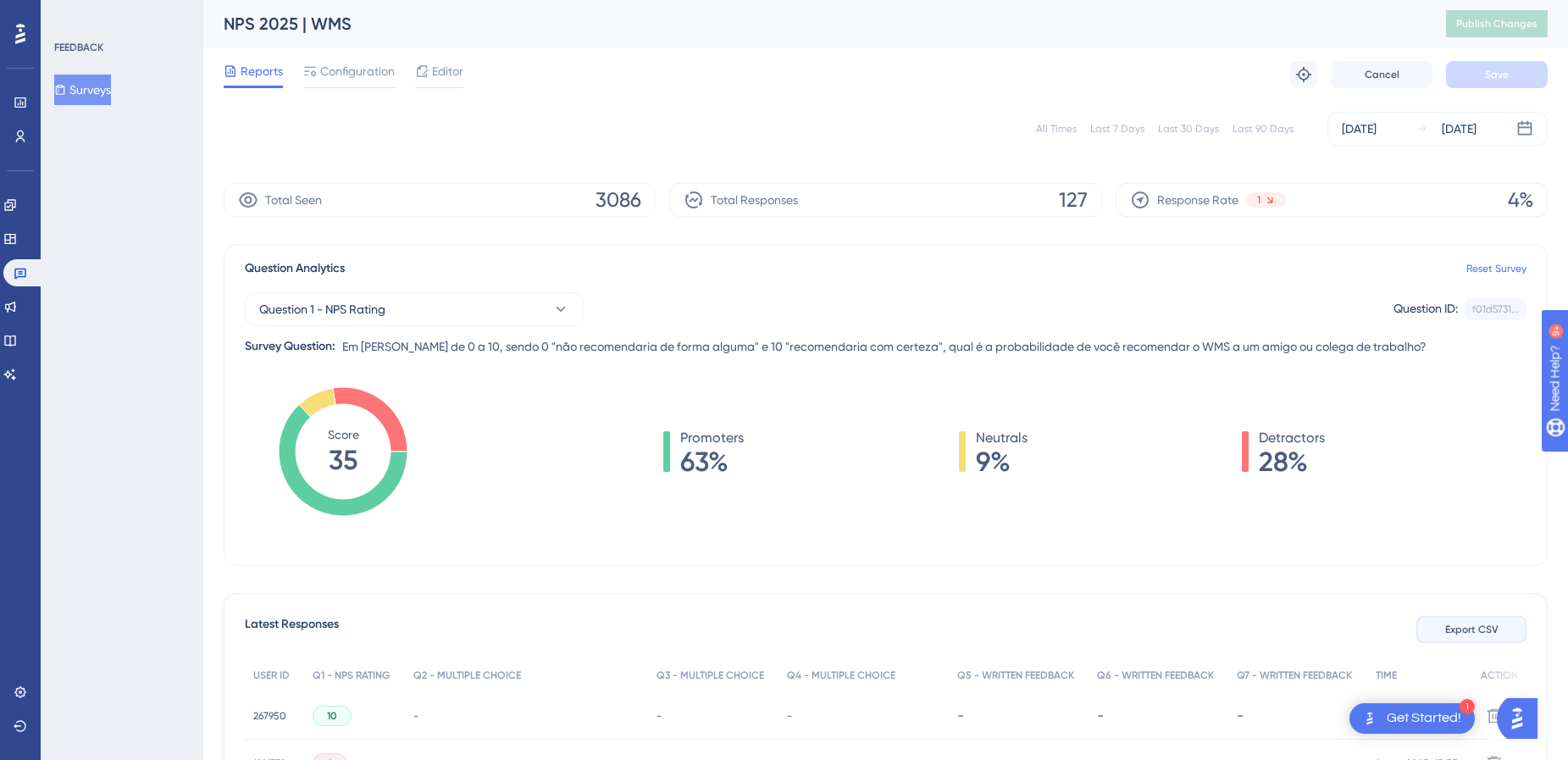
click at [1465, 630] on span "Export CSV" at bounding box center [1472, 629] width 53 height 14
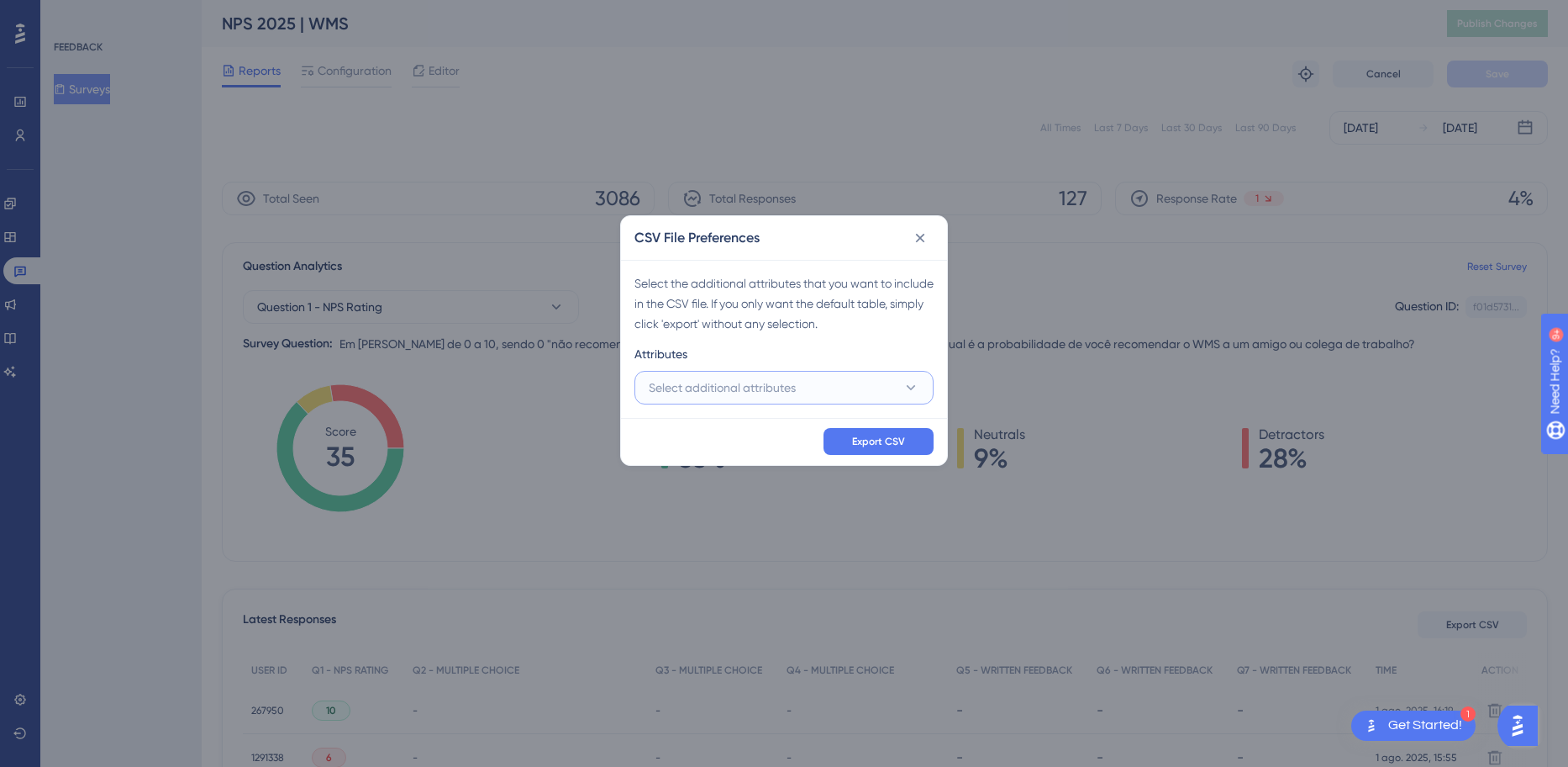
click at [811, 380] on button "Select additional attributes" at bounding box center [784, 388] width 299 height 34
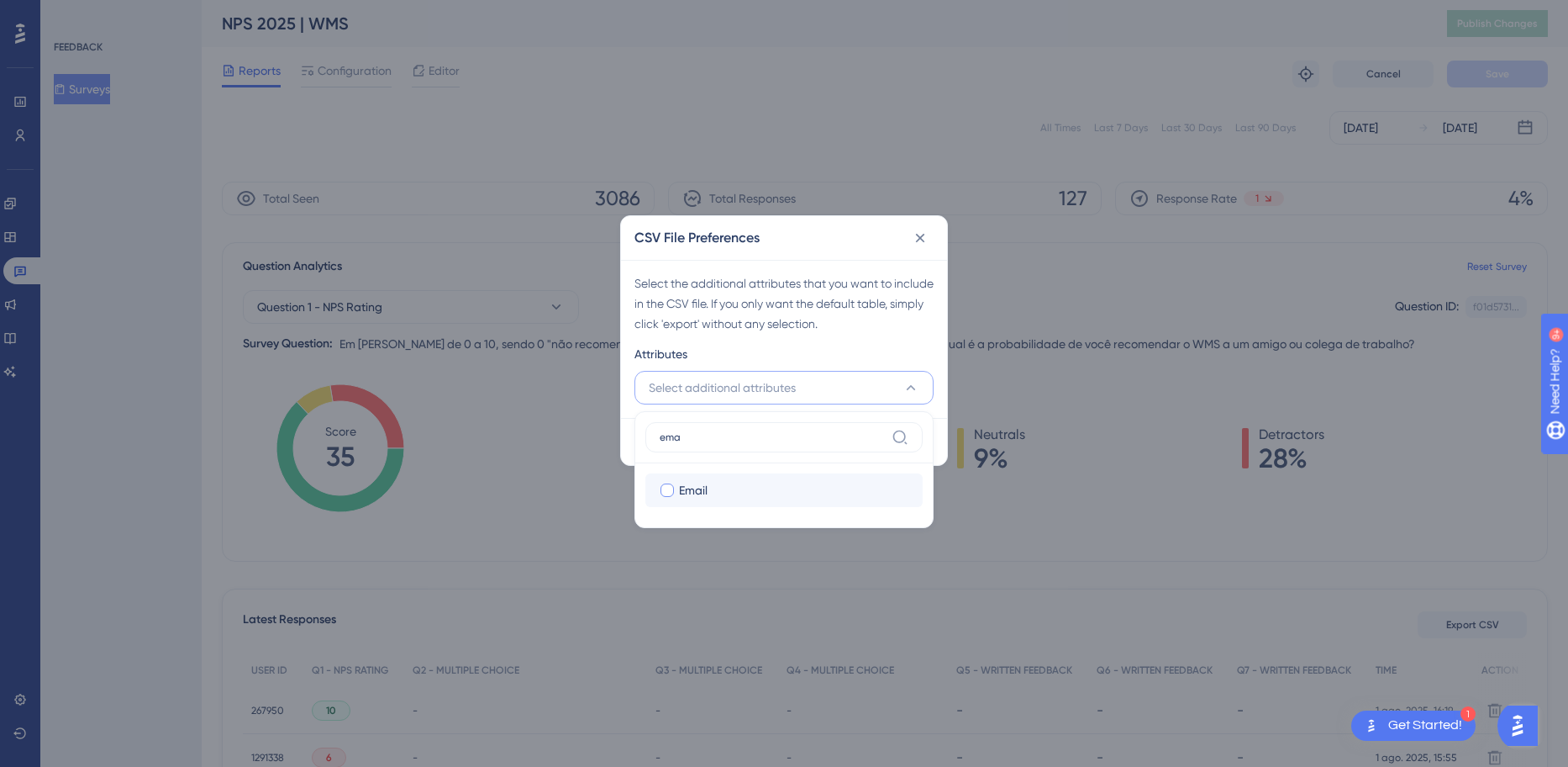
type input "ema"
click at [687, 500] on label "Email Email" at bounding box center [784, 490] width 277 height 34
click at [668, 491] on input "Email" at bounding box center [667, 490] width 1 height 1
checkbox input "false"
click at [742, 440] on input "ema" at bounding box center [773, 437] width 225 height 13
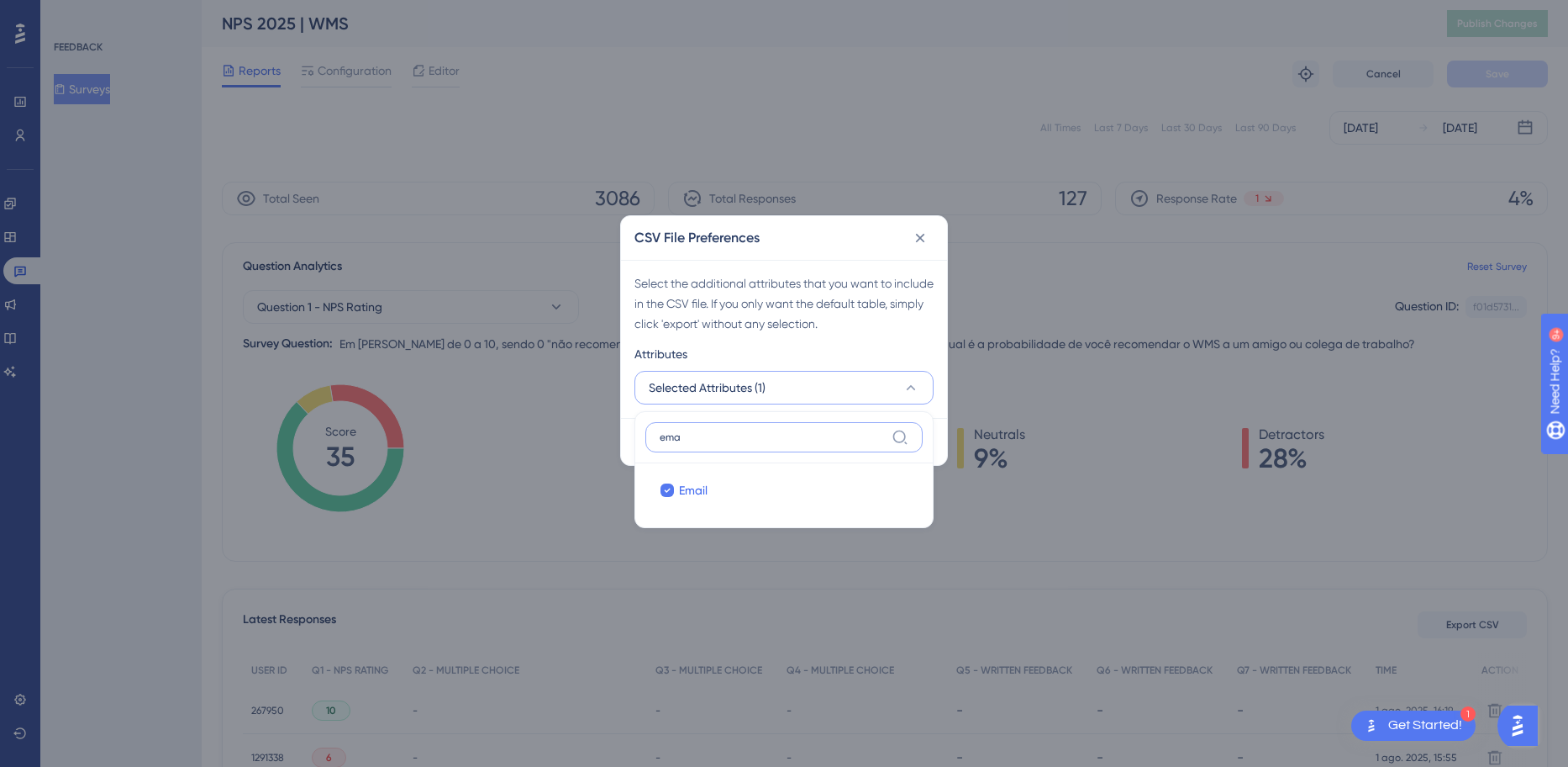
type input "em"
checkbox input "true"
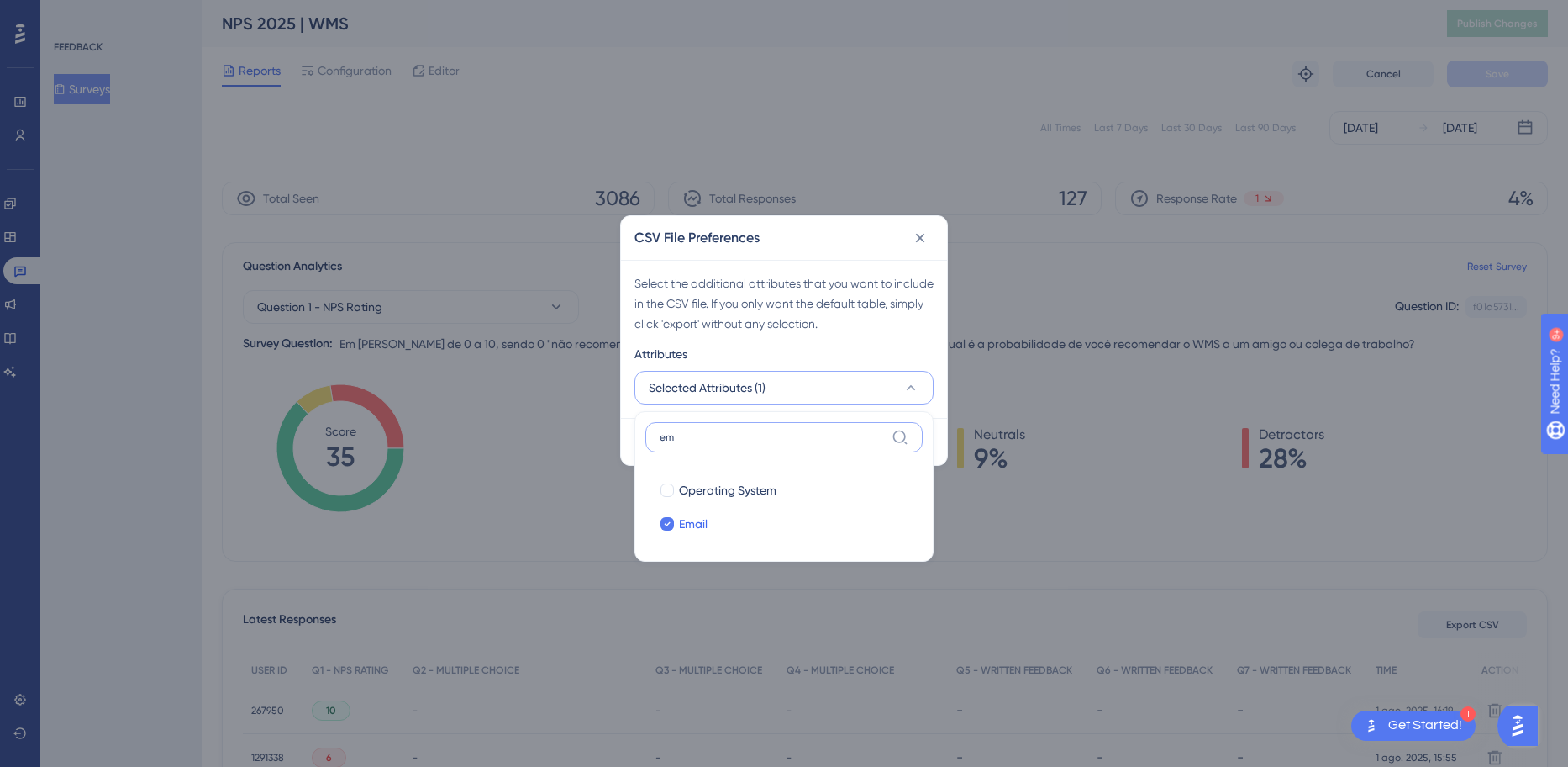
type input "e"
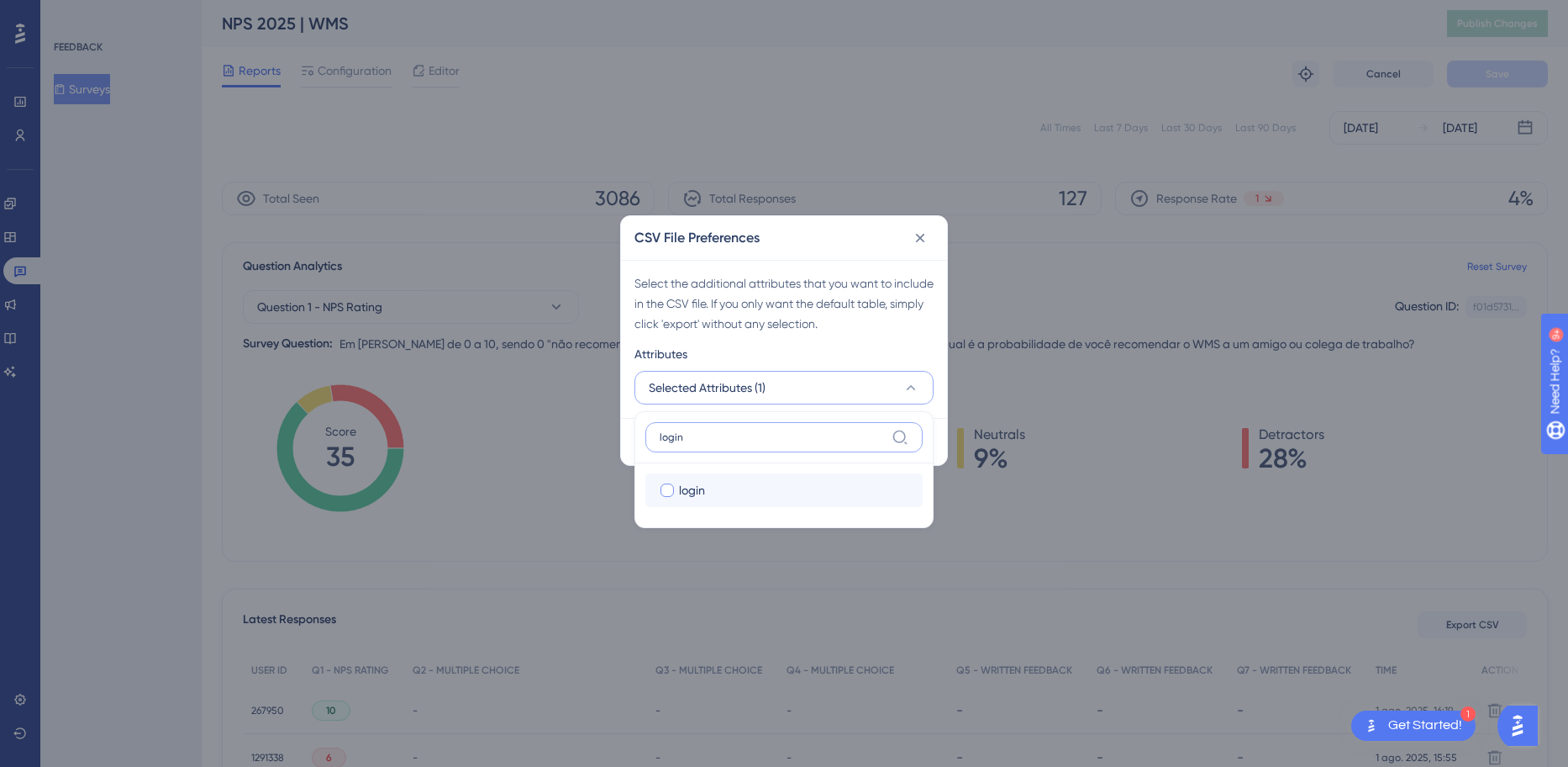
type input "login"
click at [708, 492] on div "login" at bounding box center [793, 490] width 230 height 21
checkbox input "true"
click at [716, 447] on label "login" at bounding box center [784, 438] width 277 height 30
click at [716, 444] on input "login" at bounding box center [773, 437] width 225 height 13
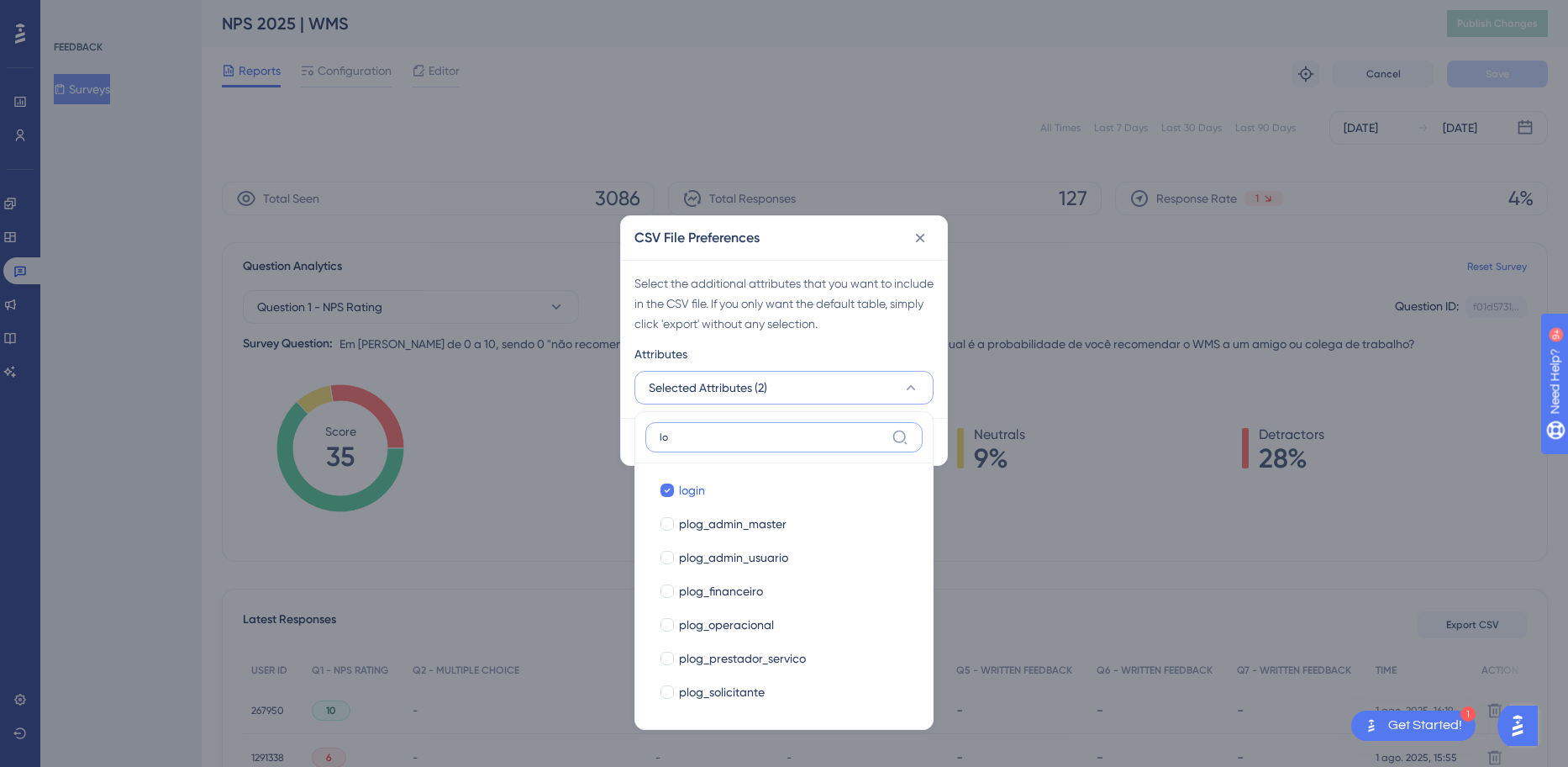
type input "l"
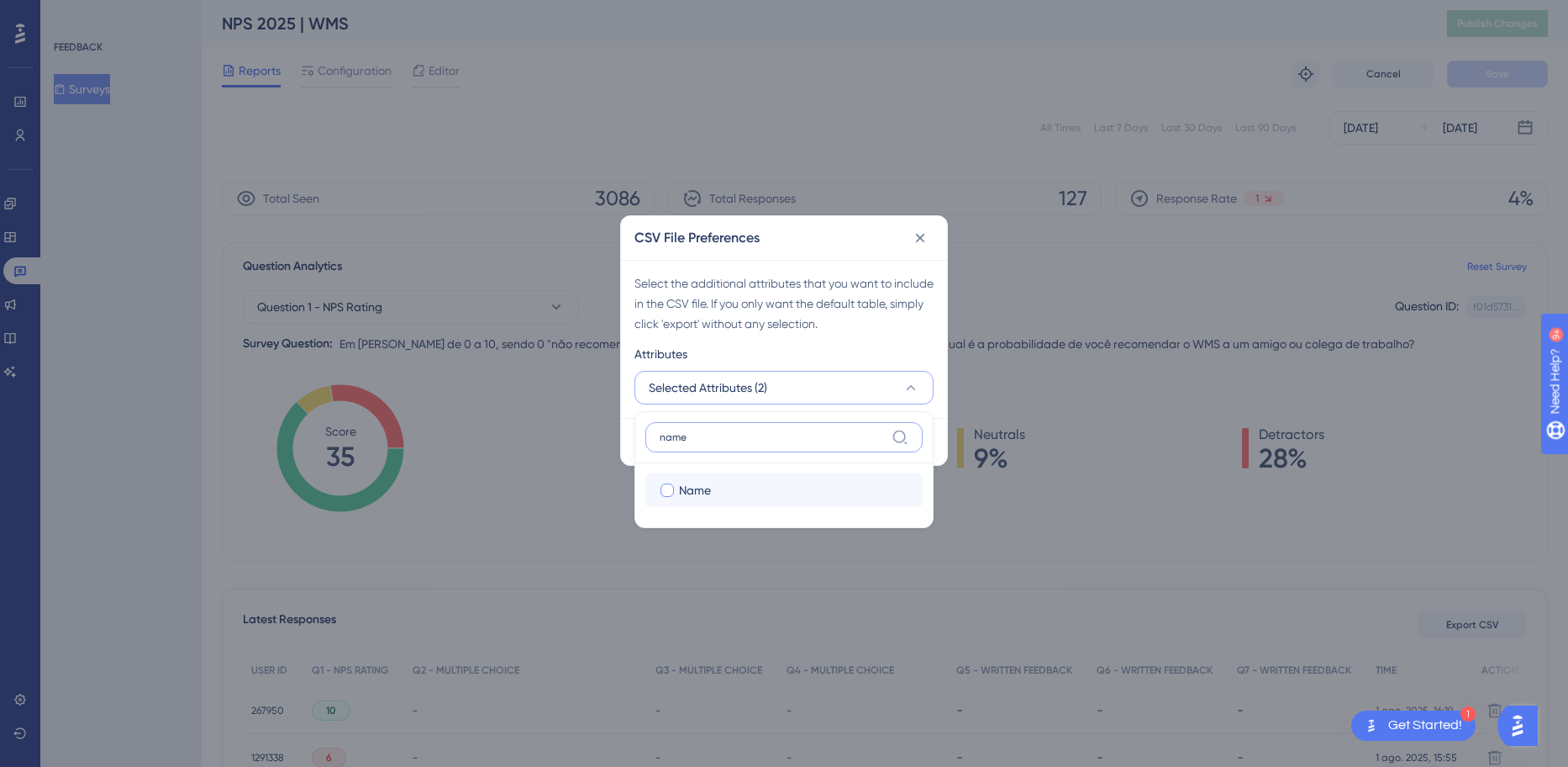
type input "name"
click at [710, 496] on span "Name" at bounding box center [695, 490] width 32 height 21
checkbox input "true"
click at [721, 439] on input "name" at bounding box center [773, 437] width 225 height 13
type input "n"
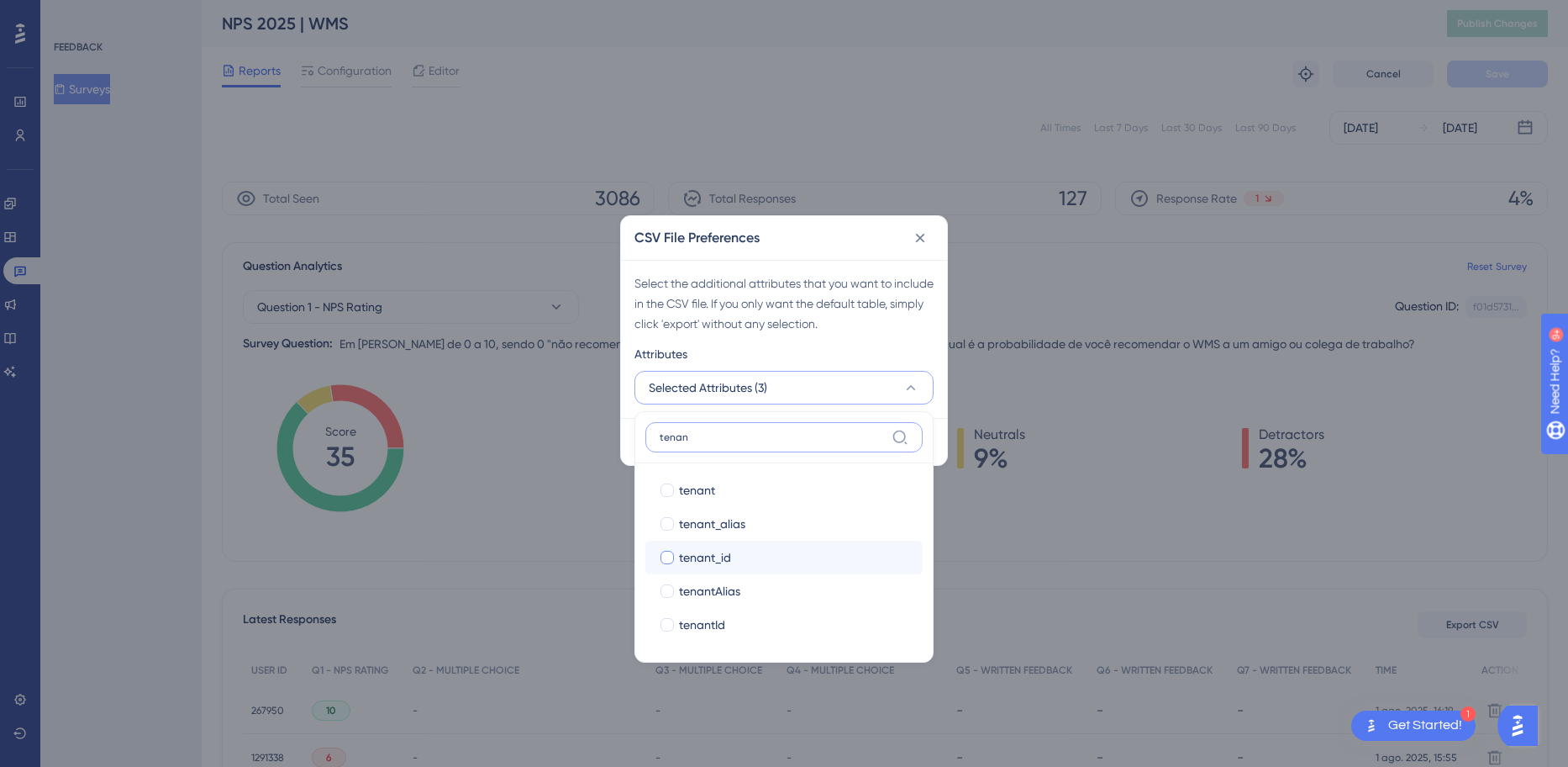
type input "tenan"
click at [743, 555] on div "tenant_id" at bounding box center [793, 558] width 230 height 21
checkbox input "true"
click at [761, 429] on label "tenan" at bounding box center [784, 438] width 277 height 30
click at [761, 430] on input "tenan" at bounding box center [773, 437] width 225 height 13
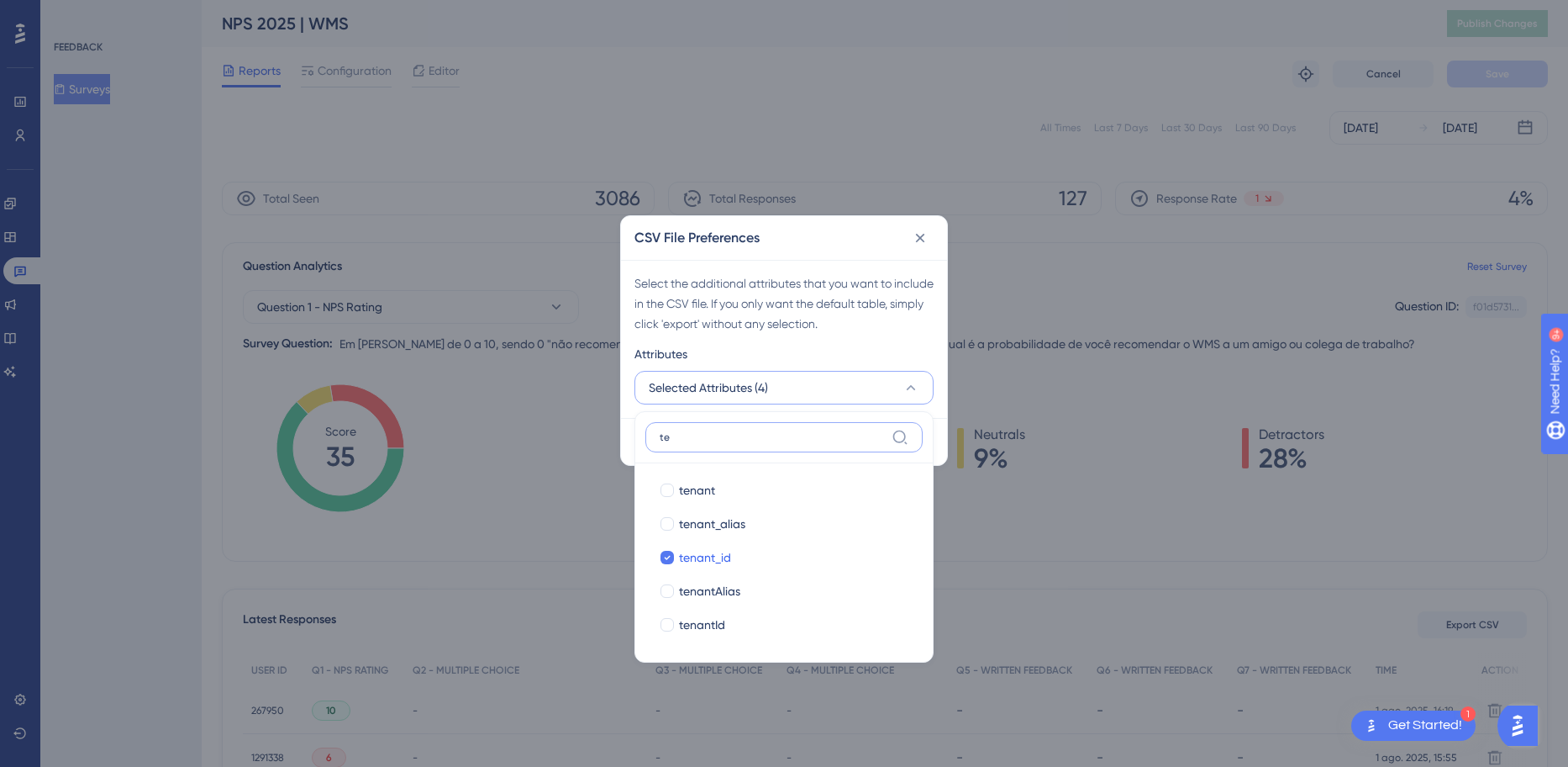
type input "t"
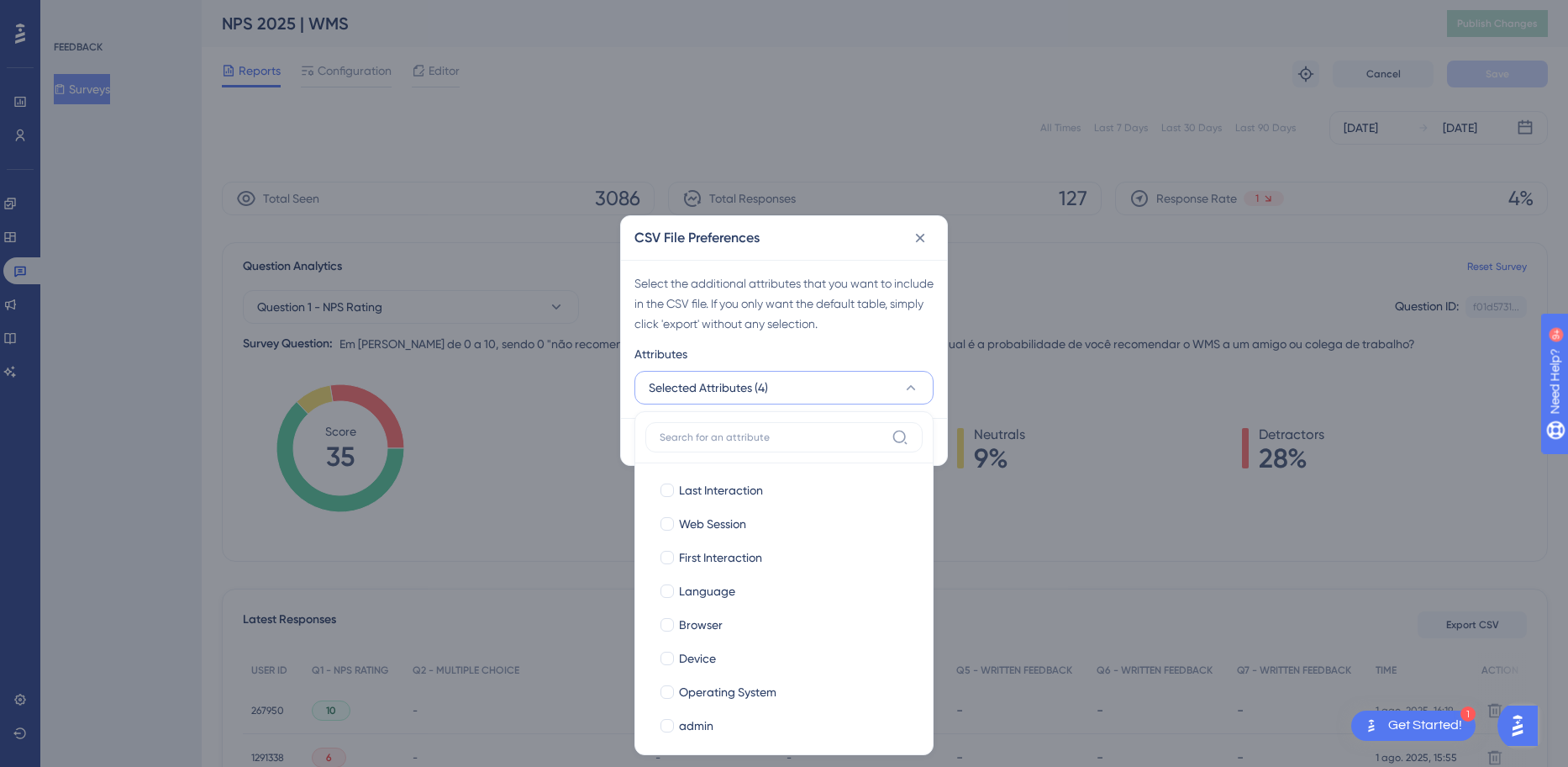
click at [886, 343] on div "Select the additional attributes that you want to include in the CSV file. If y…" at bounding box center [784, 338] width 326 height 158
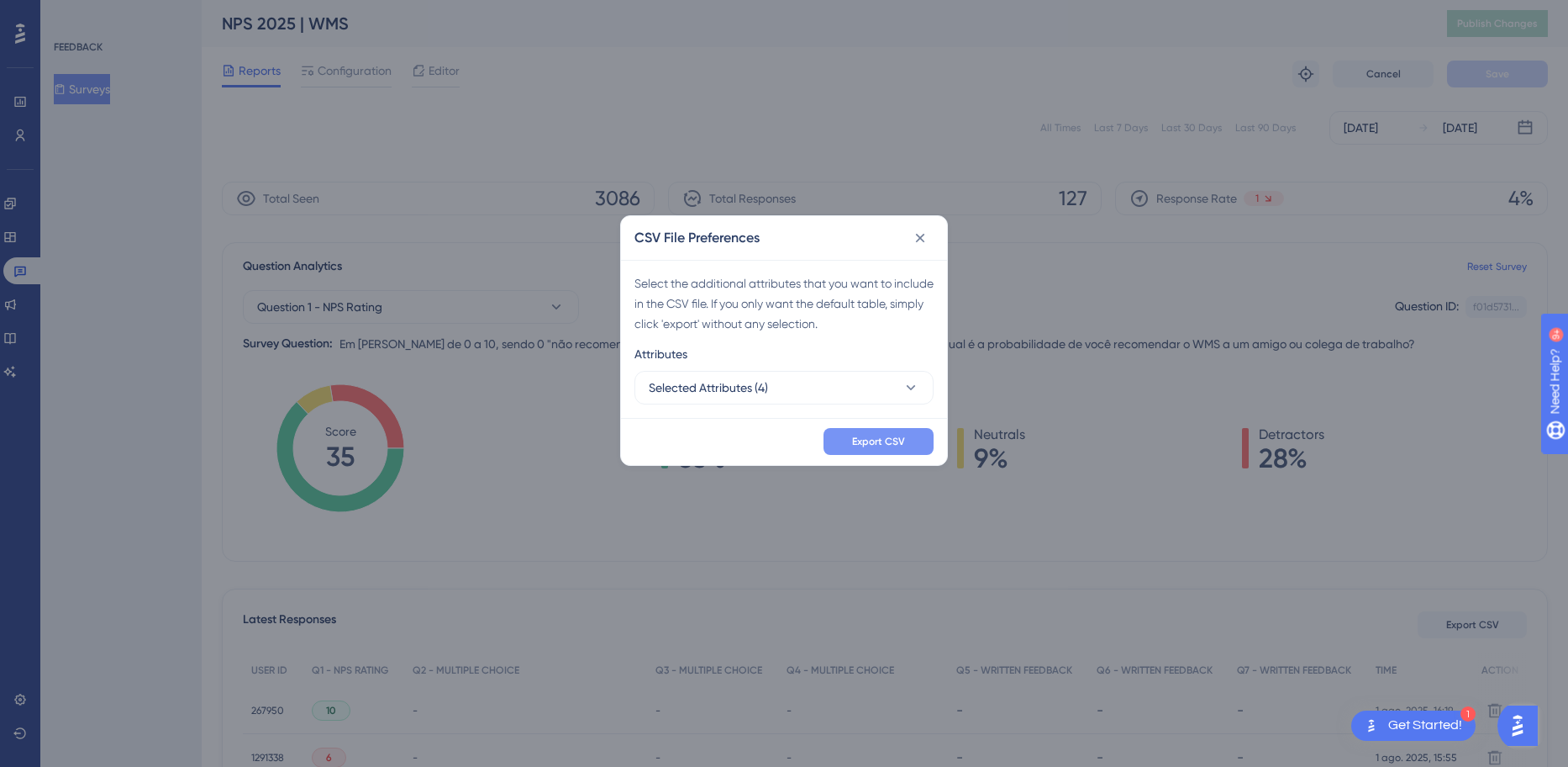
click at [906, 447] on button "Export CSV" at bounding box center [878, 441] width 110 height 27
